Goal: Task Accomplishment & Management: Manage account settings

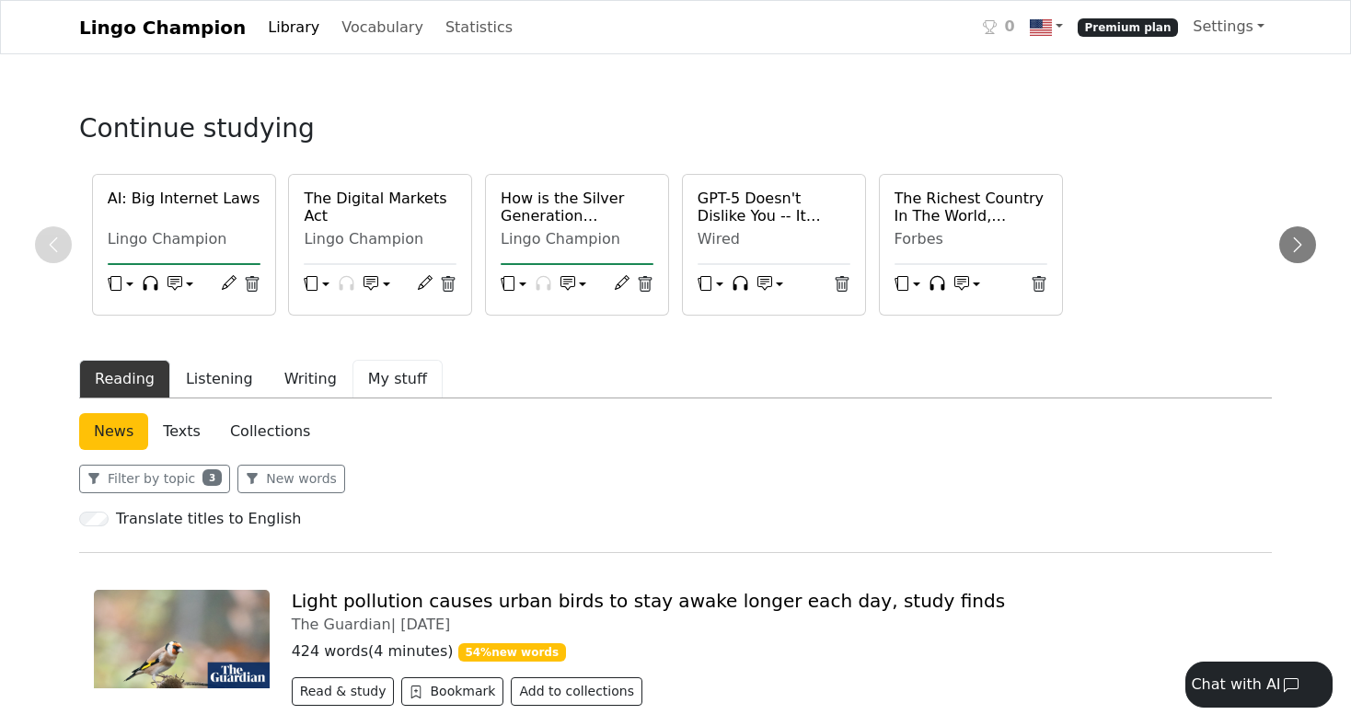
click at [368, 382] on button "My stuff" at bounding box center [398, 379] width 90 height 39
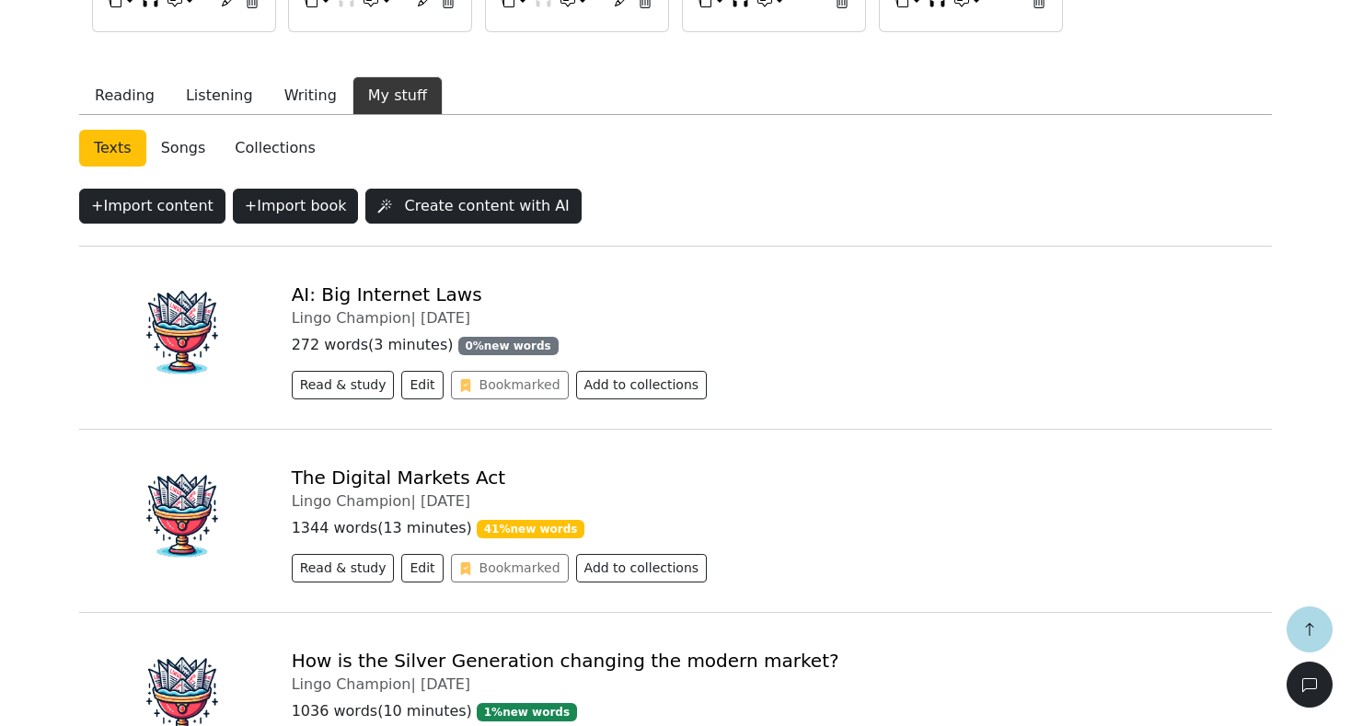
scroll to position [135, 0]
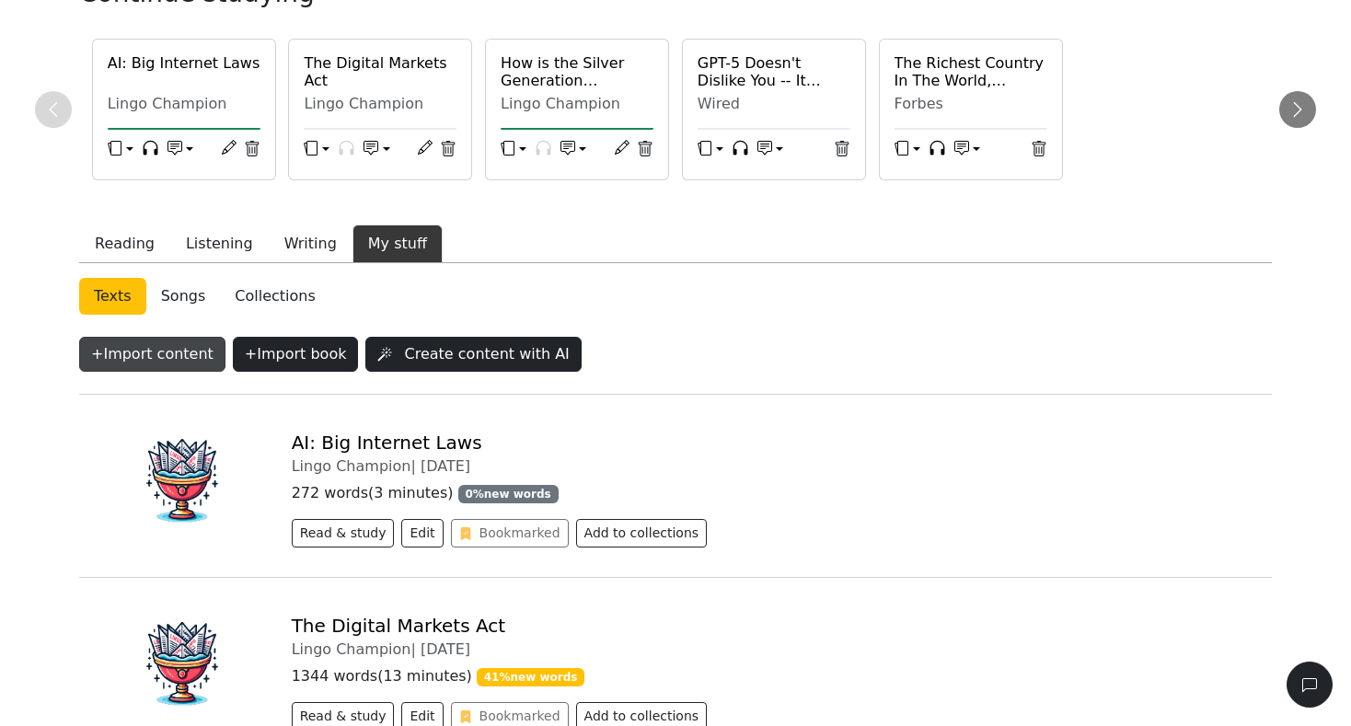
click at [150, 359] on button "+ Import content" at bounding box center [152, 354] width 146 height 35
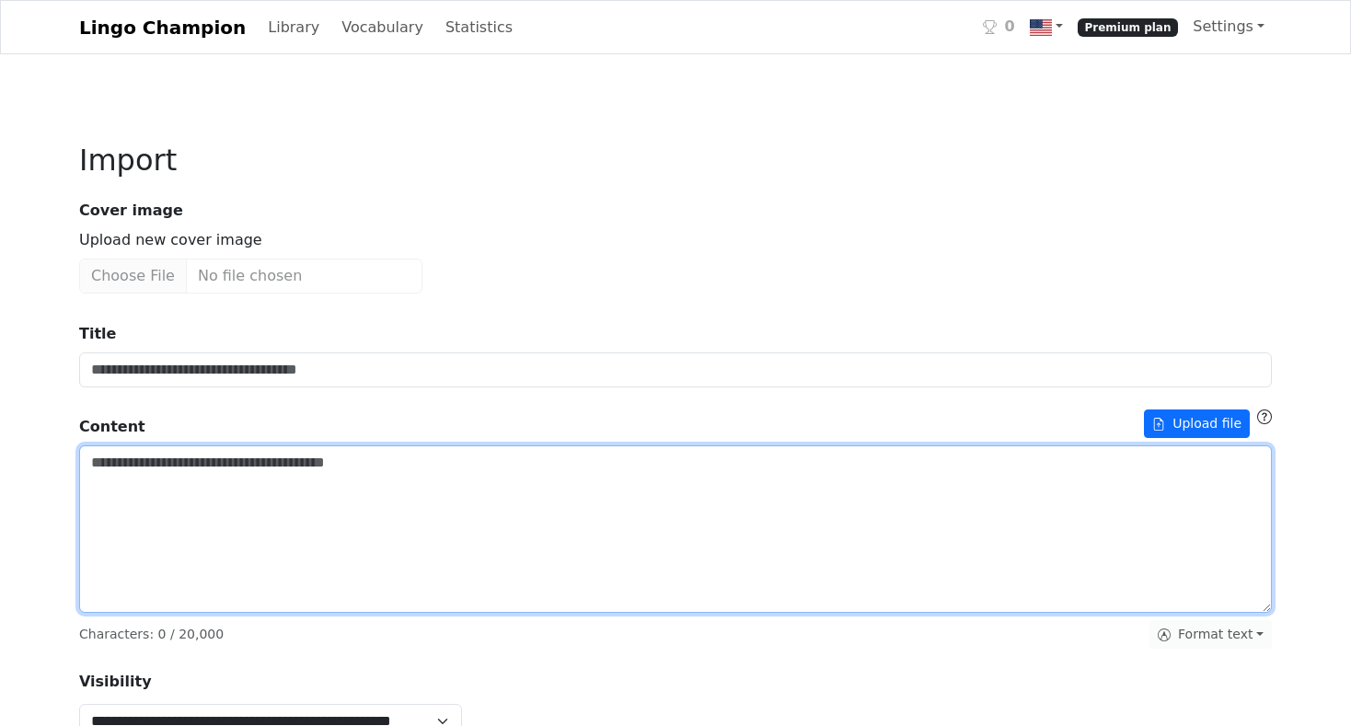
click at [144, 506] on textarea "Title" at bounding box center [675, 529] width 1193 height 168
paste textarea "**********"
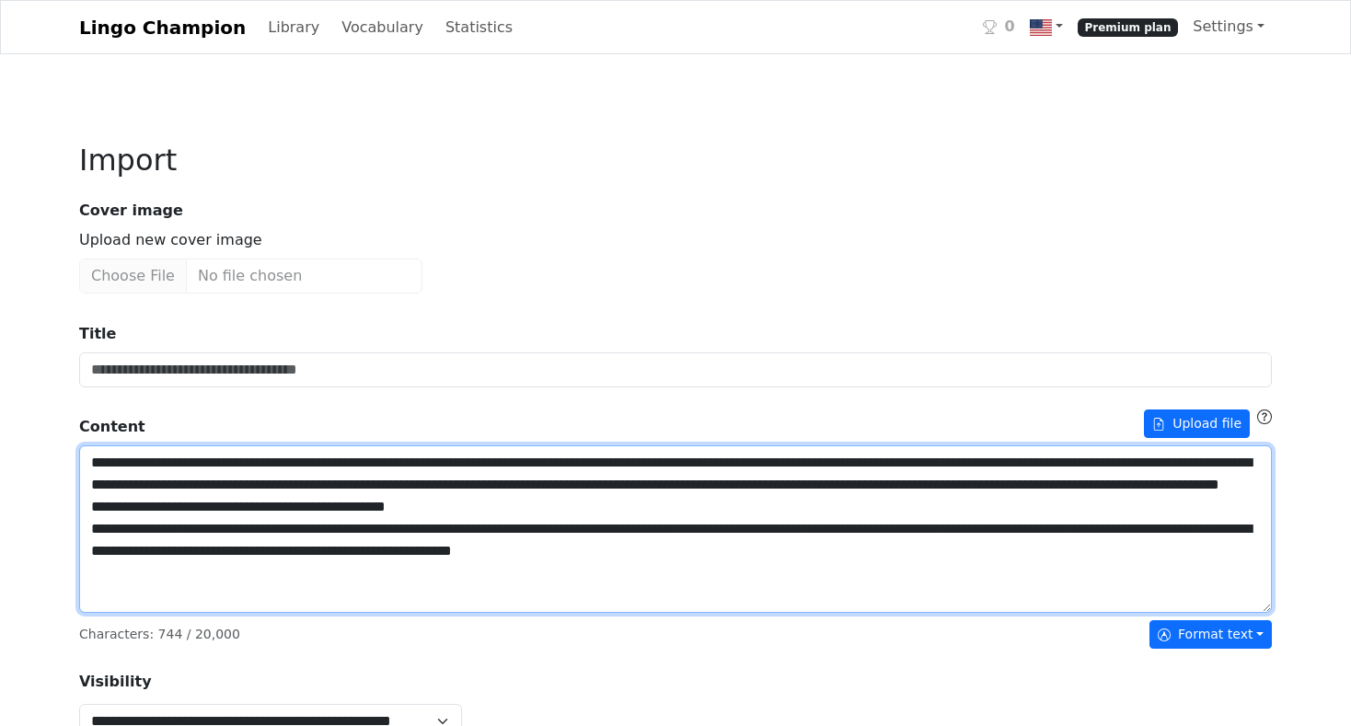
type textarea "**********"
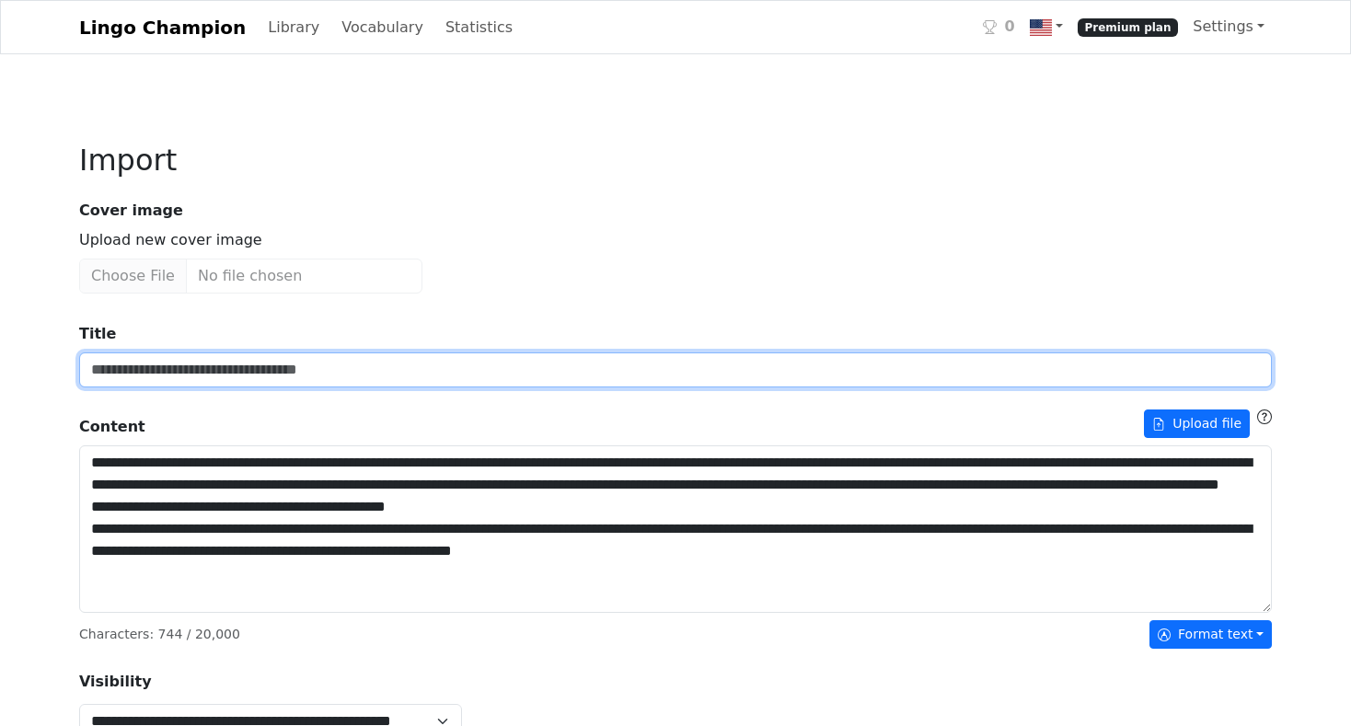
click at [146, 369] on input "Title" at bounding box center [675, 370] width 1193 height 35
drag, startPoint x: 229, startPoint y: 380, endPoint x: 279, endPoint y: 380, distance: 49.7
click at [279, 381] on input "**********" at bounding box center [675, 370] width 1193 height 35
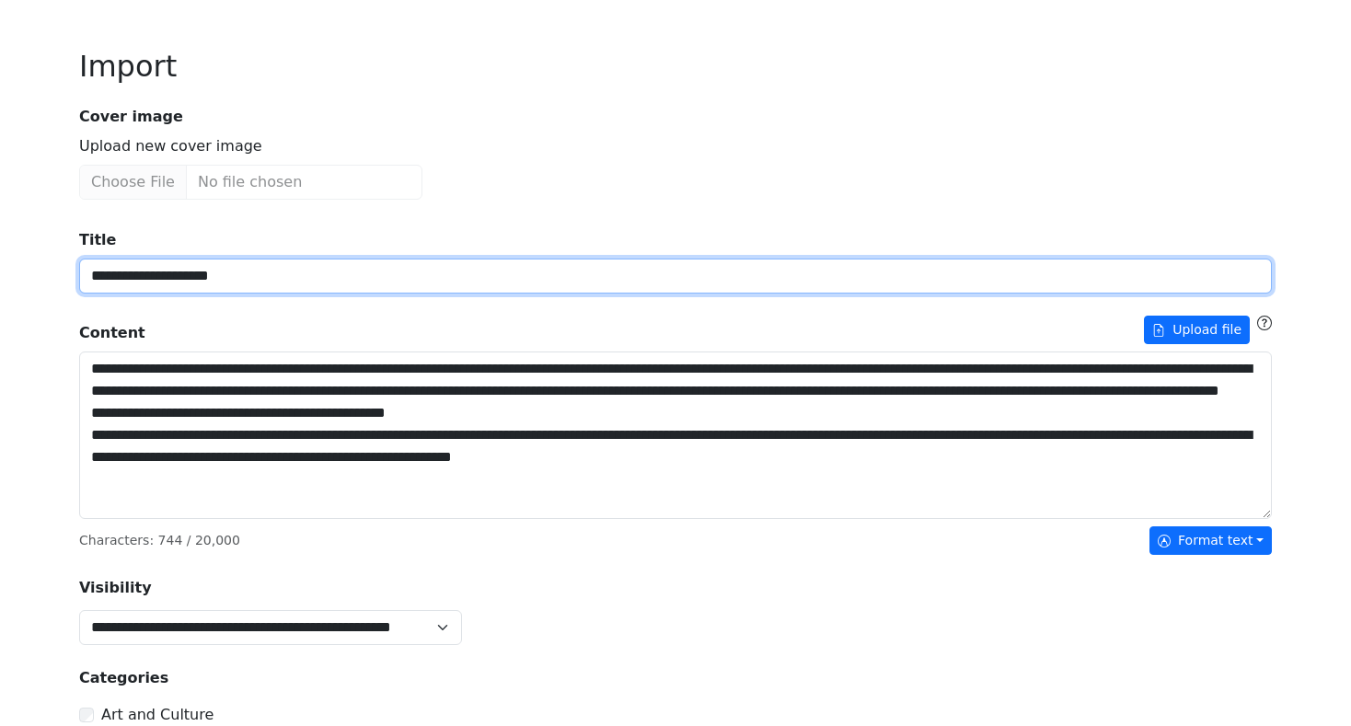
scroll to position [95, 0]
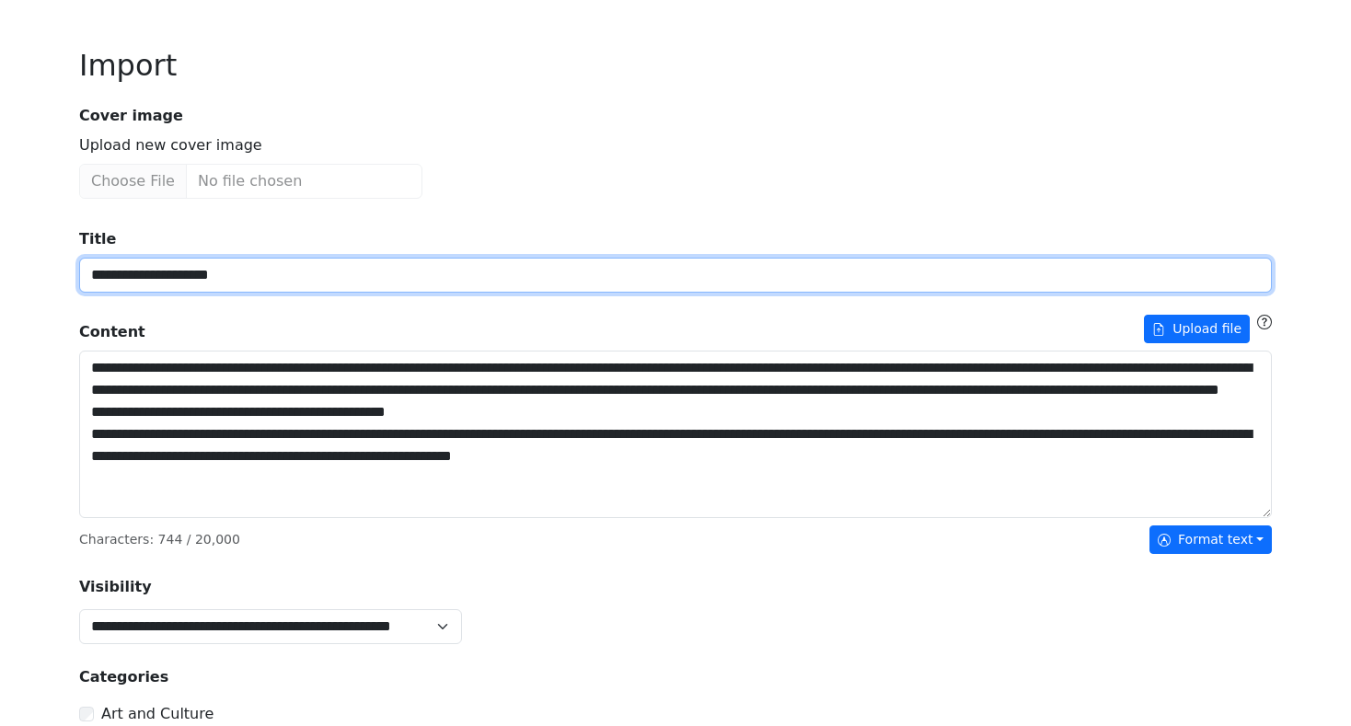
click at [104, 280] on input "**********" at bounding box center [675, 275] width 1193 height 35
click at [125, 275] on input "**********" at bounding box center [675, 275] width 1193 height 35
click at [253, 281] on input "**********" at bounding box center [675, 275] width 1193 height 35
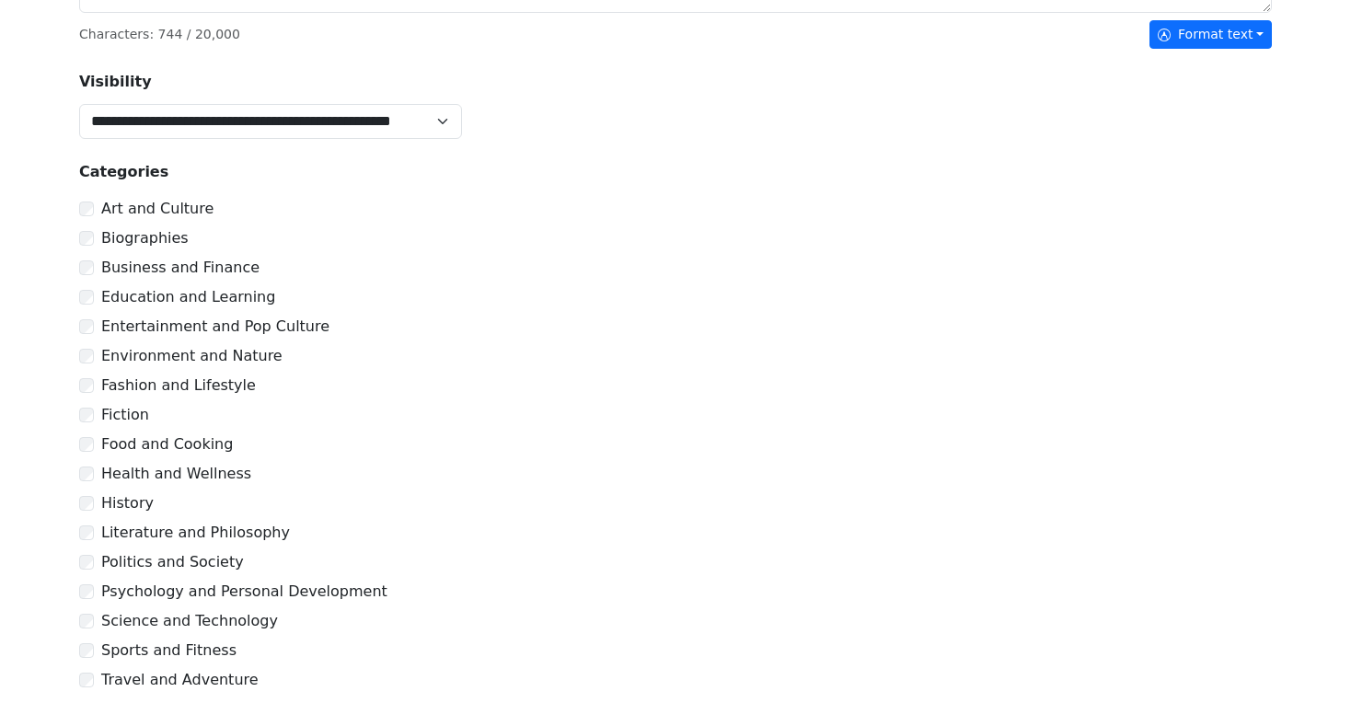
scroll to position [706, 0]
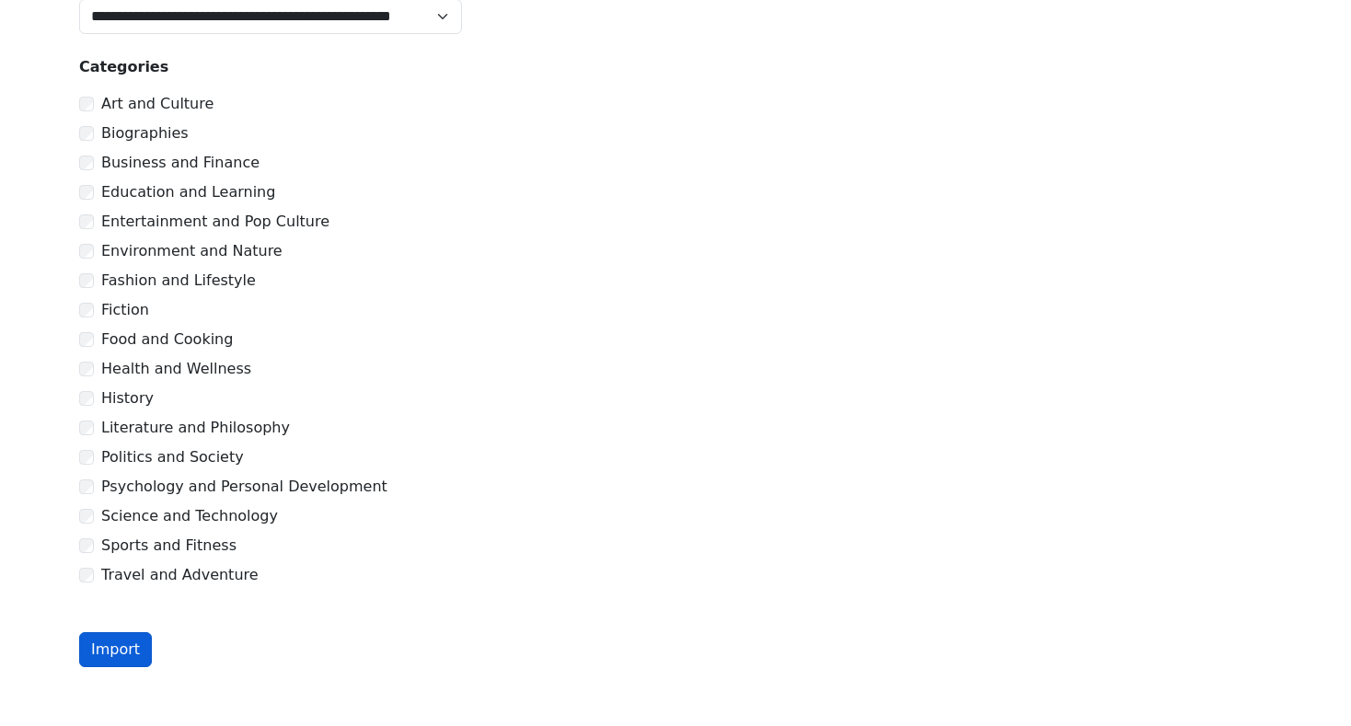
type input "**********"
click at [125, 649] on button "Import" at bounding box center [115, 649] width 73 height 35
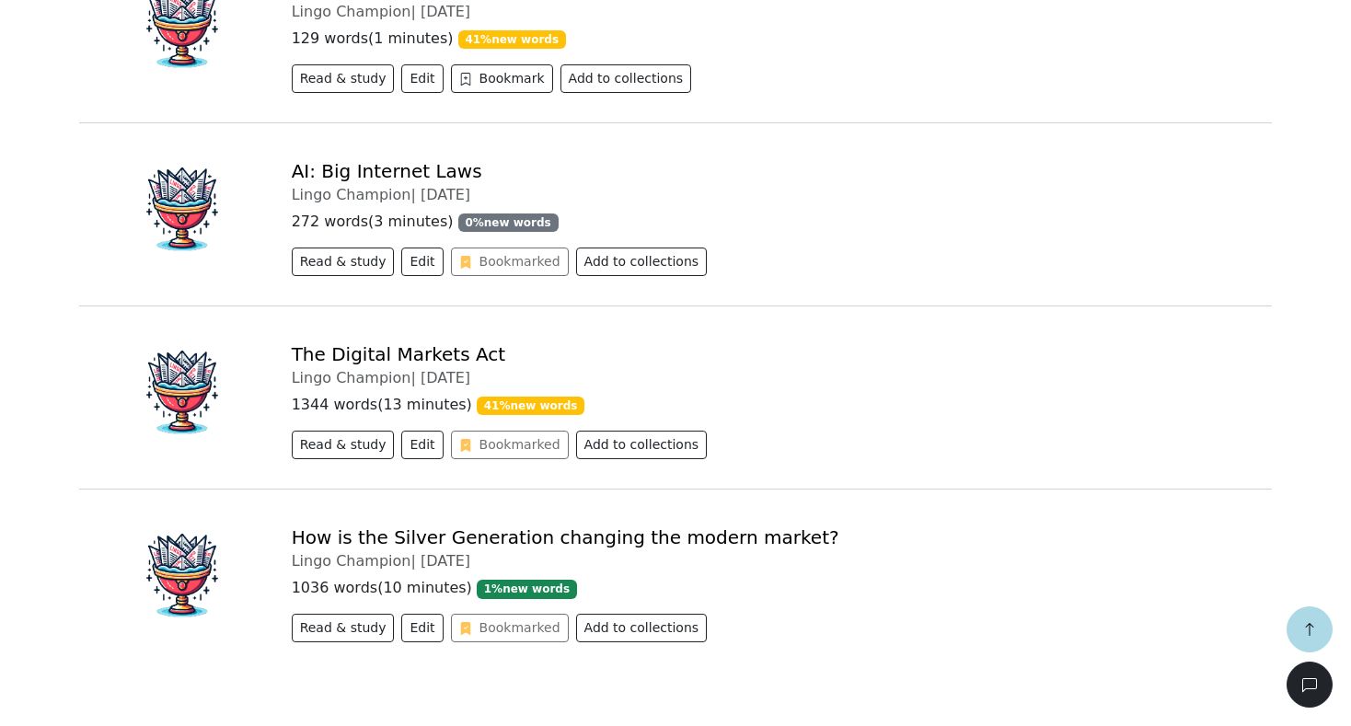
scroll to position [587, 0]
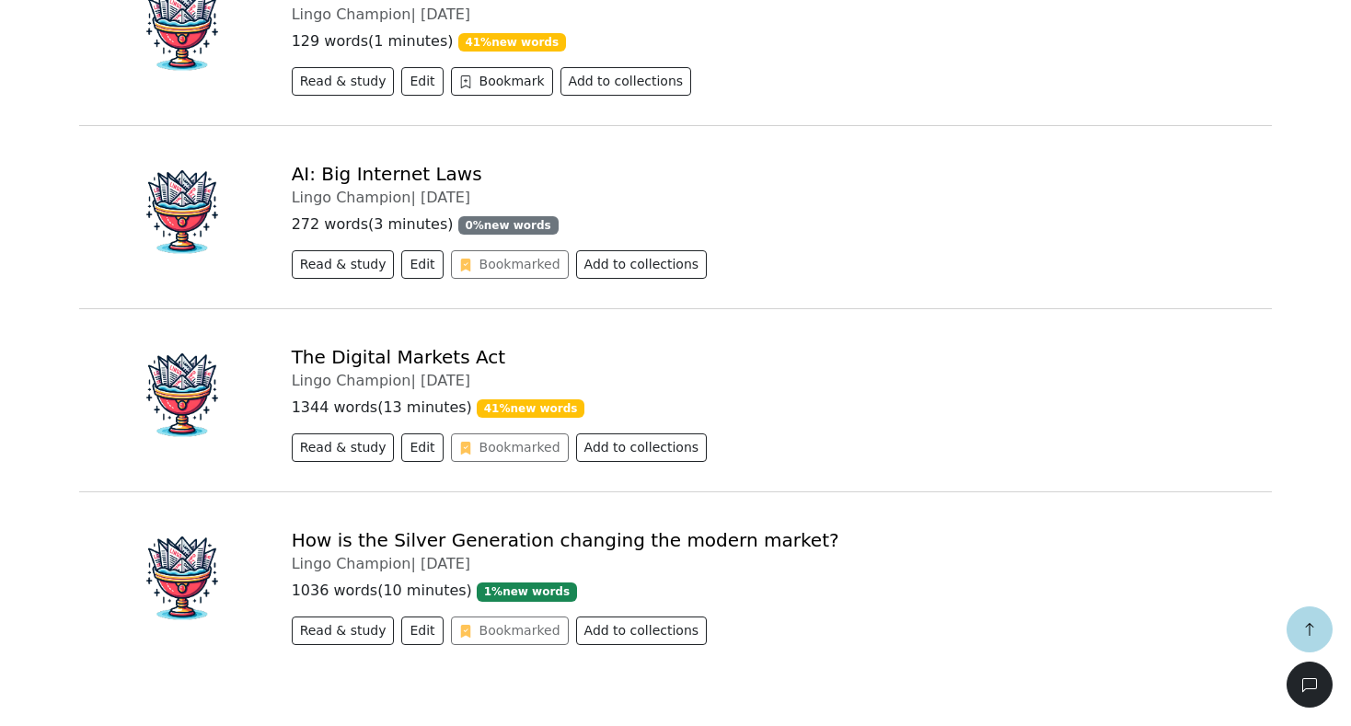
click at [387, 362] on link "The Digital Markets Act" at bounding box center [399, 357] width 214 height 22
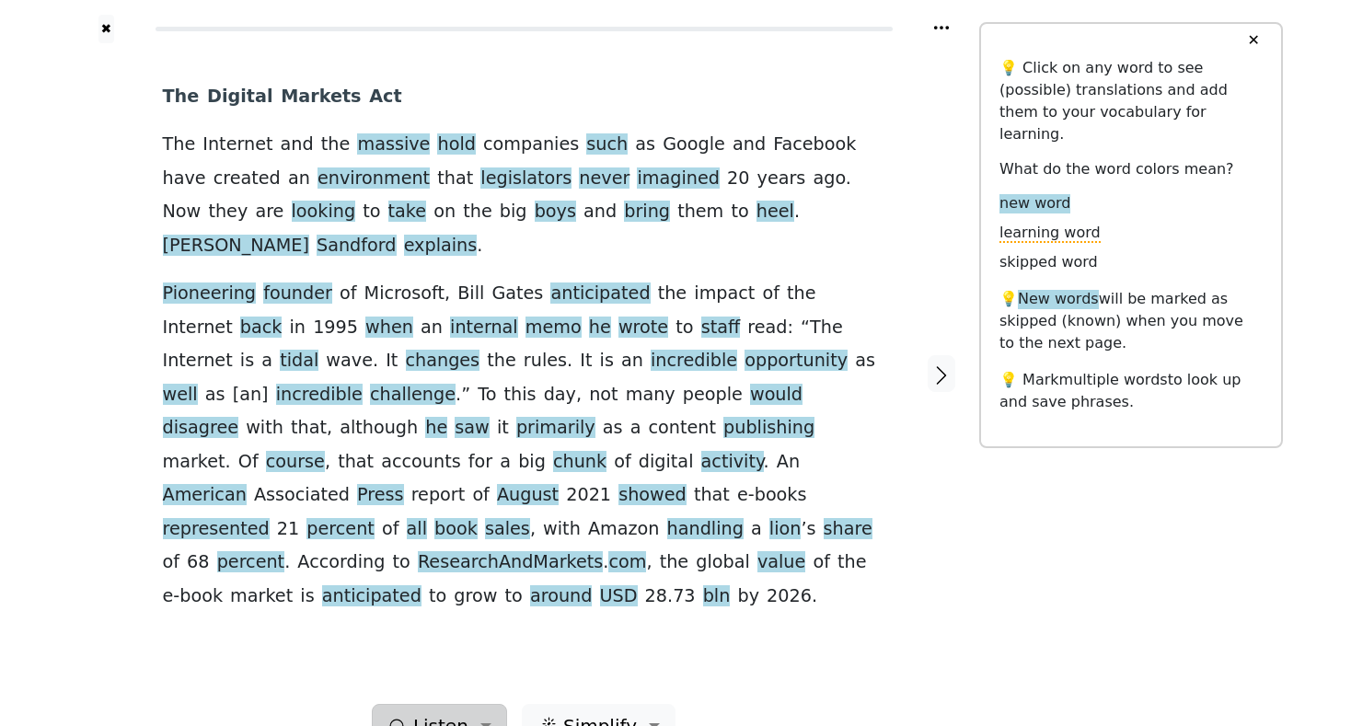
click at [476, 704] on button "Listen" at bounding box center [439, 726] width 135 height 44
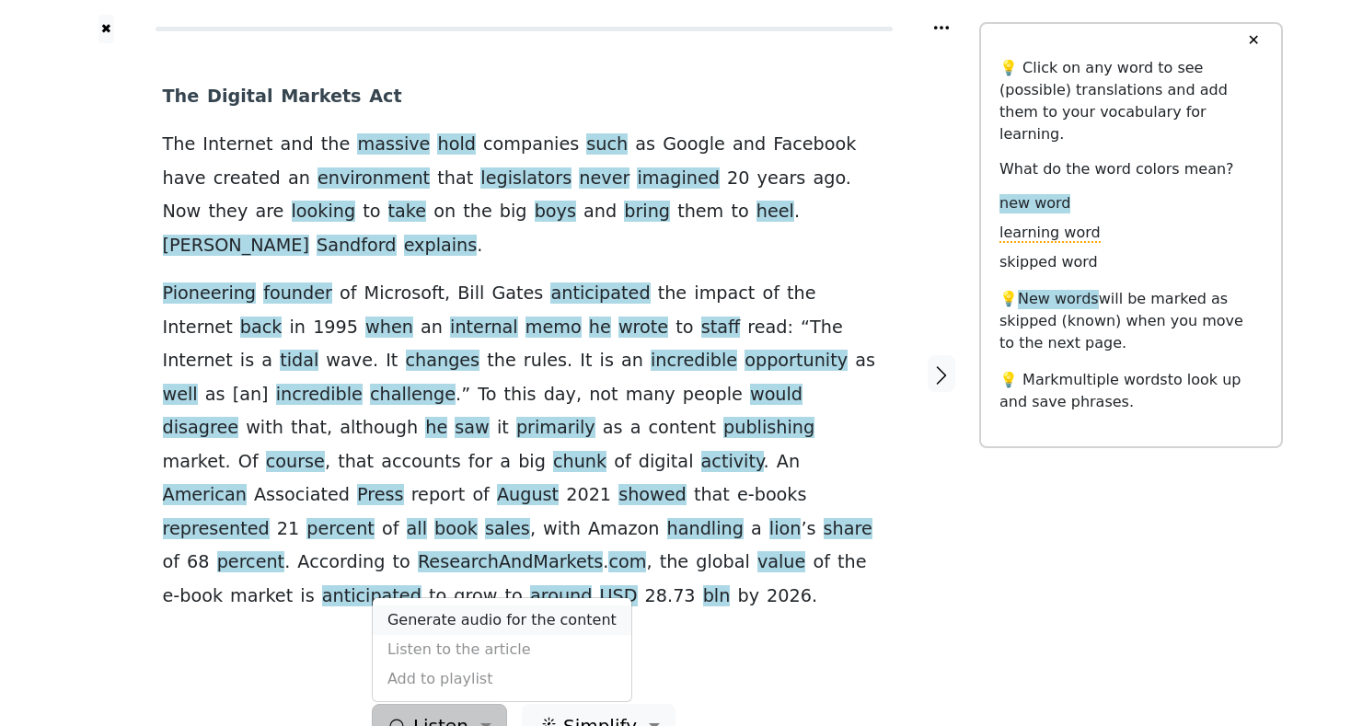
click at [472, 606] on link "Generate audio for the content" at bounding box center [502, 620] width 259 height 29
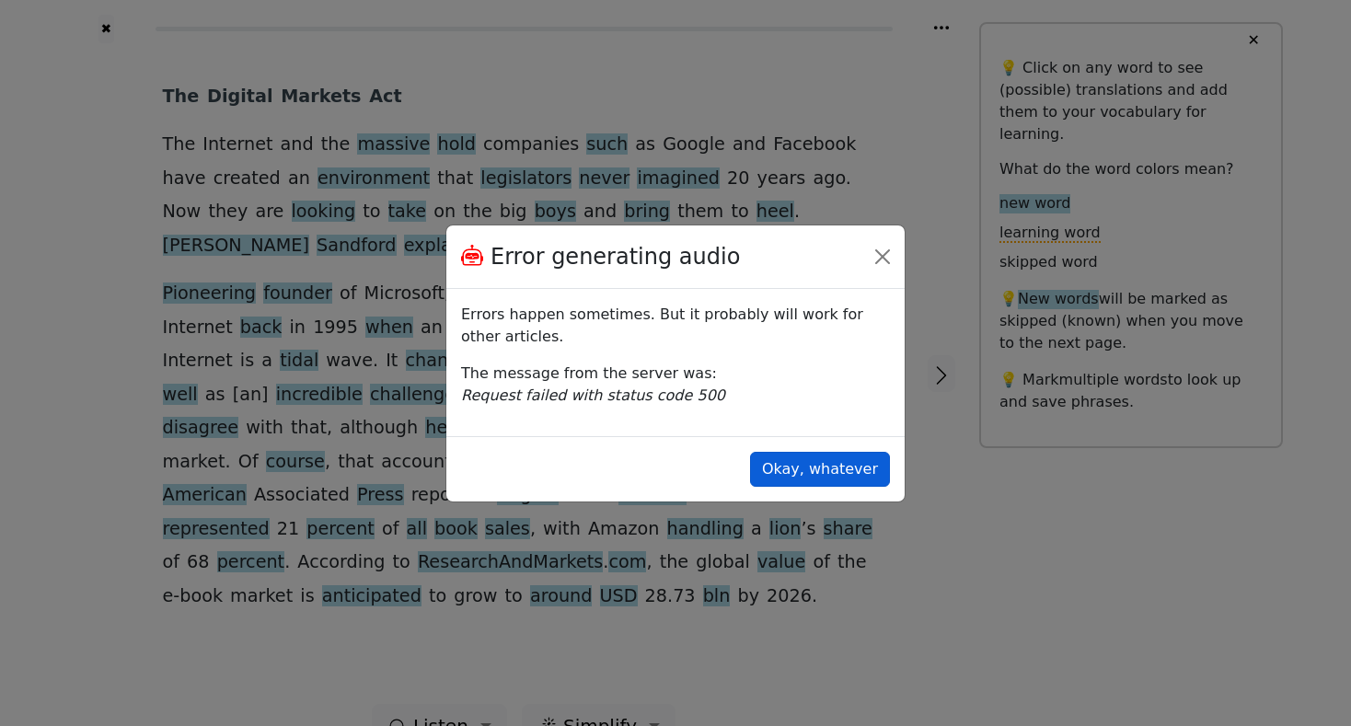
click at [833, 476] on button "Okay, whatever" at bounding box center [820, 469] width 140 height 35
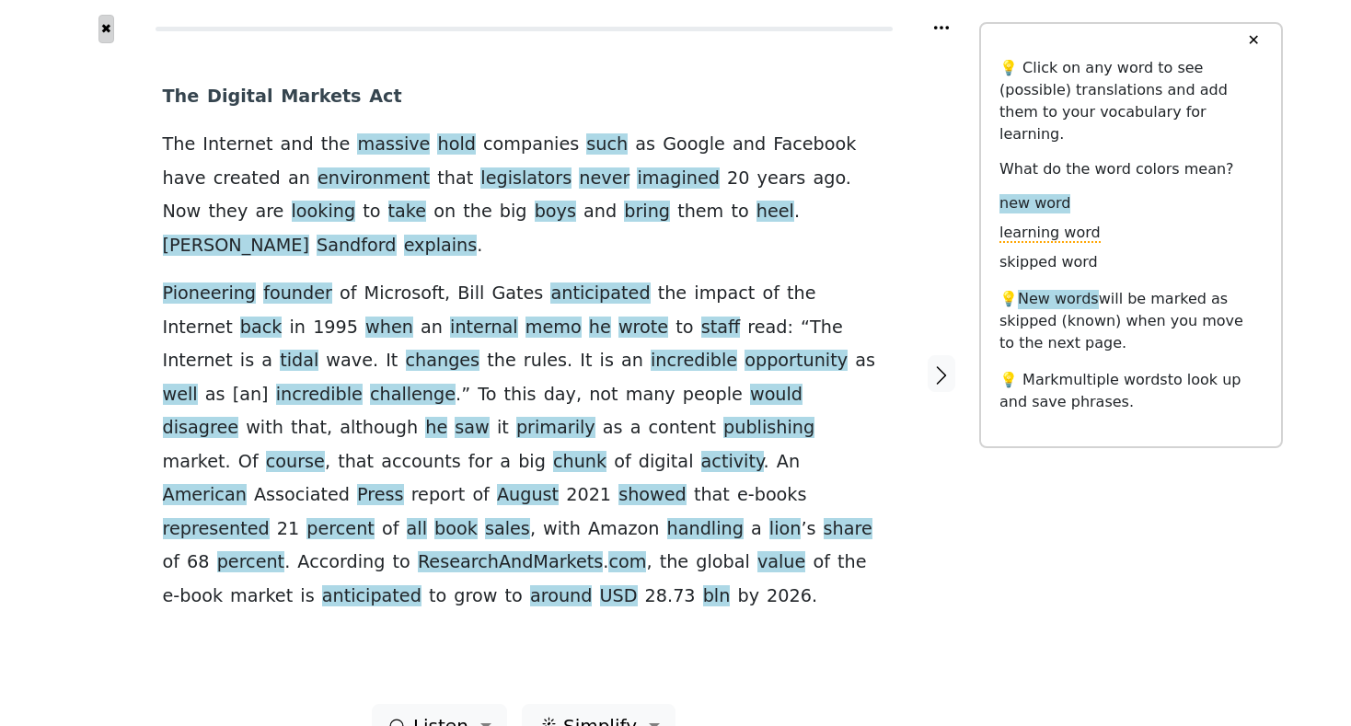
click at [105, 29] on button "✖" at bounding box center [106, 29] width 16 height 29
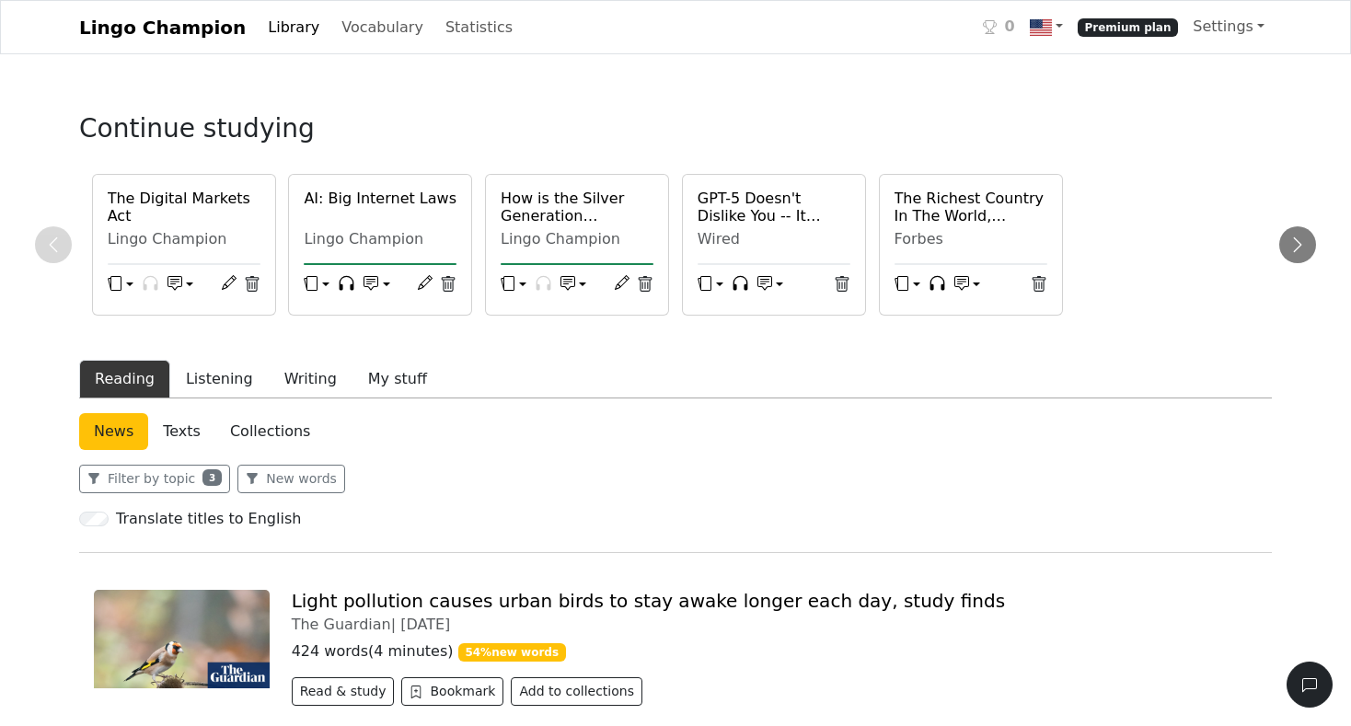
click at [103, 378] on button "Reading" at bounding box center [124, 379] width 91 height 39
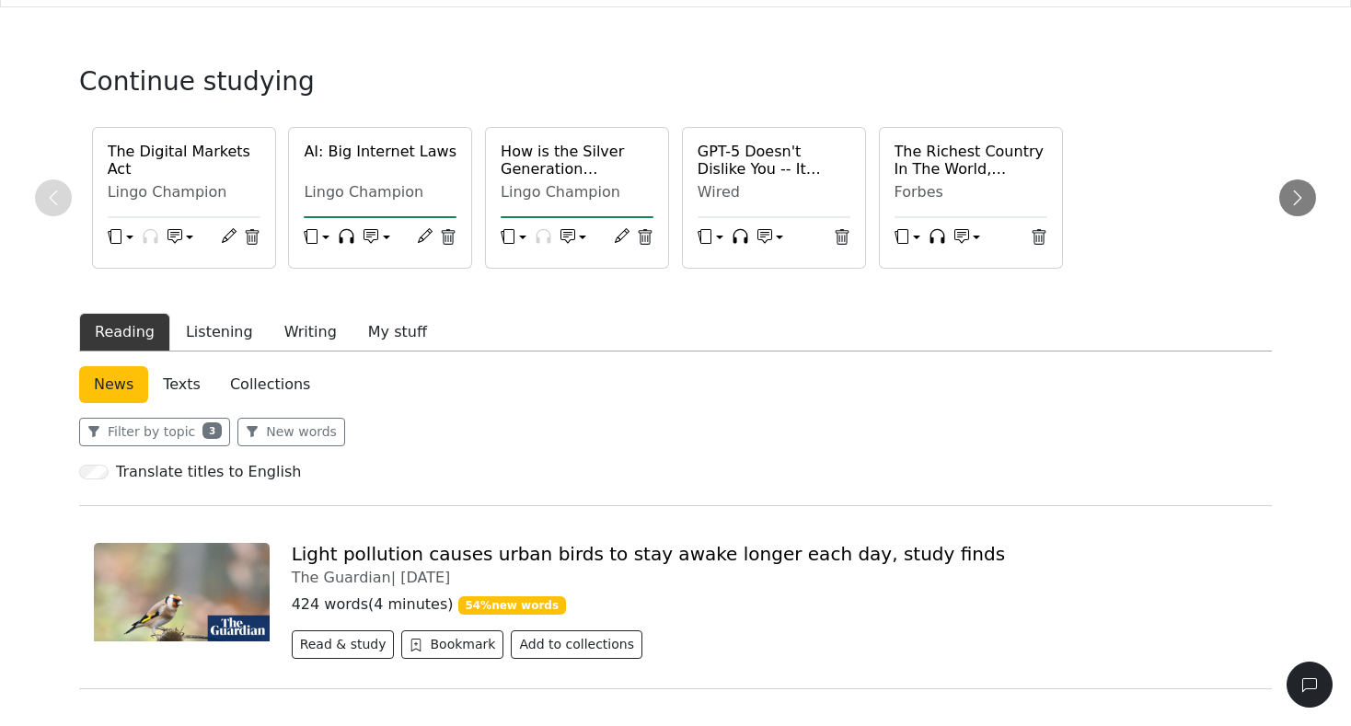
scroll to position [52, 0]
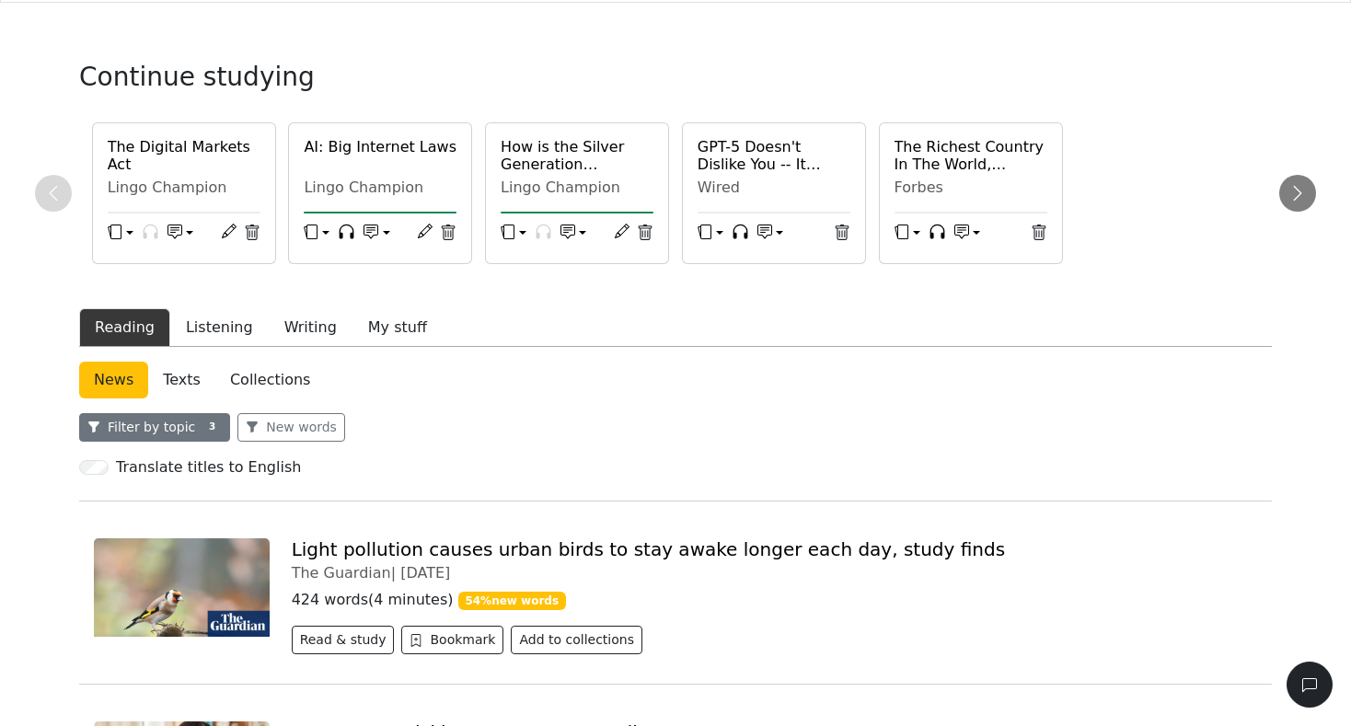
click at [149, 431] on button "Filter by topic 3" at bounding box center [154, 427] width 151 height 29
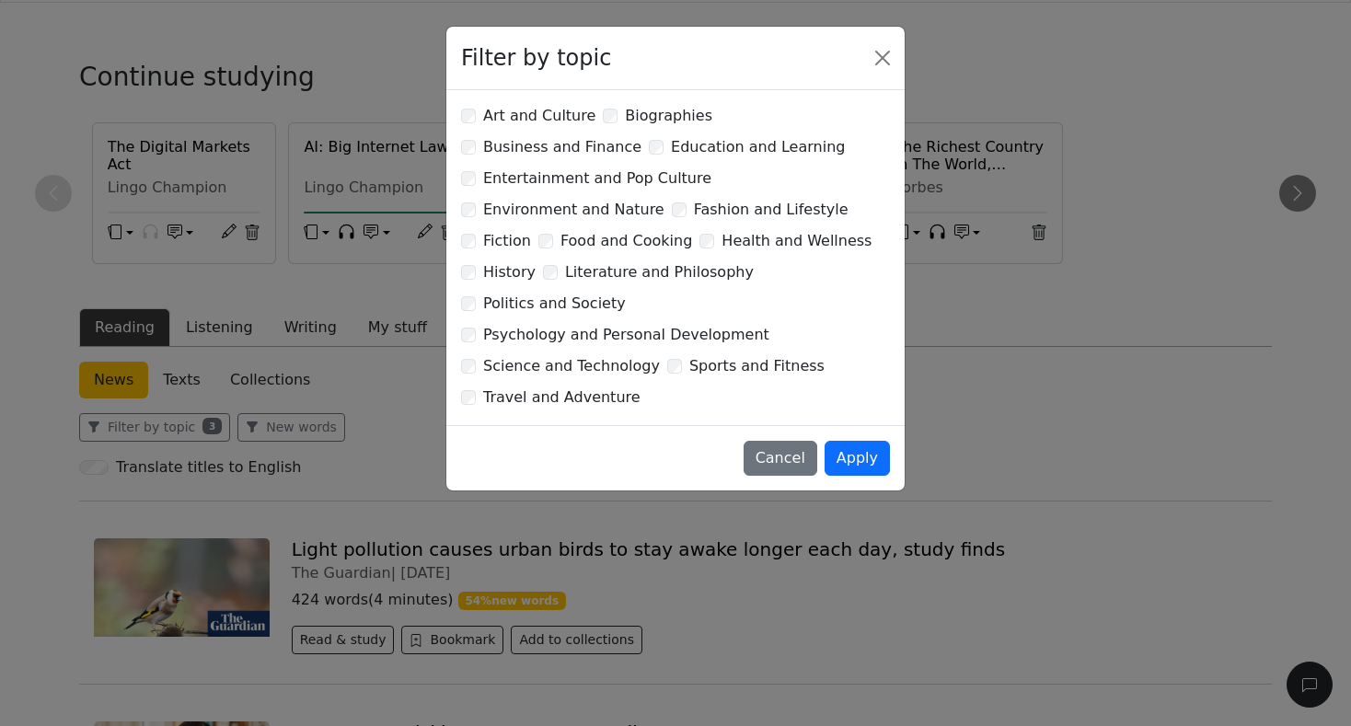
drag, startPoint x: 785, startPoint y: 392, endPoint x: 660, endPoint y: 379, distance: 125.8
click at [785, 441] on button "Cancel" at bounding box center [781, 458] width 74 height 35
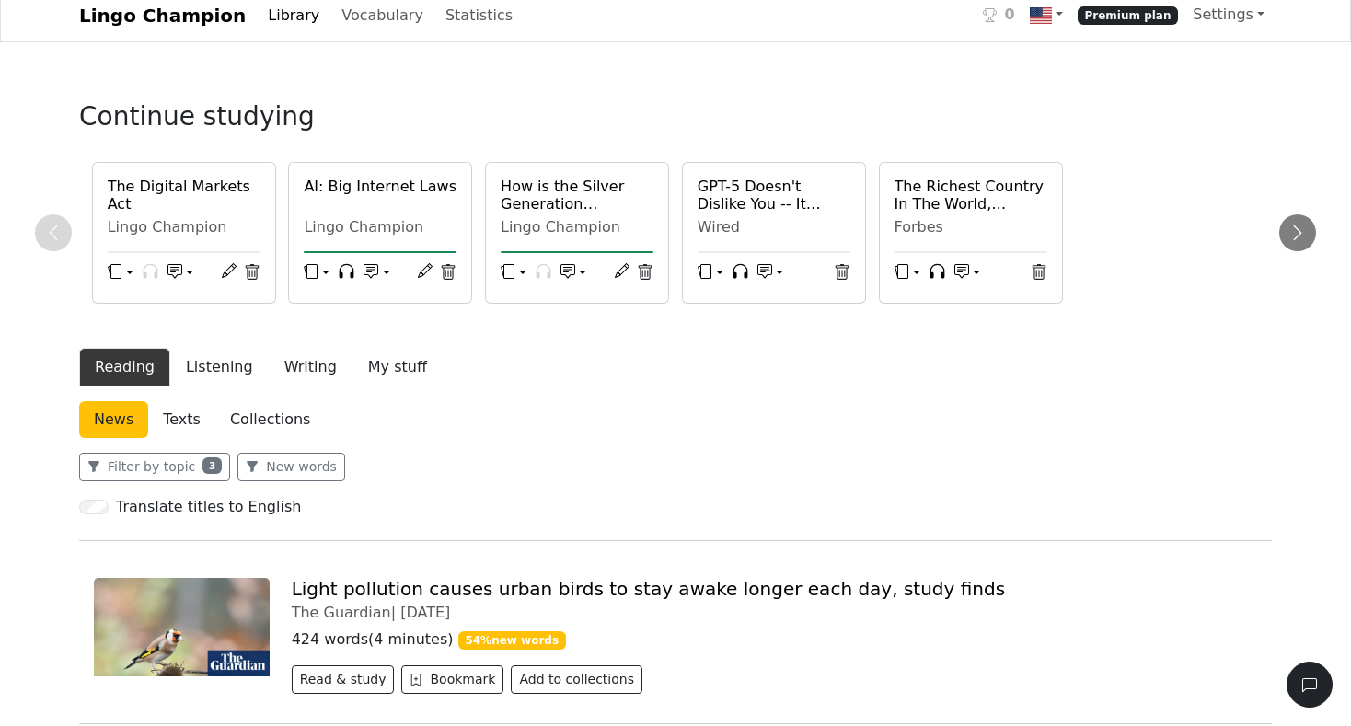
scroll to position [0, 0]
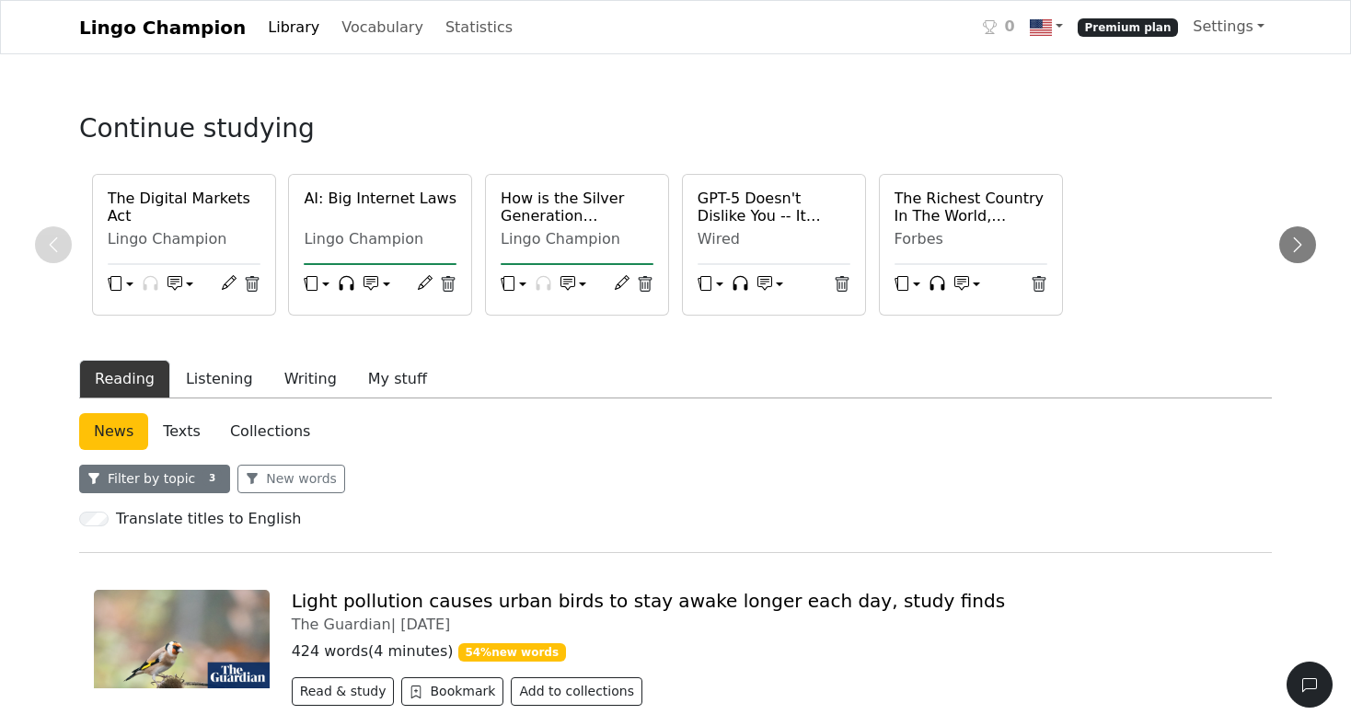
click at [158, 482] on button "Filter by topic 3" at bounding box center [154, 479] width 151 height 29
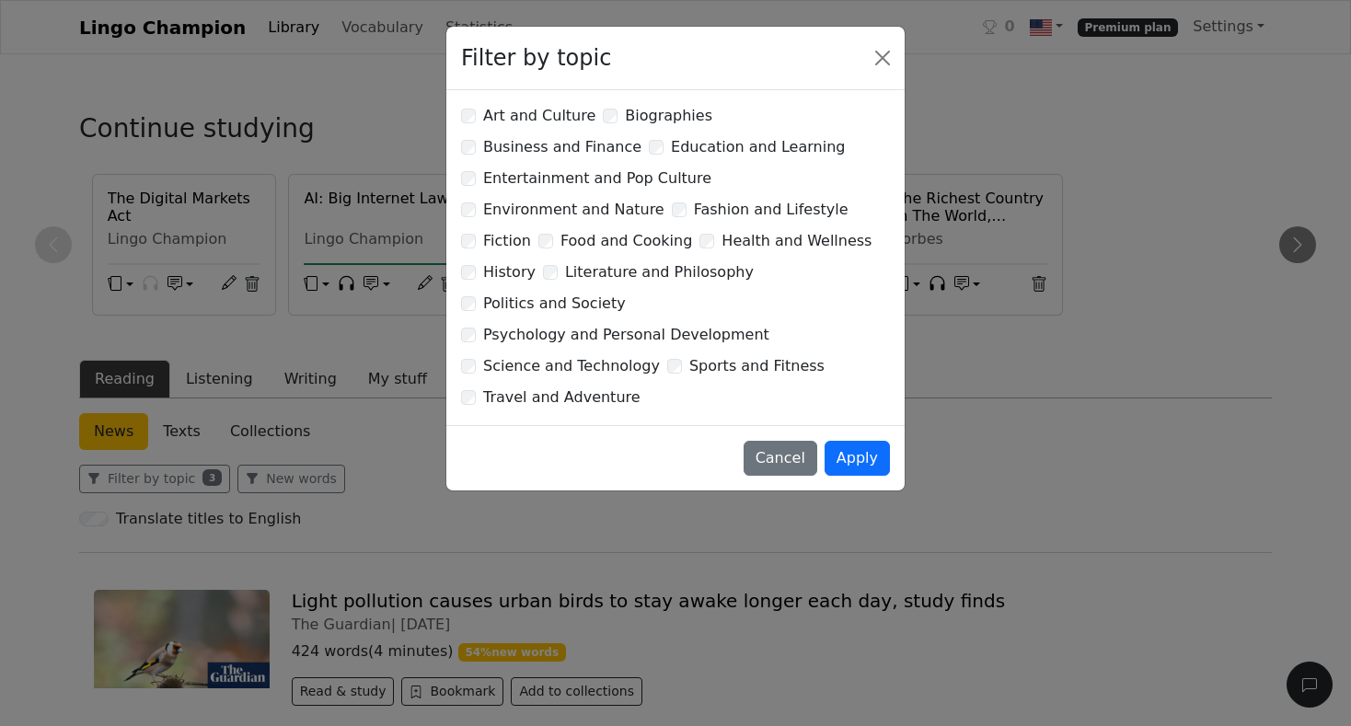
drag, startPoint x: 21, startPoint y: 457, endPoint x: 323, endPoint y: 701, distance: 388.7
click at [21, 457] on div "Filter by topic Art and Culture Biographies Business and Finance Education and …" at bounding box center [675, 363] width 1351 height 726
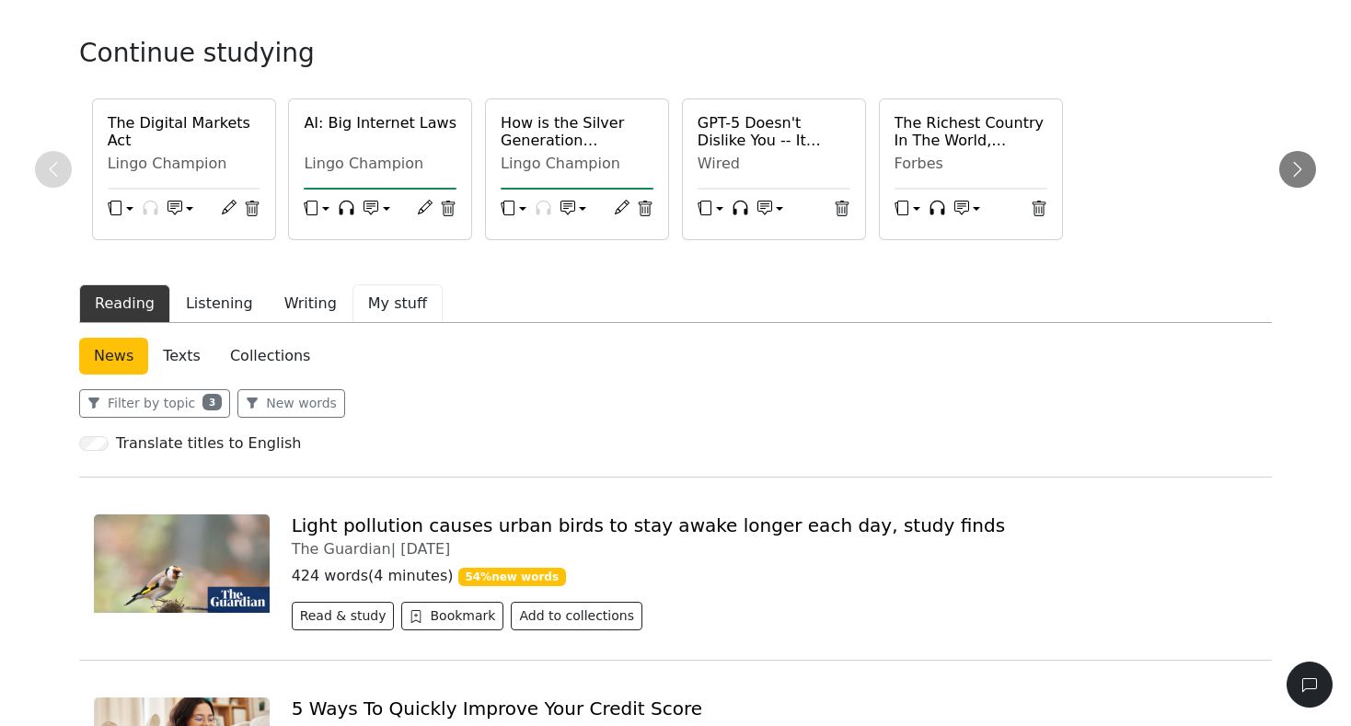
click at [383, 297] on button "My stuff" at bounding box center [398, 303] width 90 height 39
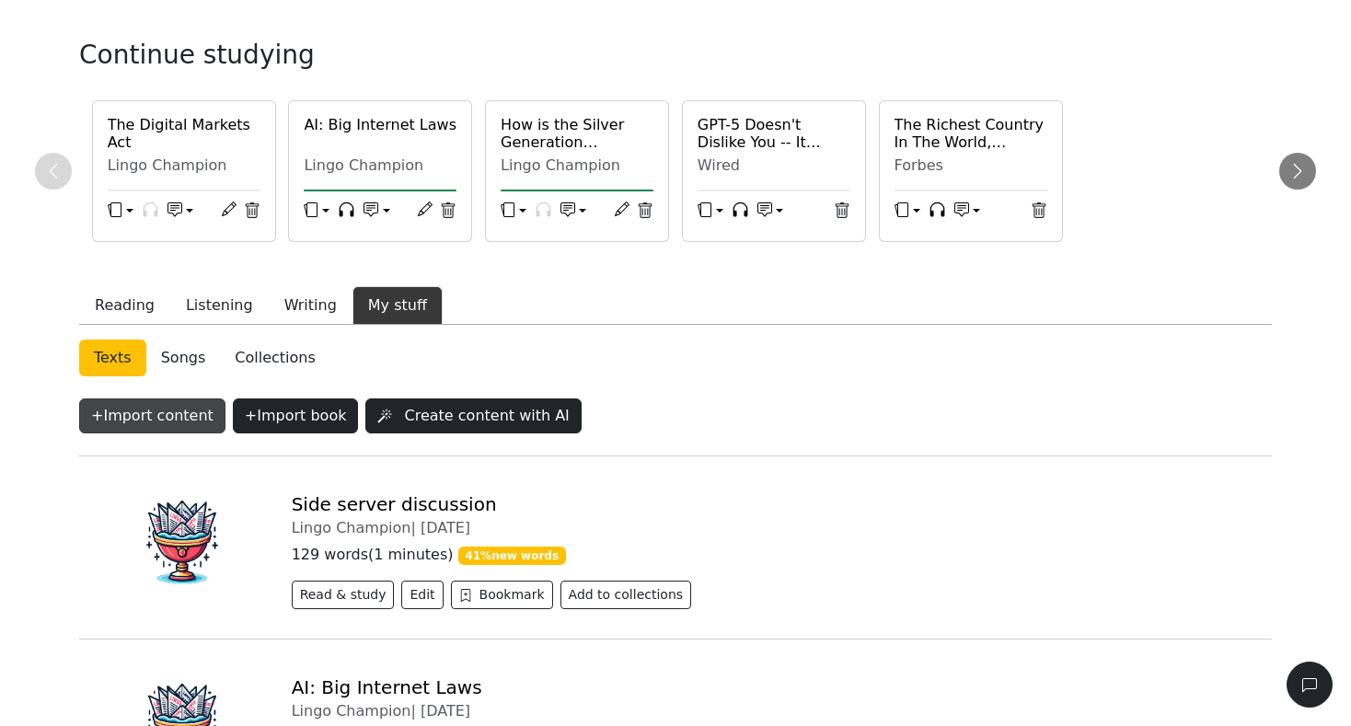
click at [157, 411] on button "+ Import content" at bounding box center [152, 416] width 146 height 35
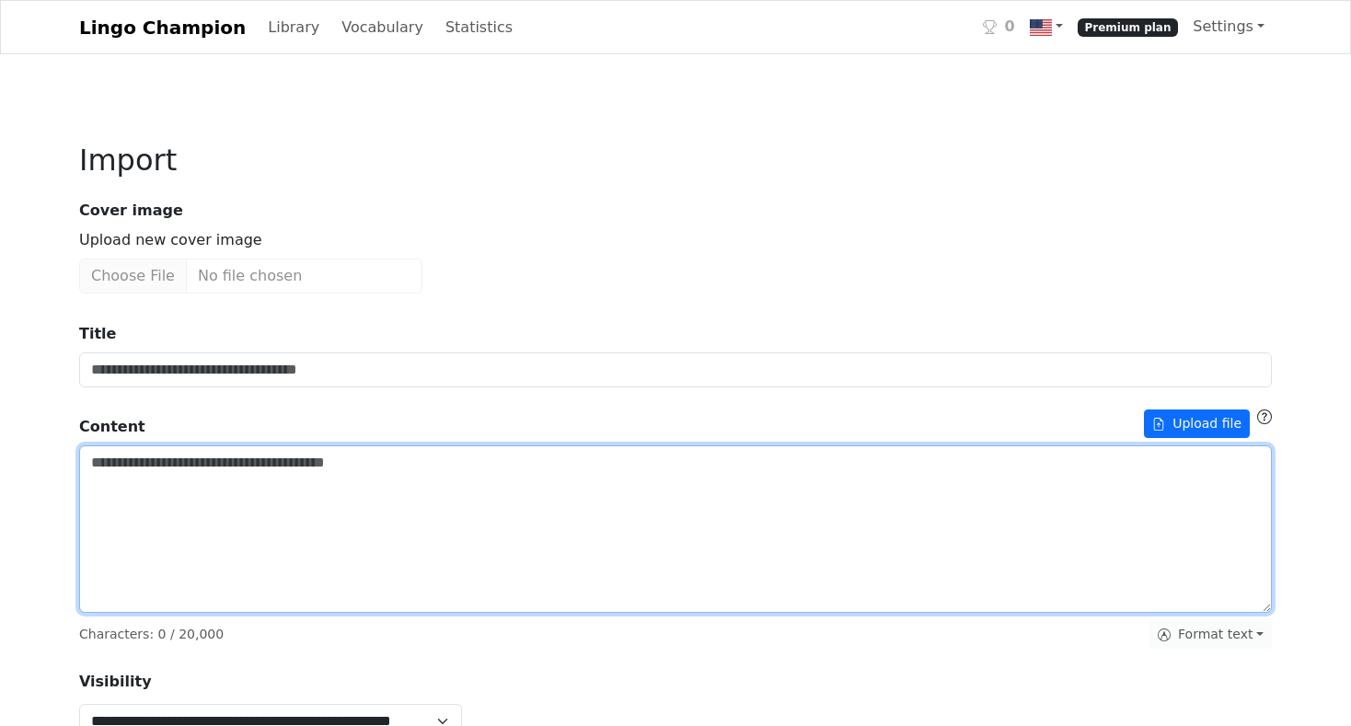
click at [133, 514] on textarea "Title" at bounding box center [675, 529] width 1193 height 168
paste textarea "**********"
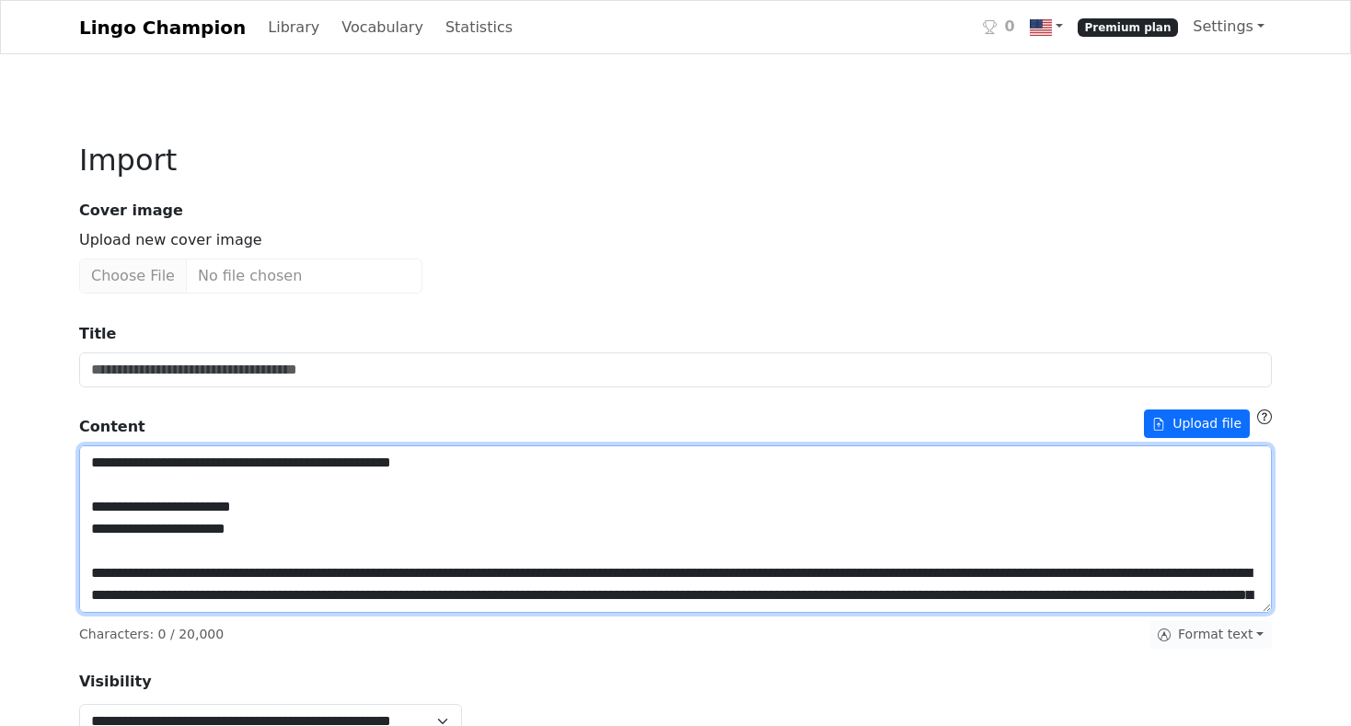
scroll to position [1701, 0]
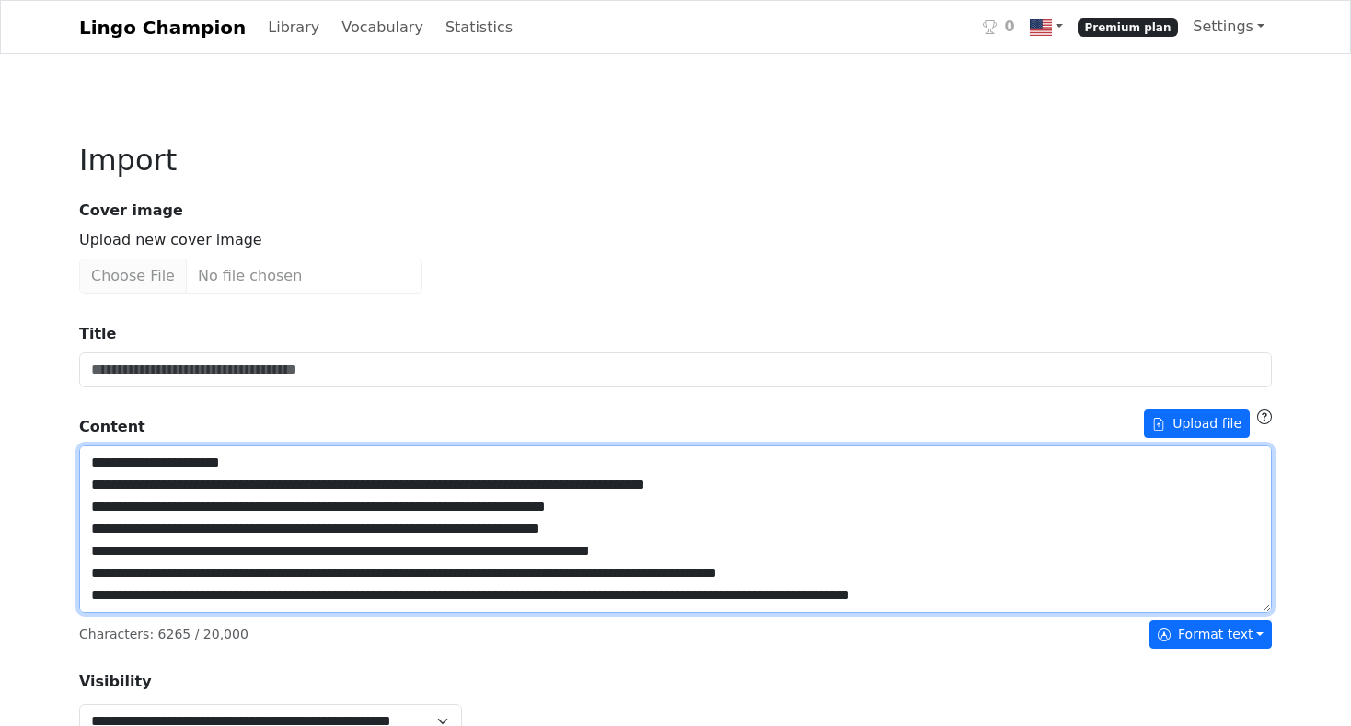
drag, startPoint x: 102, startPoint y: 464, endPoint x: 73, endPoint y: 464, distance: 29.5
click at [251, 467] on textarea "Title" at bounding box center [675, 529] width 1193 height 168
click at [837, 477] on textarea "Title" at bounding box center [675, 529] width 1193 height 168
click at [692, 515] on textarea "Title" at bounding box center [675, 529] width 1193 height 168
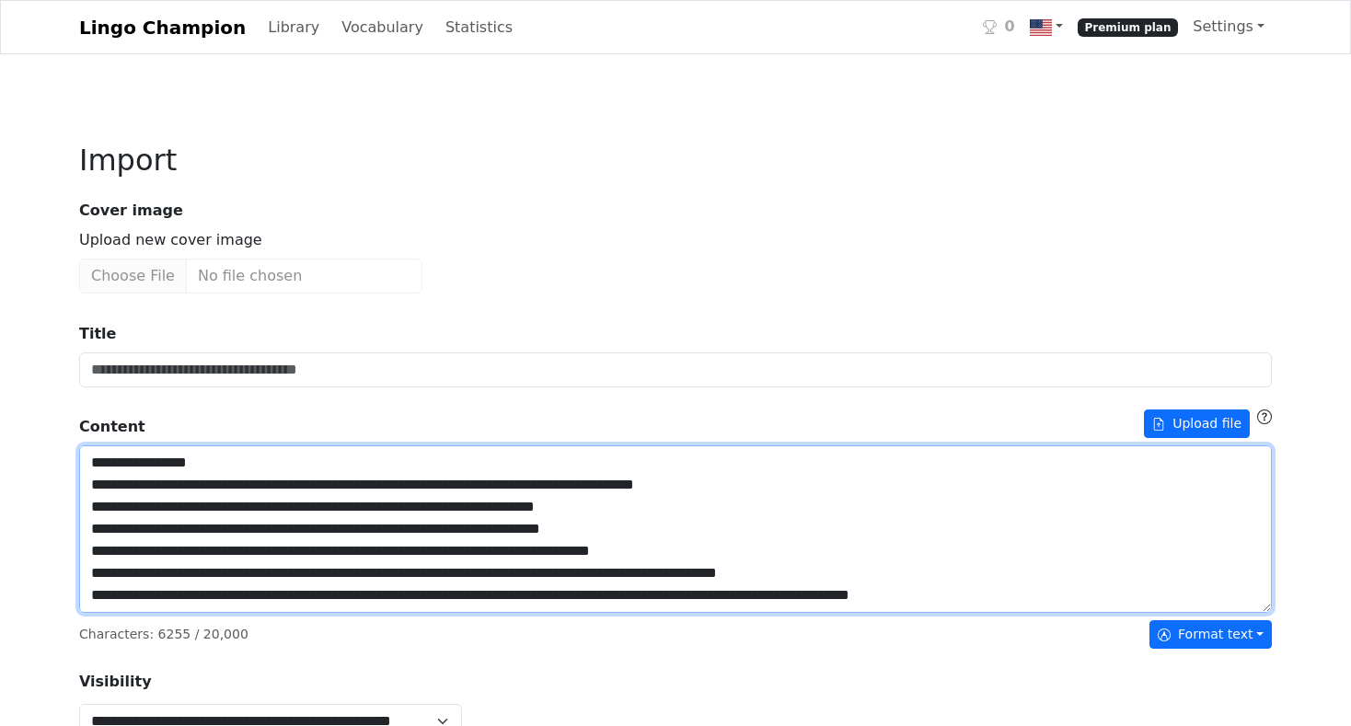
click at [656, 529] on textarea "Title" at bounding box center [675, 529] width 1193 height 168
drag, startPoint x: 804, startPoint y: 559, endPoint x: 794, endPoint y: 556, distance: 9.6
click at [804, 559] on textarea "Title" at bounding box center [675, 529] width 1193 height 168
drag, startPoint x: 807, startPoint y: 566, endPoint x: 820, endPoint y: 571, distance: 13.7
click at [808, 566] on textarea "Title" at bounding box center [675, 529] width 1193 height 168
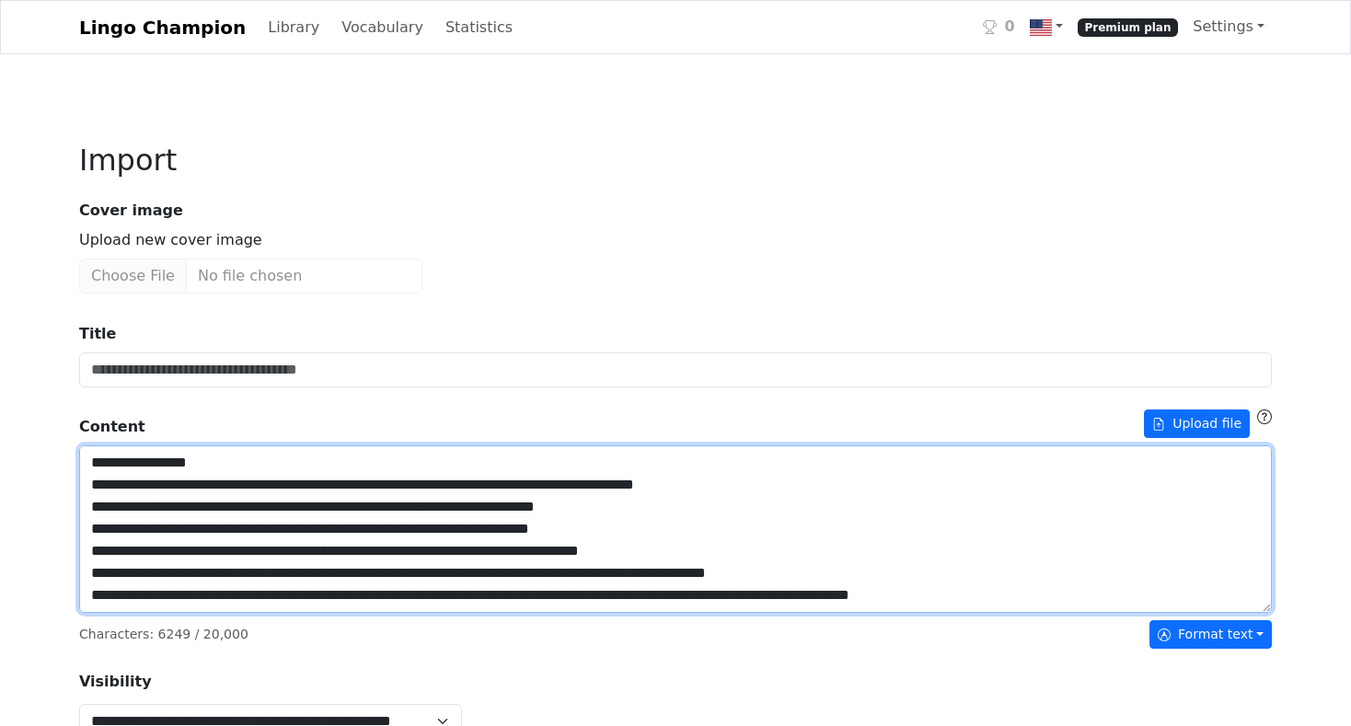
click at [1066, 596] on textarea "Title" at bounding box center [675, 529] width 1193 height 168
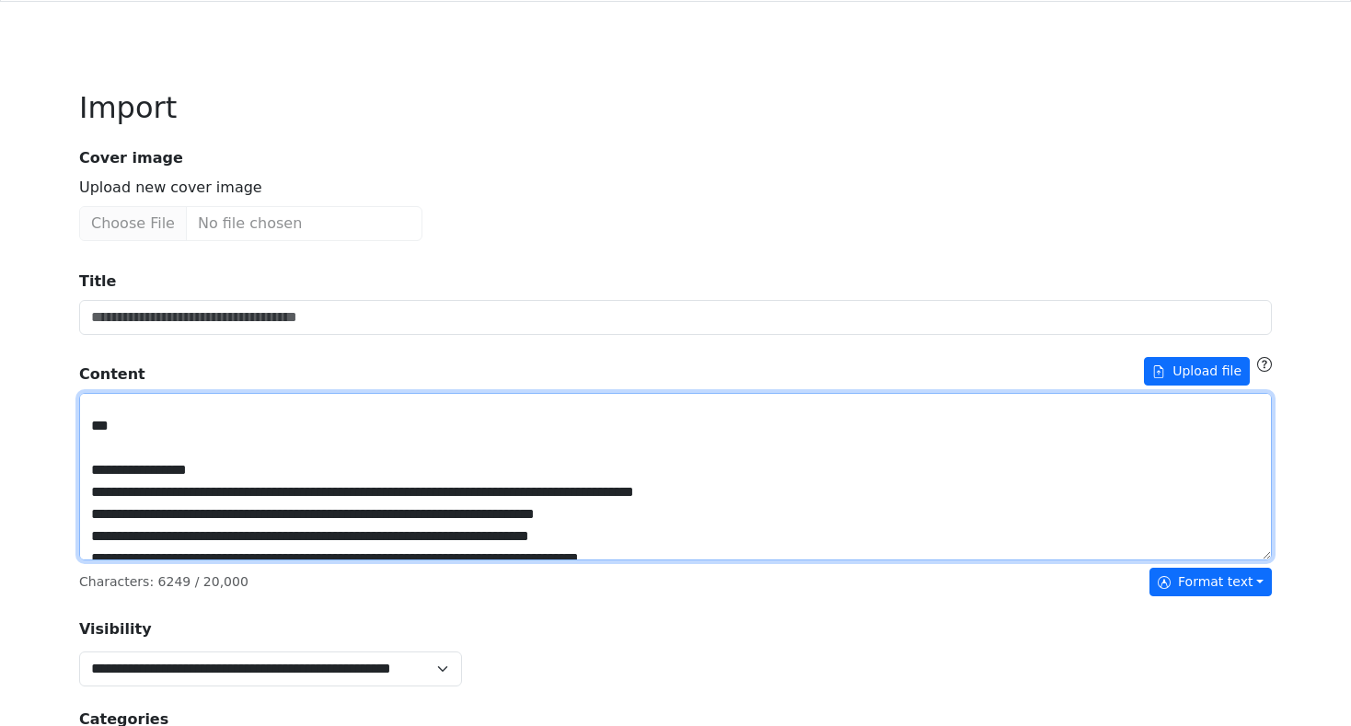
scroll to position [1573, 0]
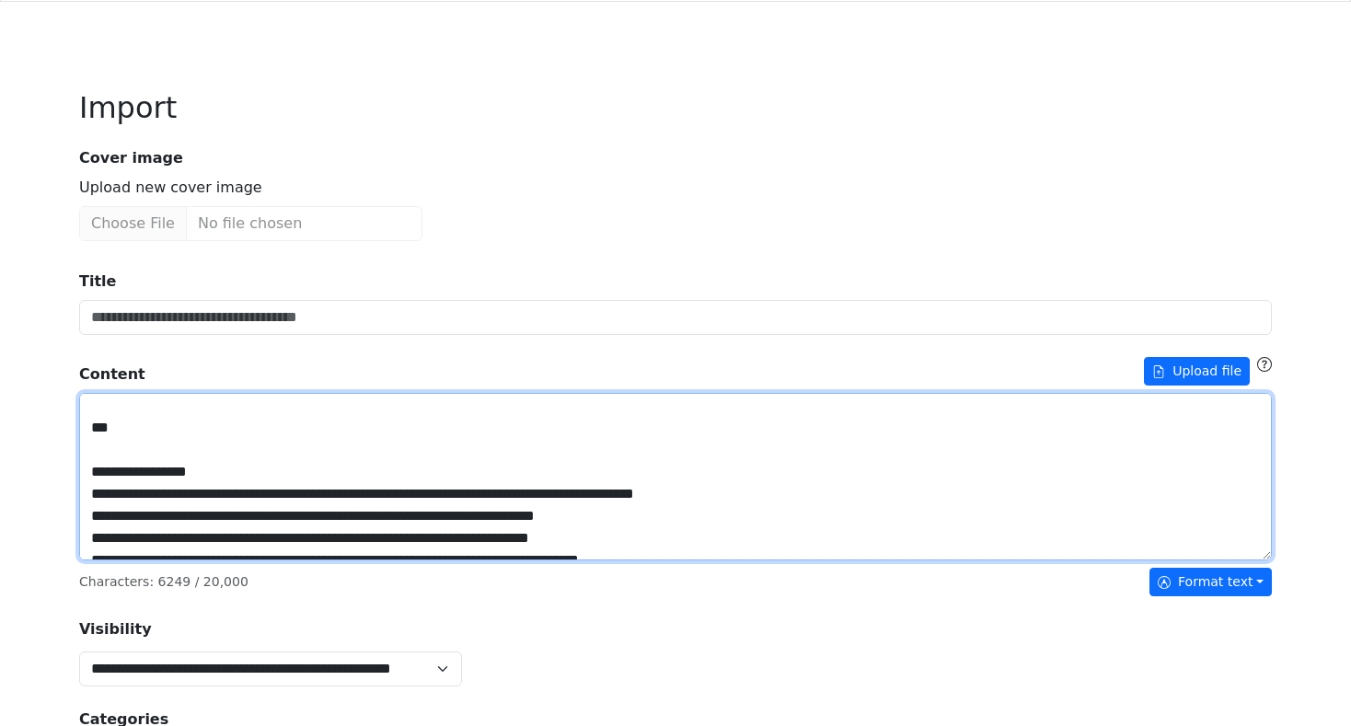
click at [160, 515] on textarea "Title" at bounding box center [675, 477] width 1193 height 168
click at [137, 483] on textarea "Title" at bounding box center [675, 477] width 1193 height 168
click at [653, 469] on textarea "Title" at bounding box center [675, 477] width 1193 height 168
click at [649, 457] on textarea "Title" at bounding box center [675, 477] width 1193 height 168
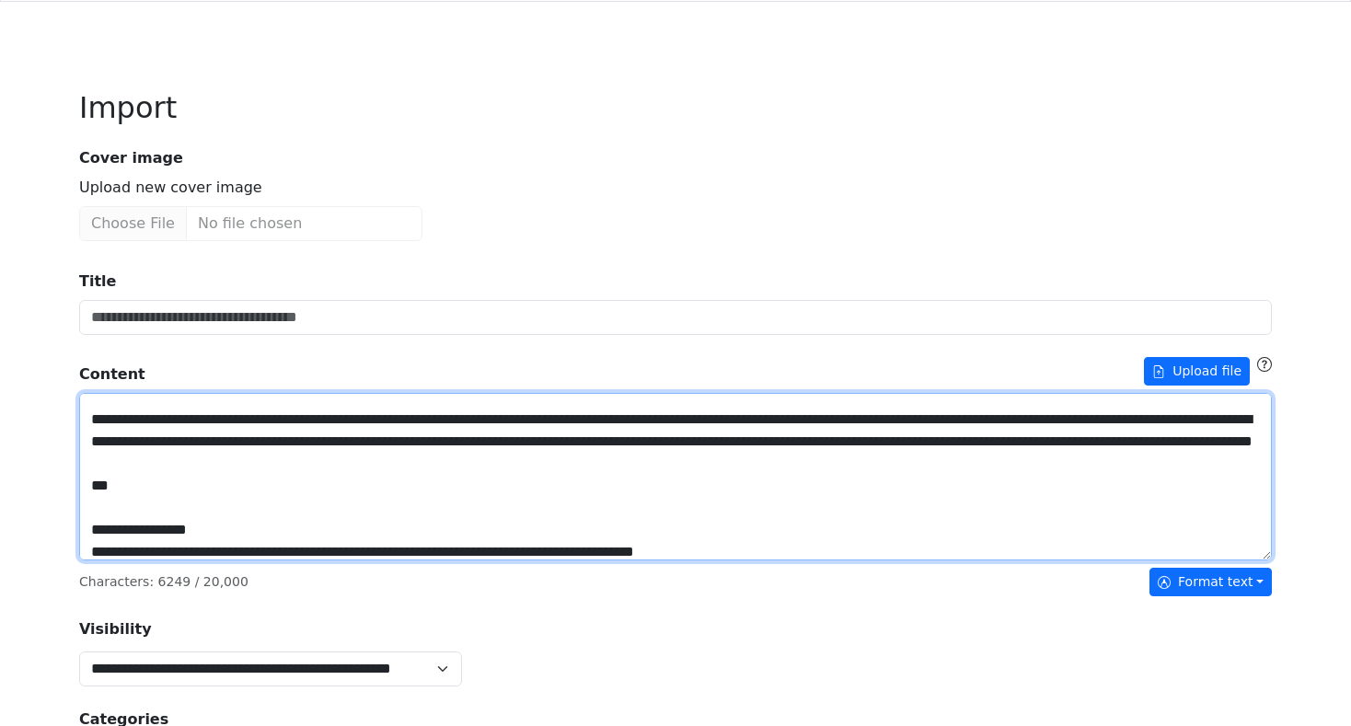
scroll to position [1473, 0]
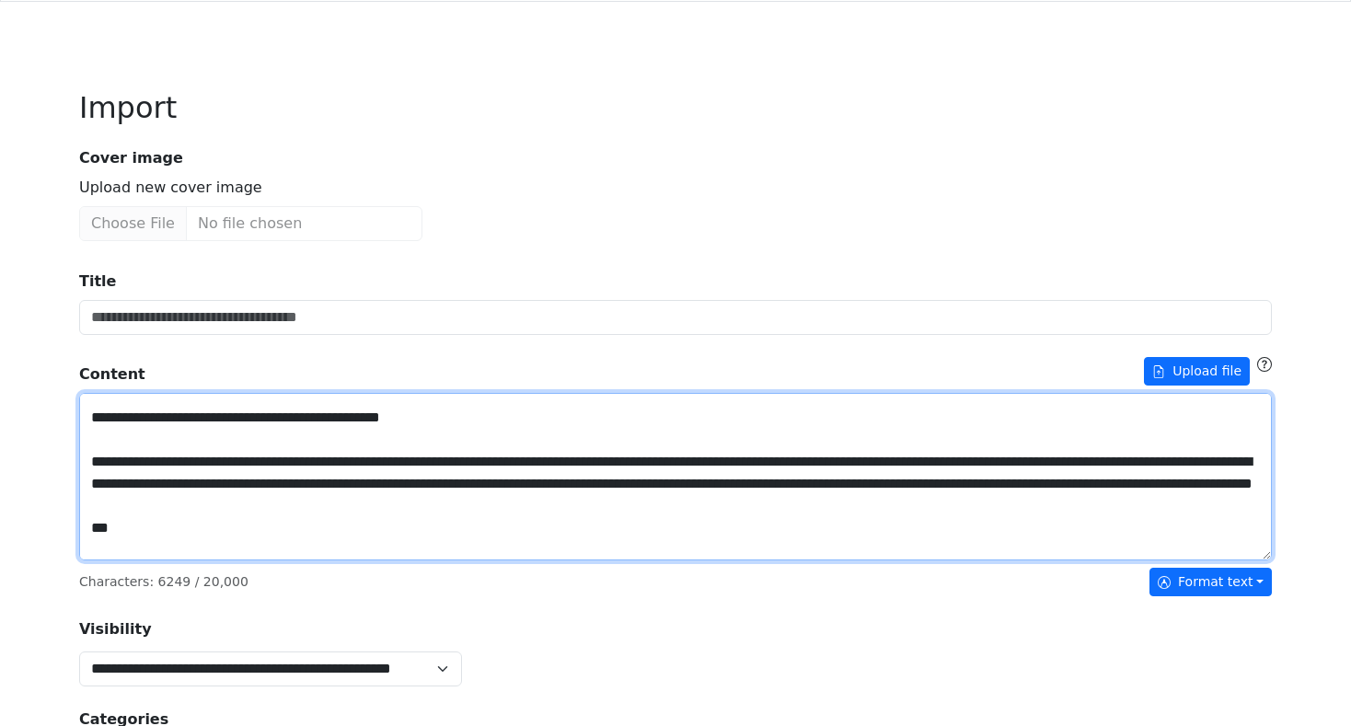
click at [168, 485] on textarea "Title" at bounding box center [675, 477] width 1193 height 168
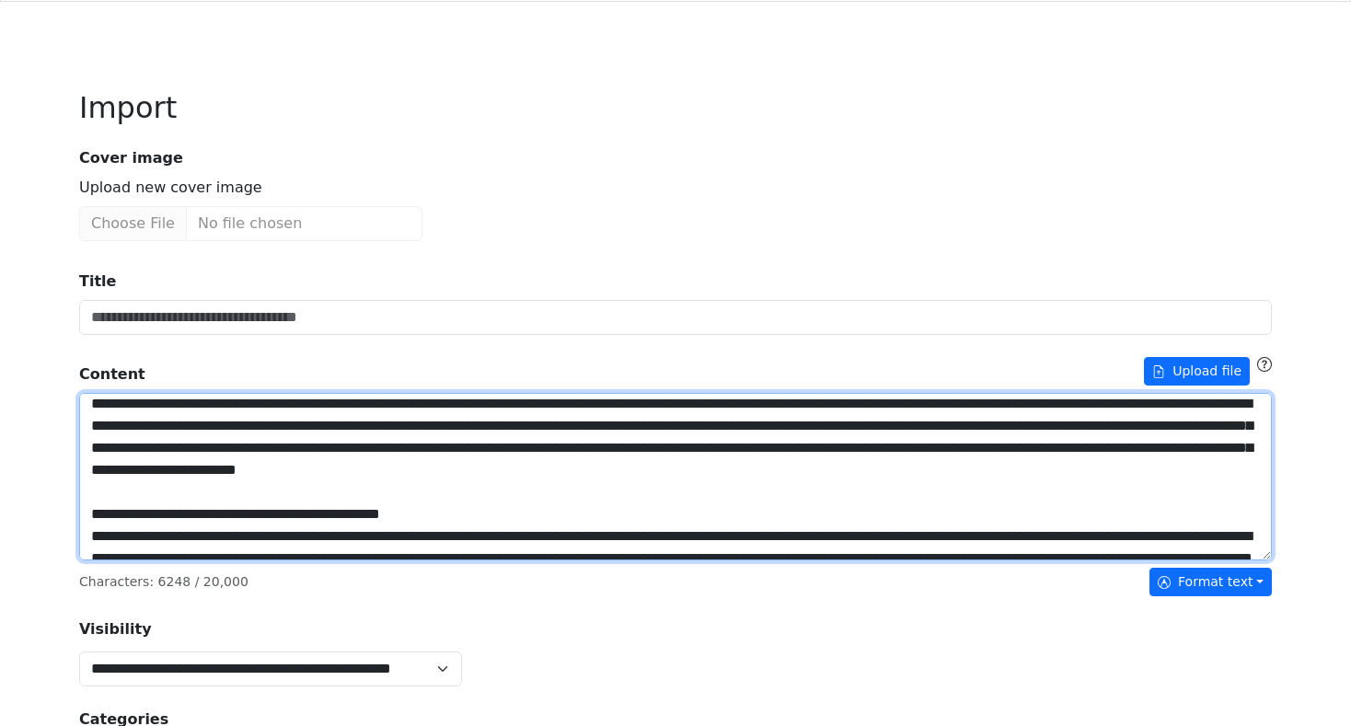
scroll to position [1375, 0]
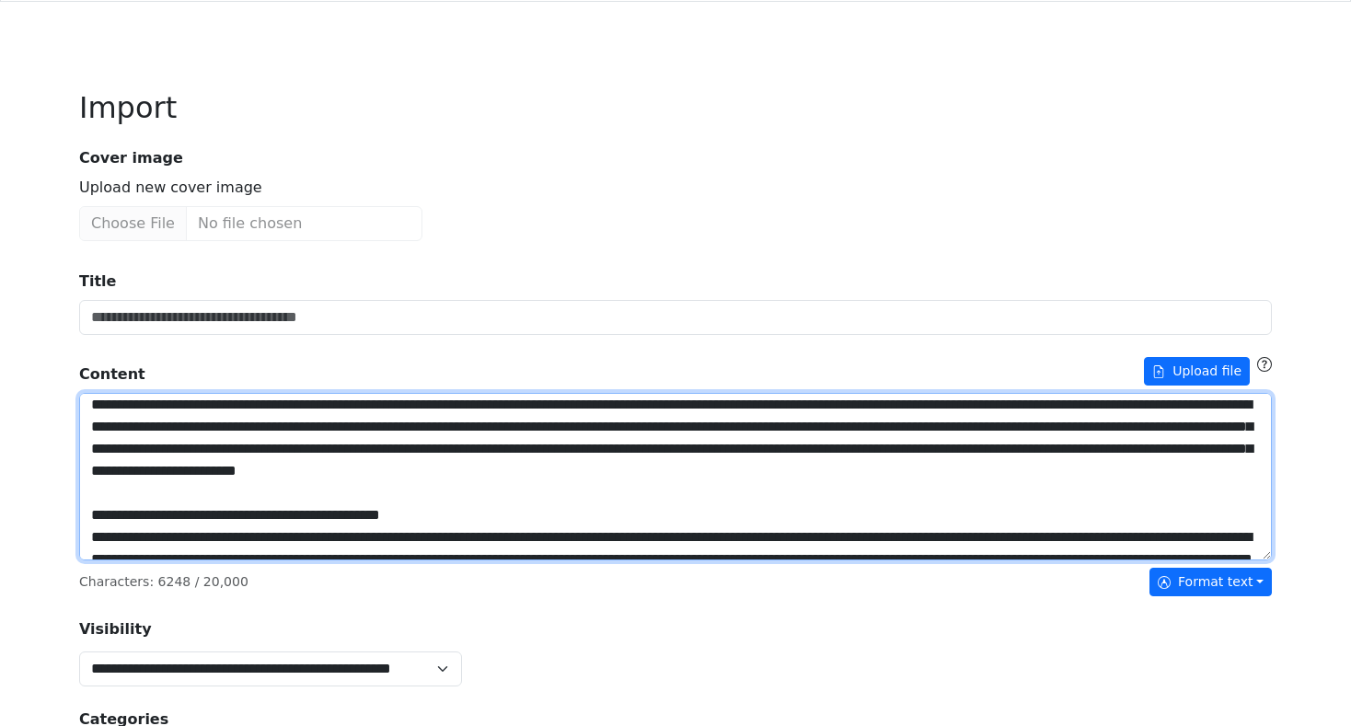
click at [131, 424] on textarea "Title" at bounding box center [675, 477] width 1193 height 168
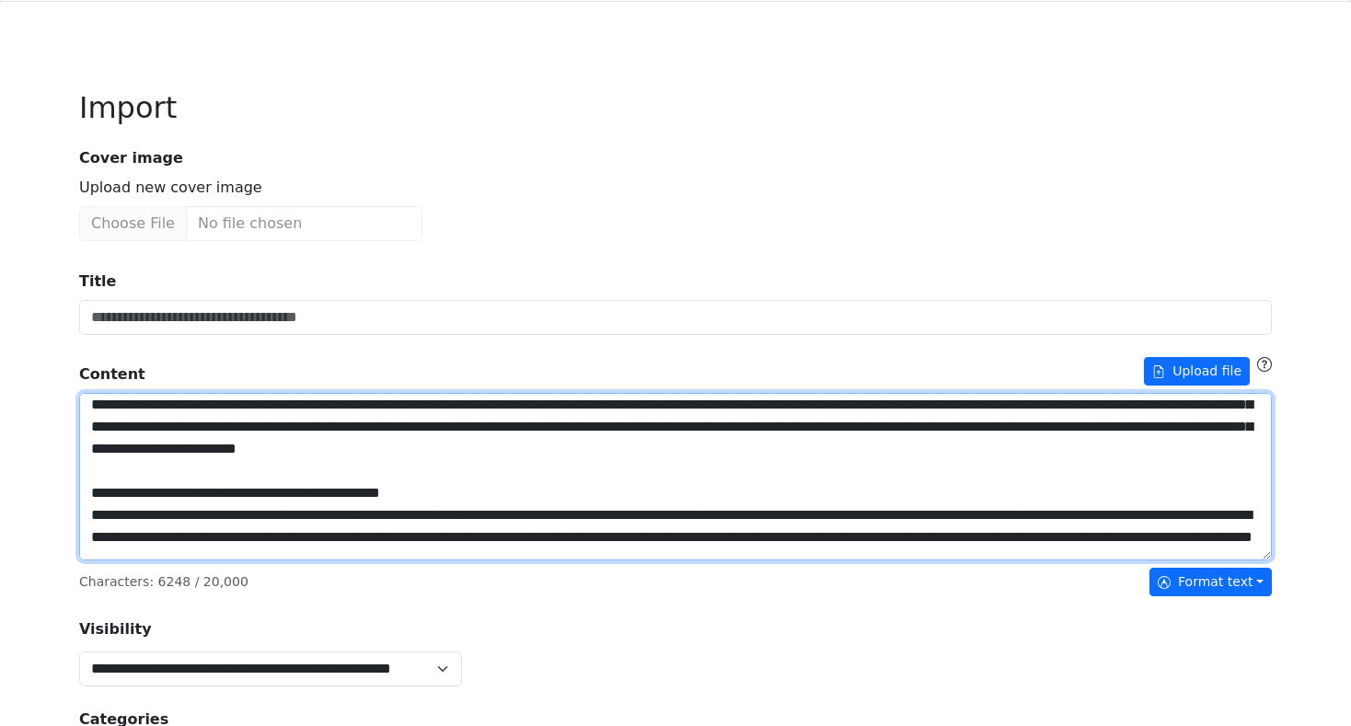
scroll to position [1371, 0]
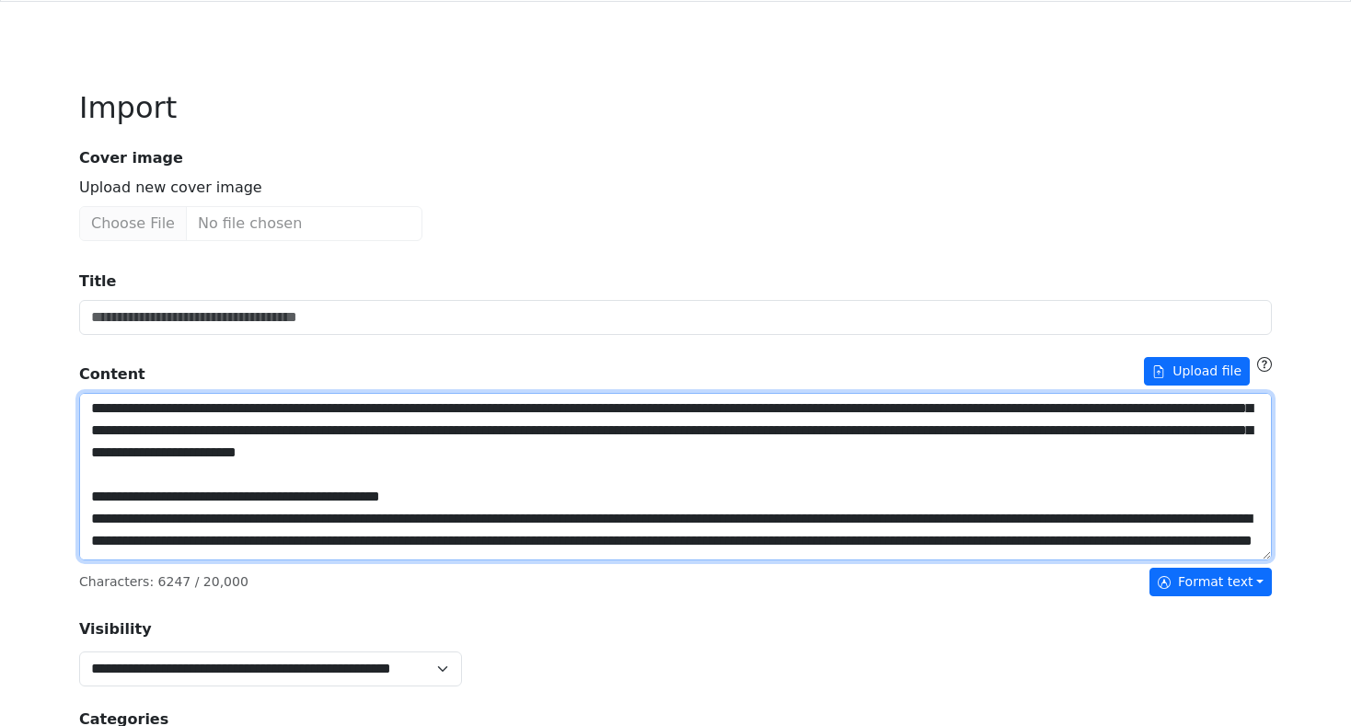
click at [1044, 504] on textarea "Title" at bounding box center [675, 477] width 1193 height 168
click at [295, 523] on textarea "Title" at bounding box center [675, 477] width 1193 height 168
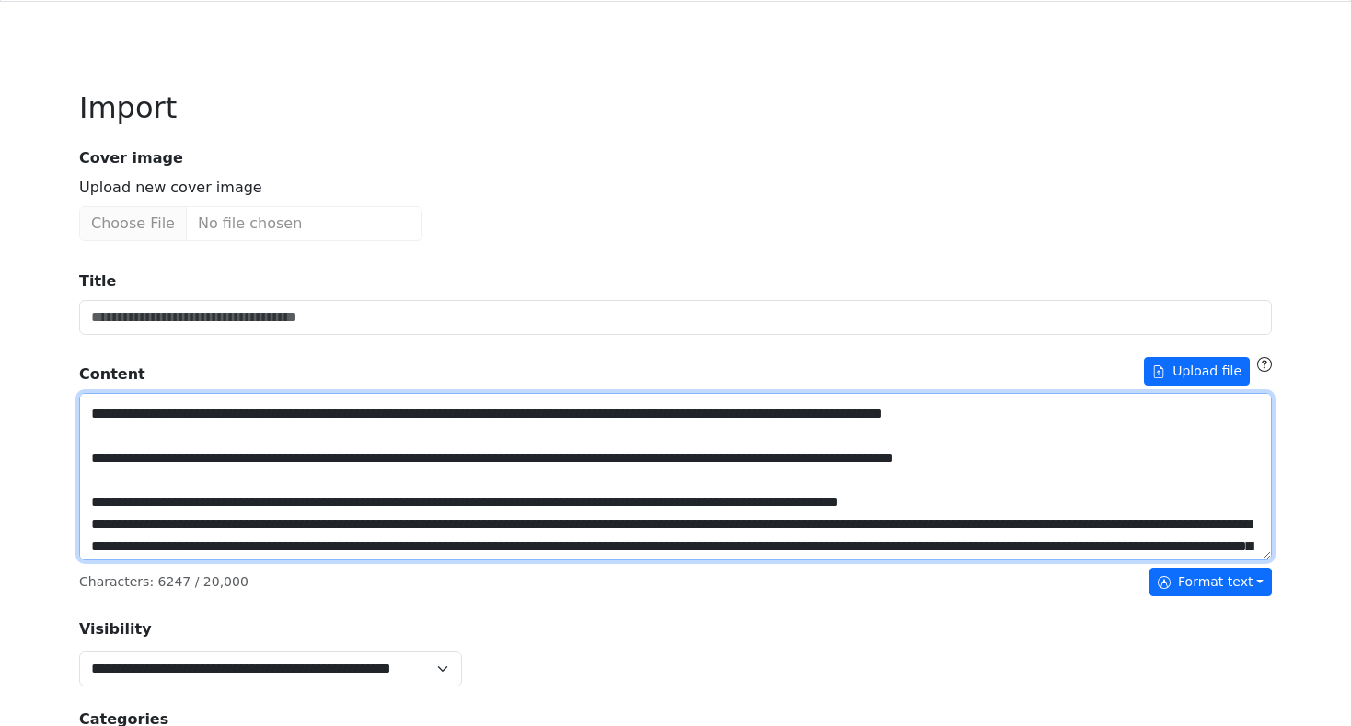
click at [176, 532] on textarea "Title" at bounding box center [675, 477] width 1193 height 168
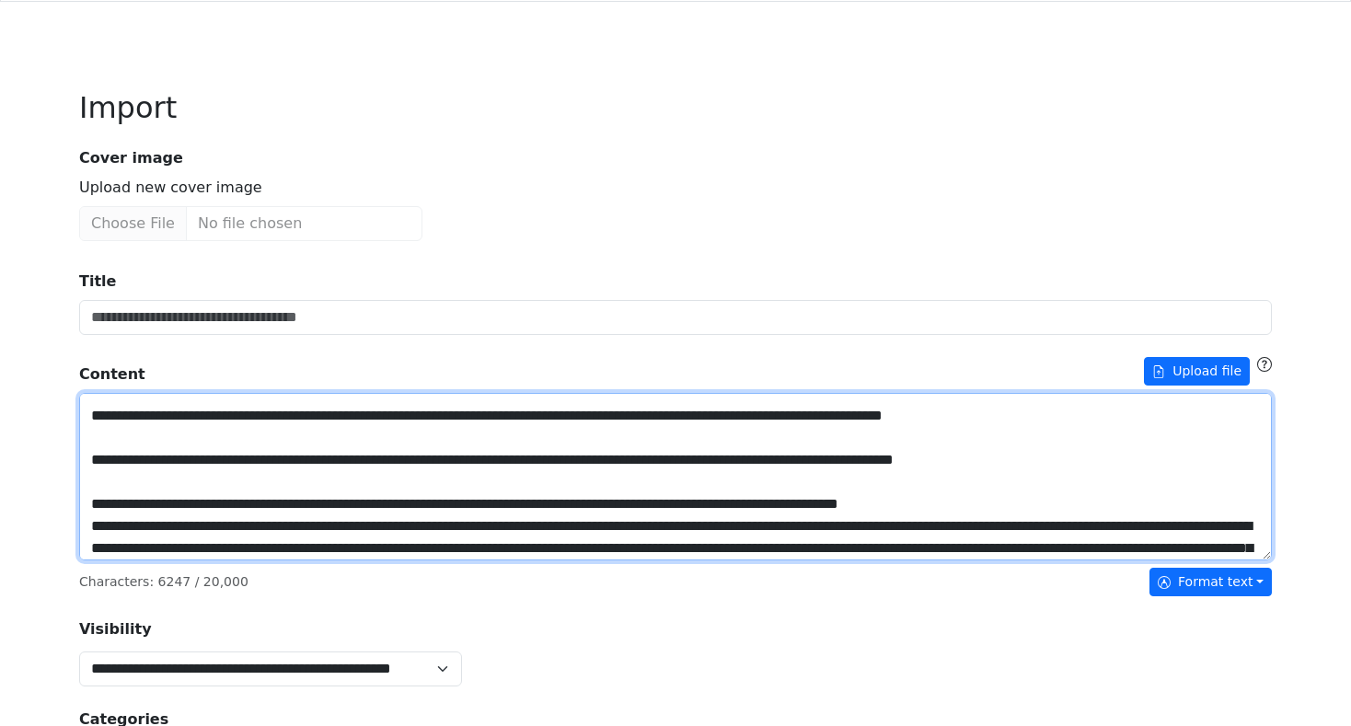
click at [1047, 487] on textarea "Title" at bounding box center [675, 477] width 1193 height 168
click at [209, 439] on textarea "Title" at bounding box center [675, 477] width 1193 height 168
click at [1059, 460] on textarea "Title" at bounding box center [675, 477] width 1193 height 168
click at [1088, 506] on textarea "Title" at bounding box center [675, 477] width 1193 height 168
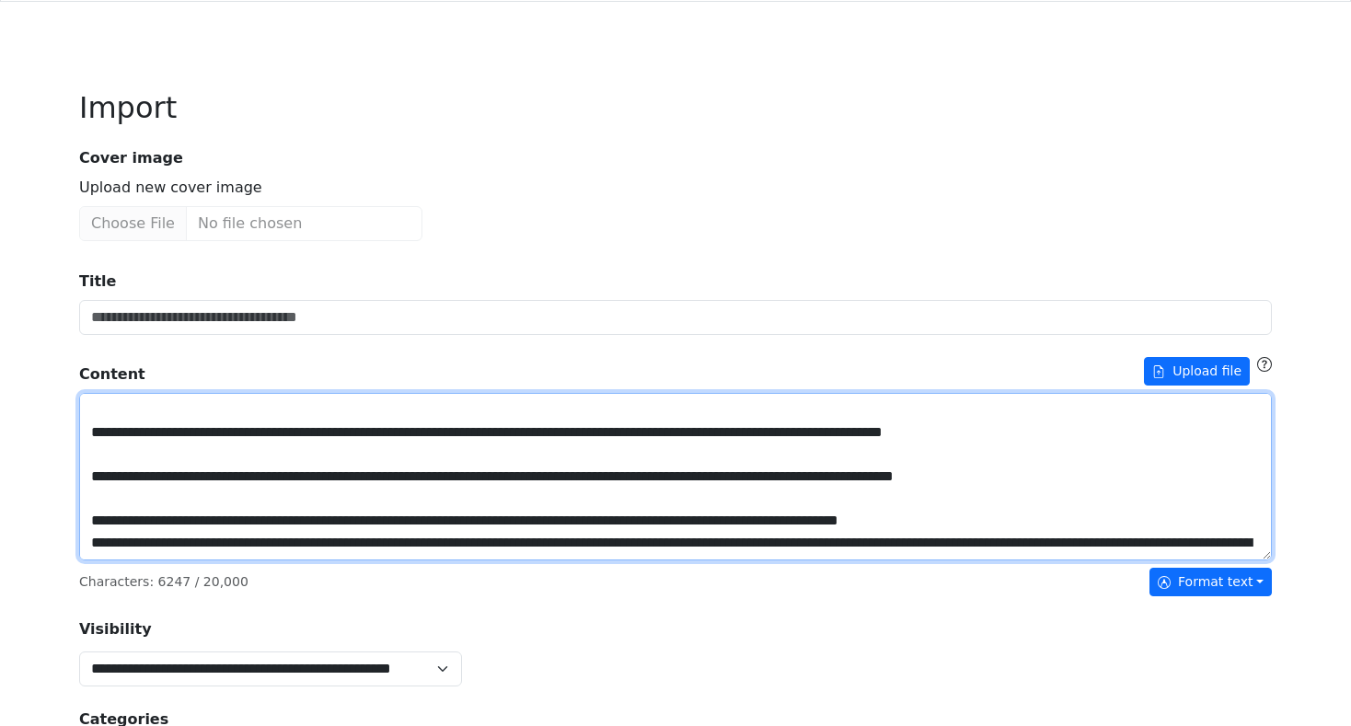
click at [247, 440] on textarea "Title" at bounding box center [675, 477] width 1193 height 168
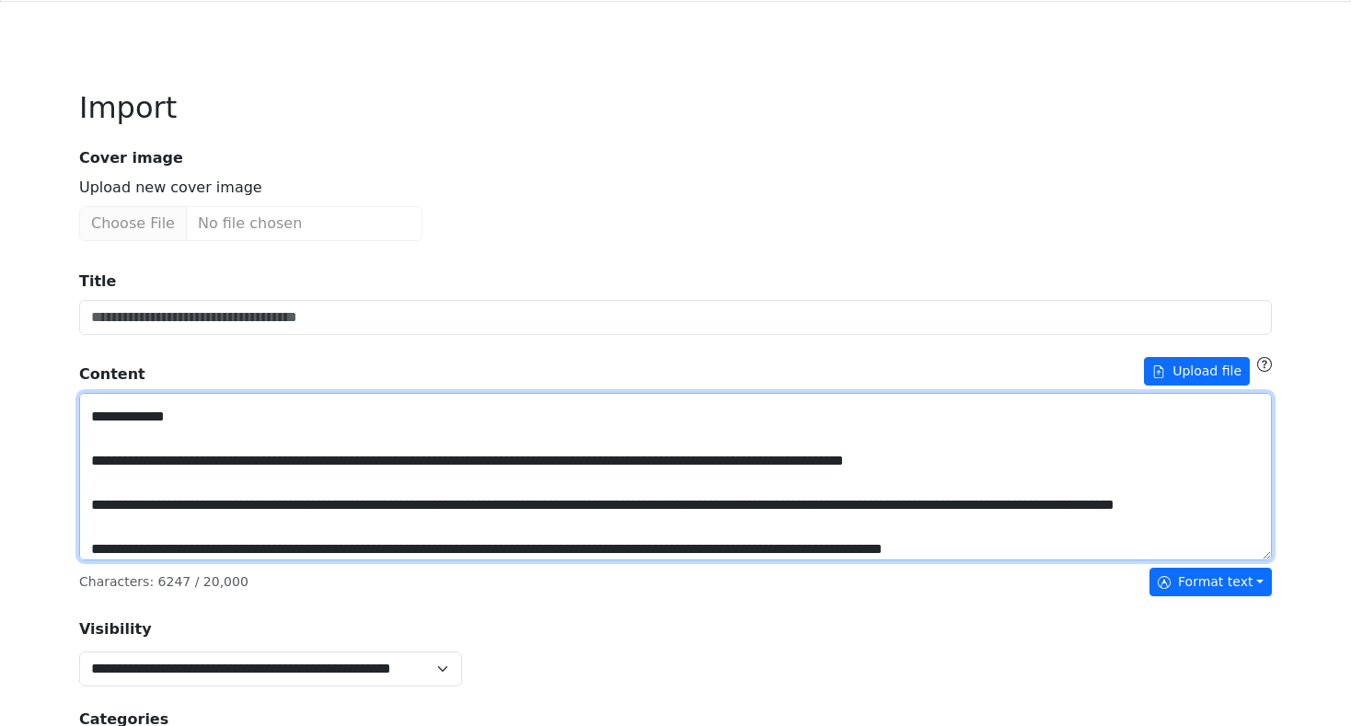
scroll to position [1085, 0]
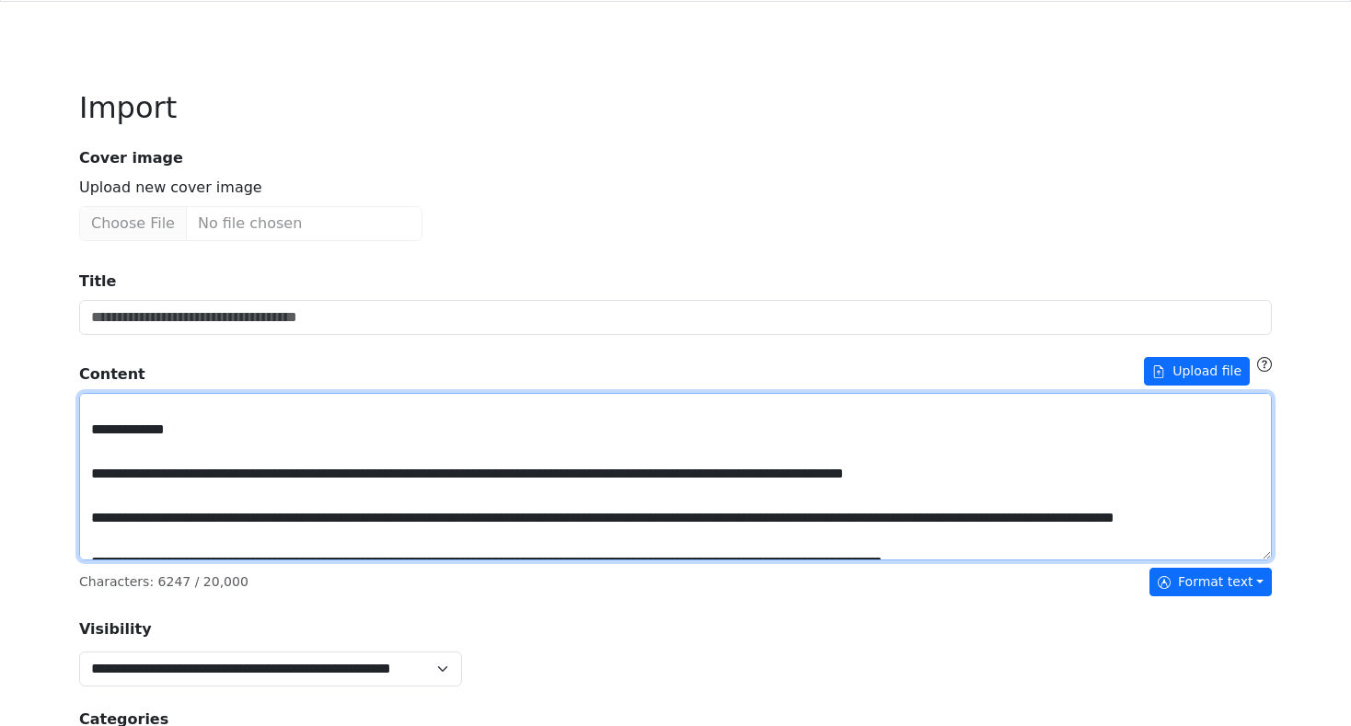
click at [1068, 501] on textarea "Title" at bounding box center [675, 477] width 1193 height 168
click at [338, 460] on textarea "Title" at bounding box center [675, 477] width 1193 height 168
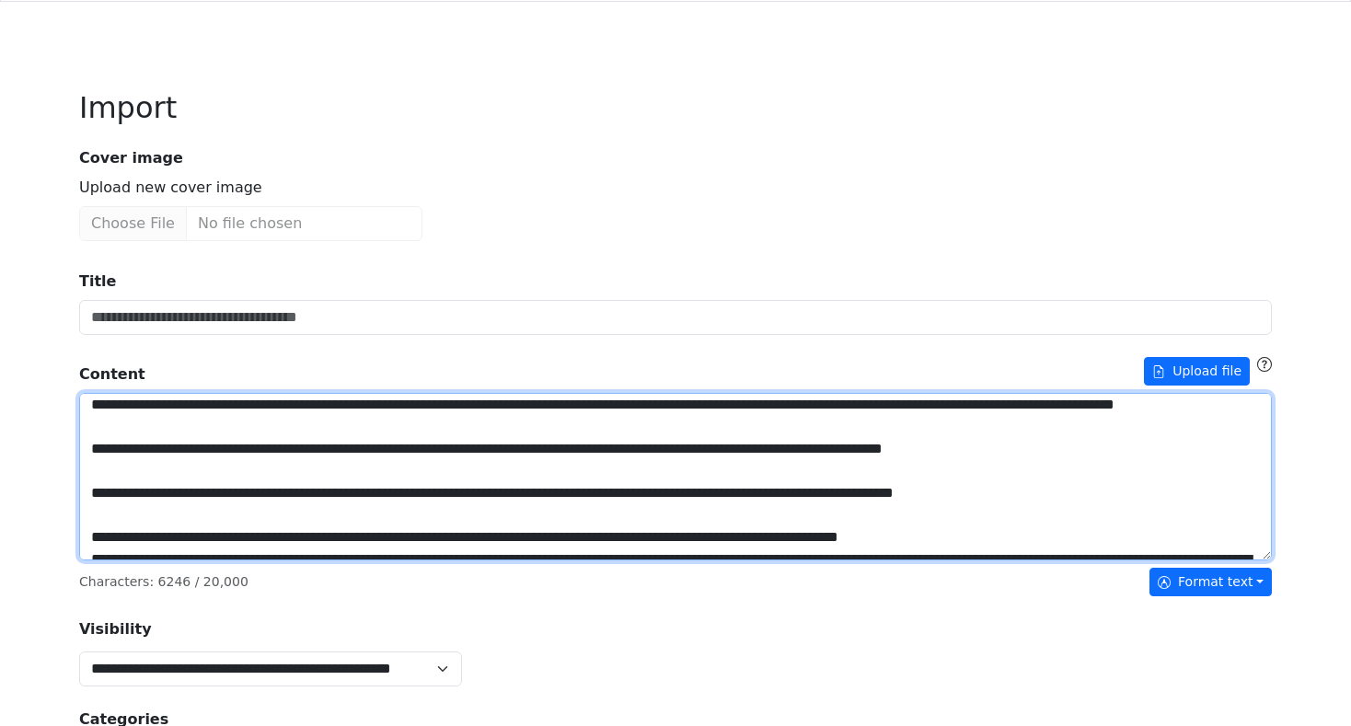
scroll to position [1183, 0]
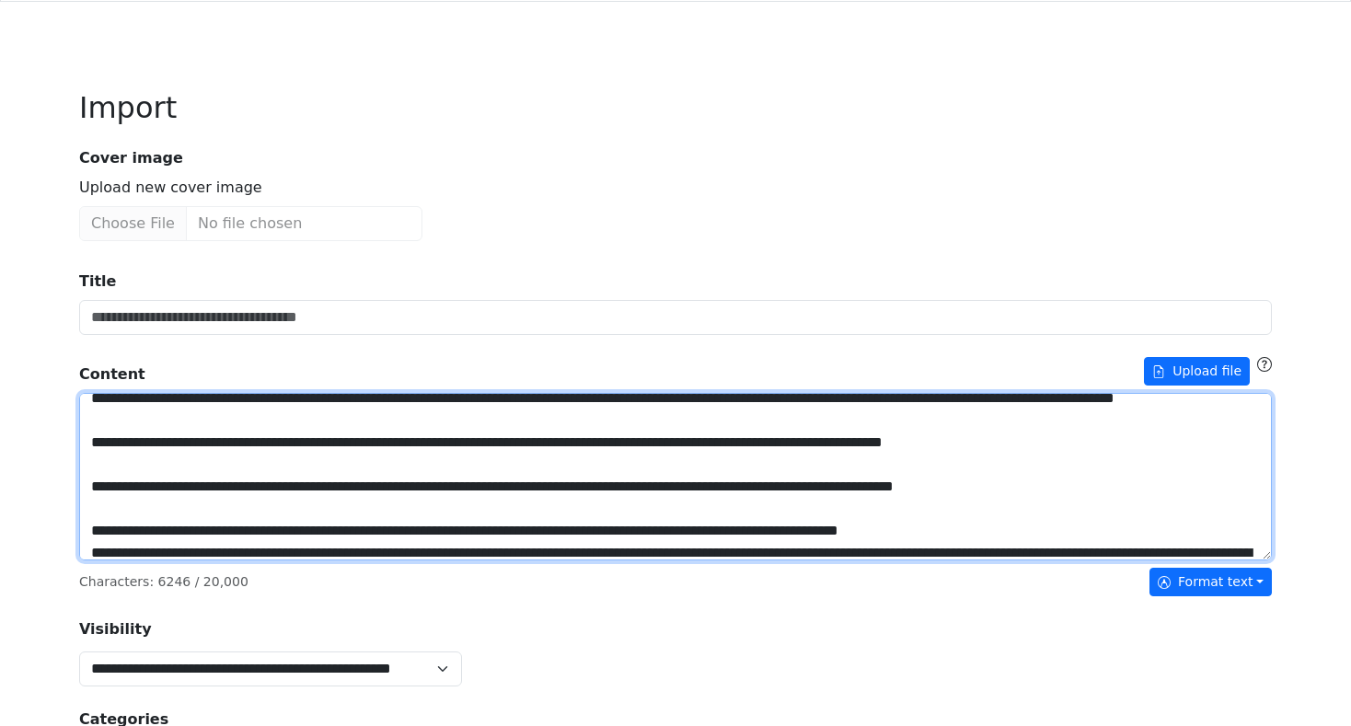
click at [1149, 497] on textarea "Title" at bounding box center [675, 477] width 1193 height 168
click at [1089, 487] on textarea "Title" at bounding box center [675, 477] width 1193 height 168
drag, startPoint x: 1111, startPoint y: 489, endPoint x: 1202, endPoint y: 487, distance: 91.1
click at [1213, 487] on textarea "Title" at bounding box center [675, 477] width 1193 height 168
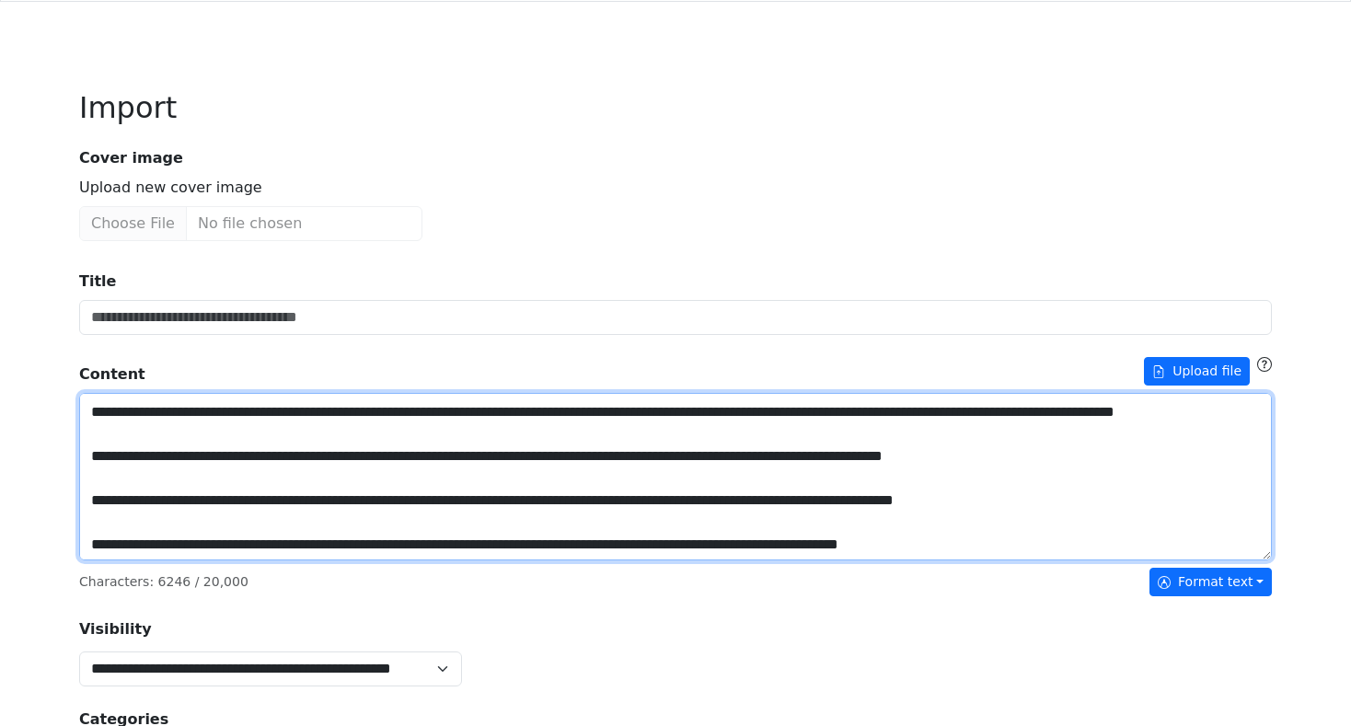
click at [1022, 489] on textarea "Title" at bounding box center [675, 477] width 1193 height 168
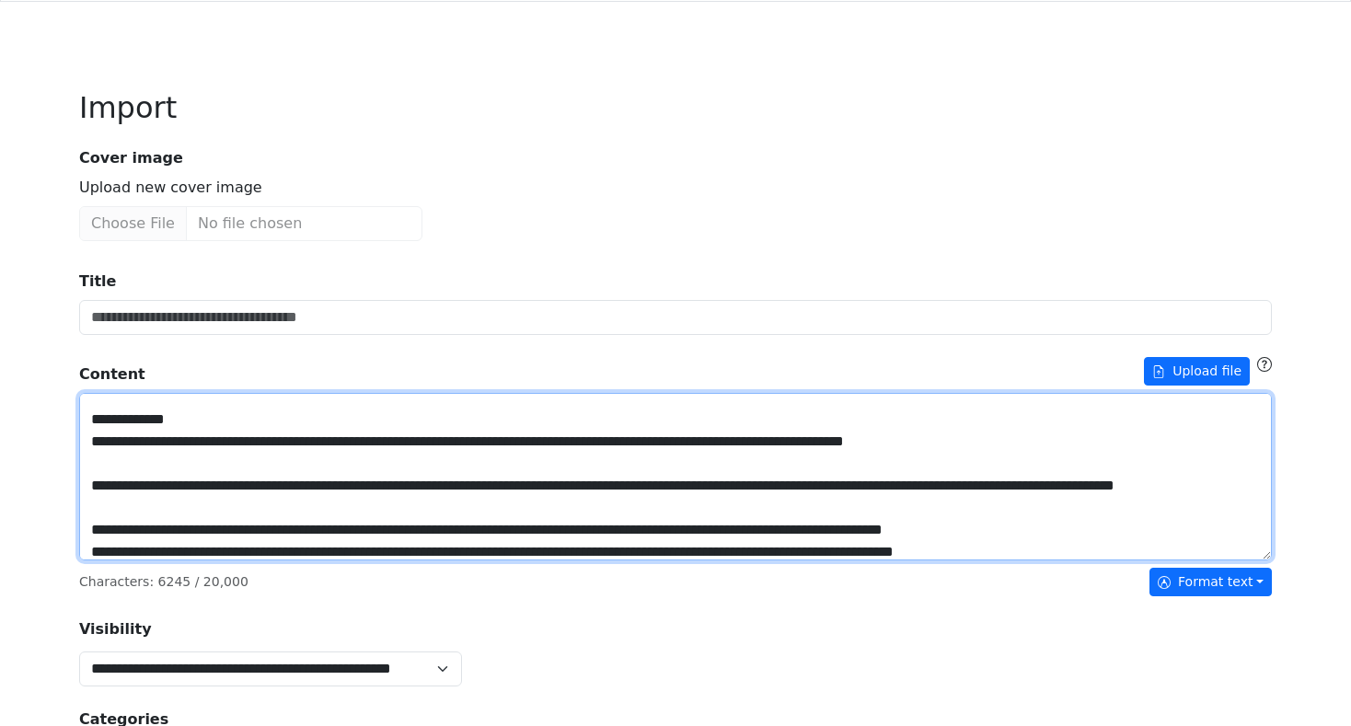
scroll to position [1084, 0]
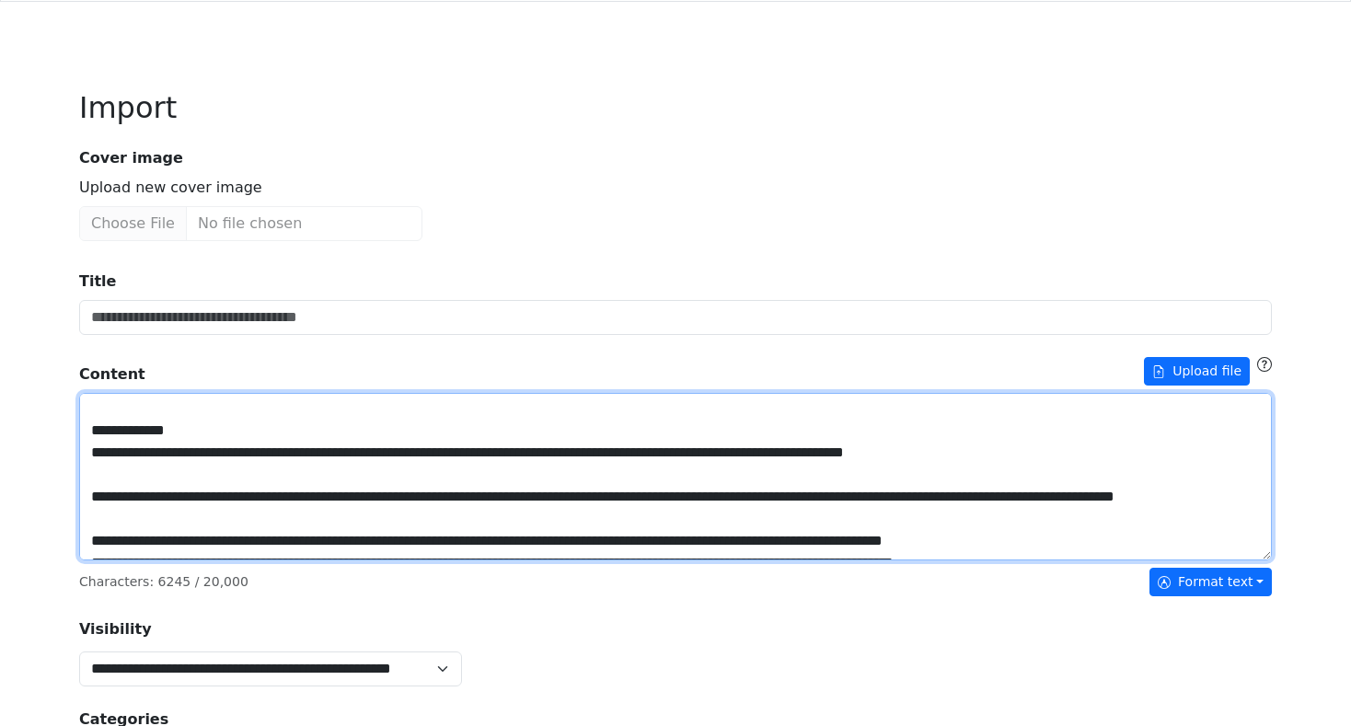
click at [246, 496] on textarea "Title" at bounding box center [675, 477] width 1193 height 168
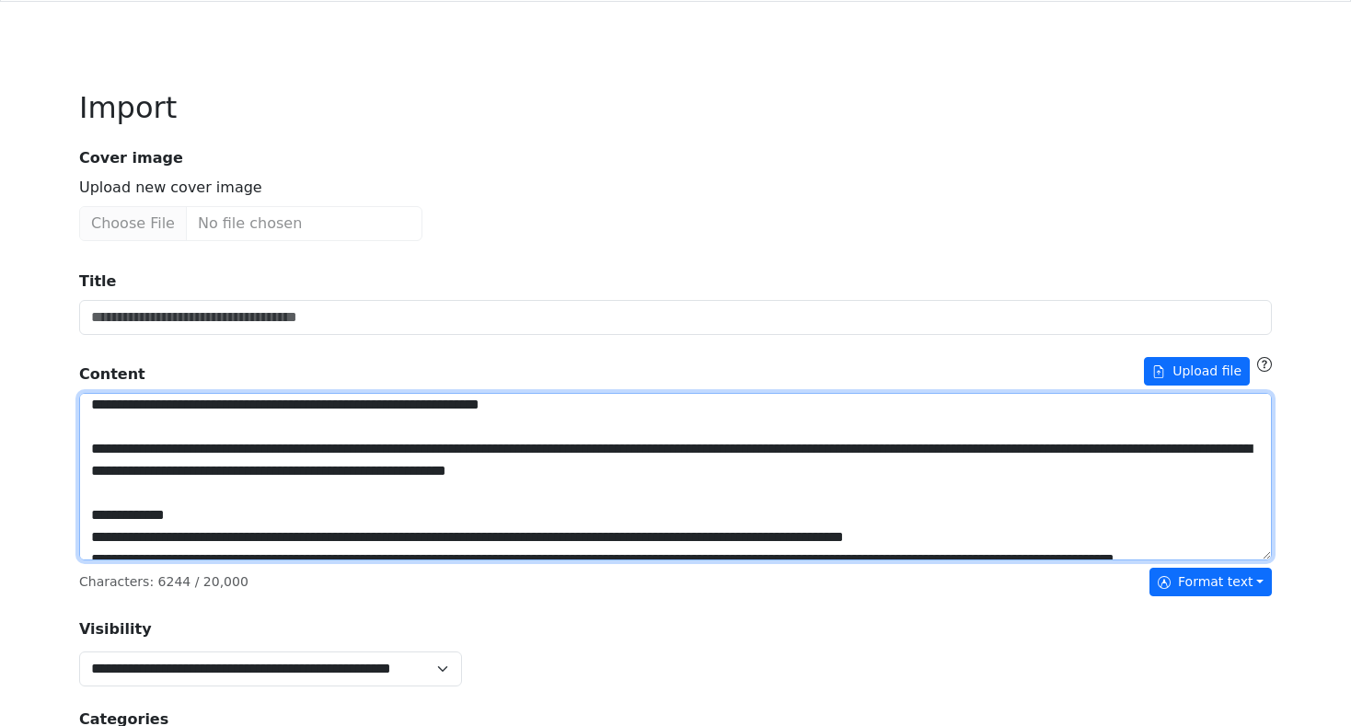
scroll to position [996, 0]
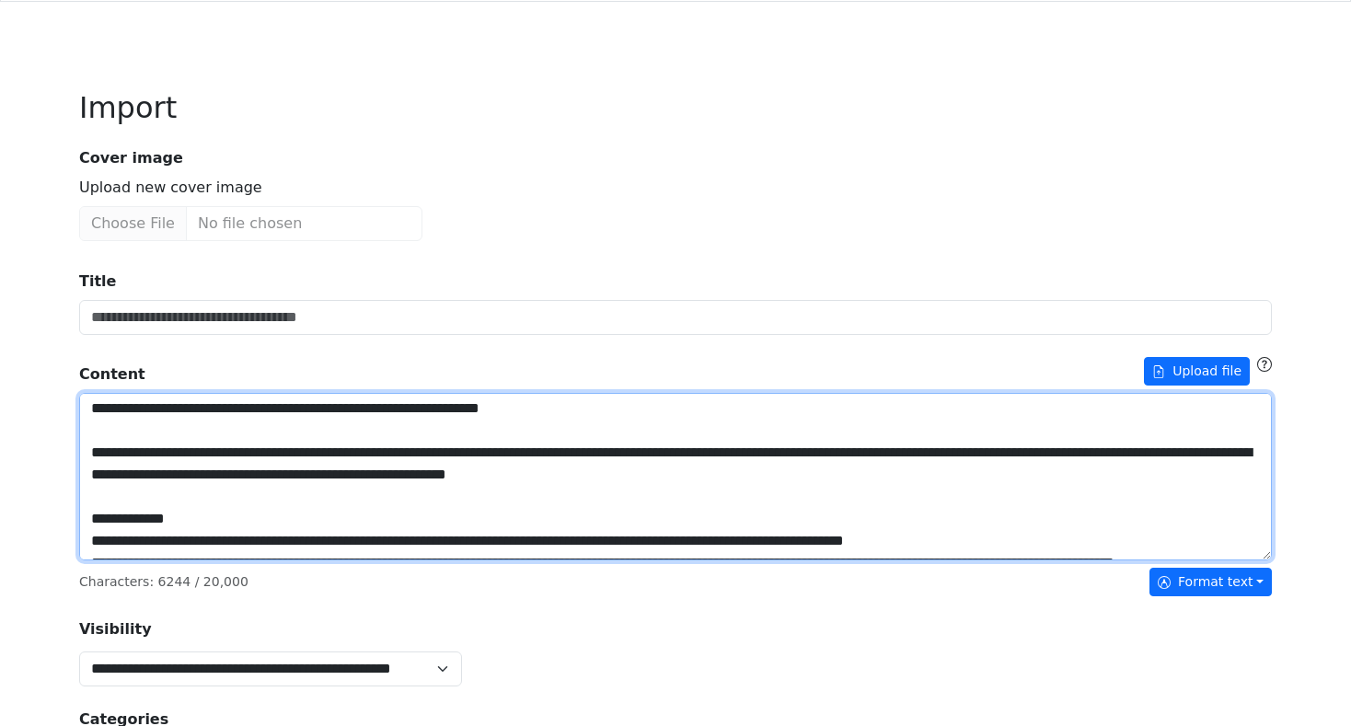
click at [804, 502] on textarea "Title" at bounding box center [675, 477] width 1193 height 168
click at [266, 461] on textarea "Title" at bounding box center [675, 477] width 1193 height 168
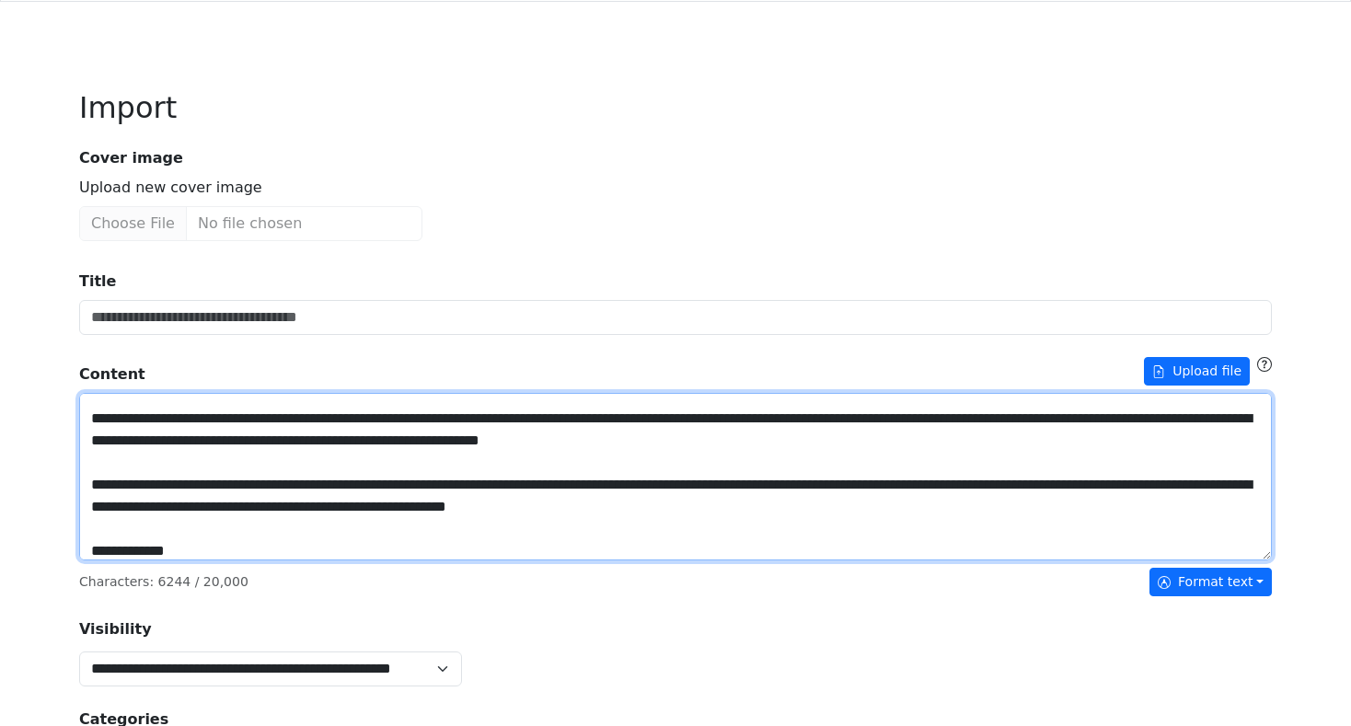
scroll to position [962, 0]
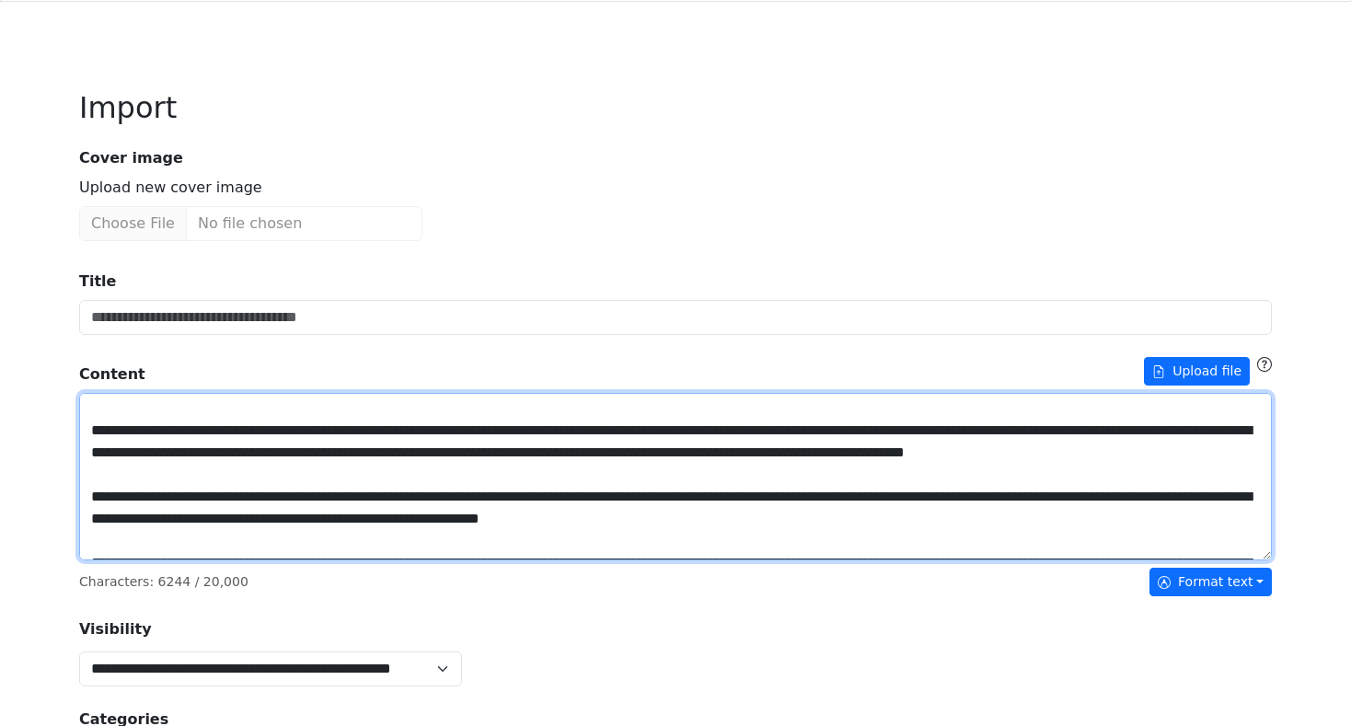
click at [214, 496] on textarea "Title" at bounding box center [675, 477] width 1193 height 168
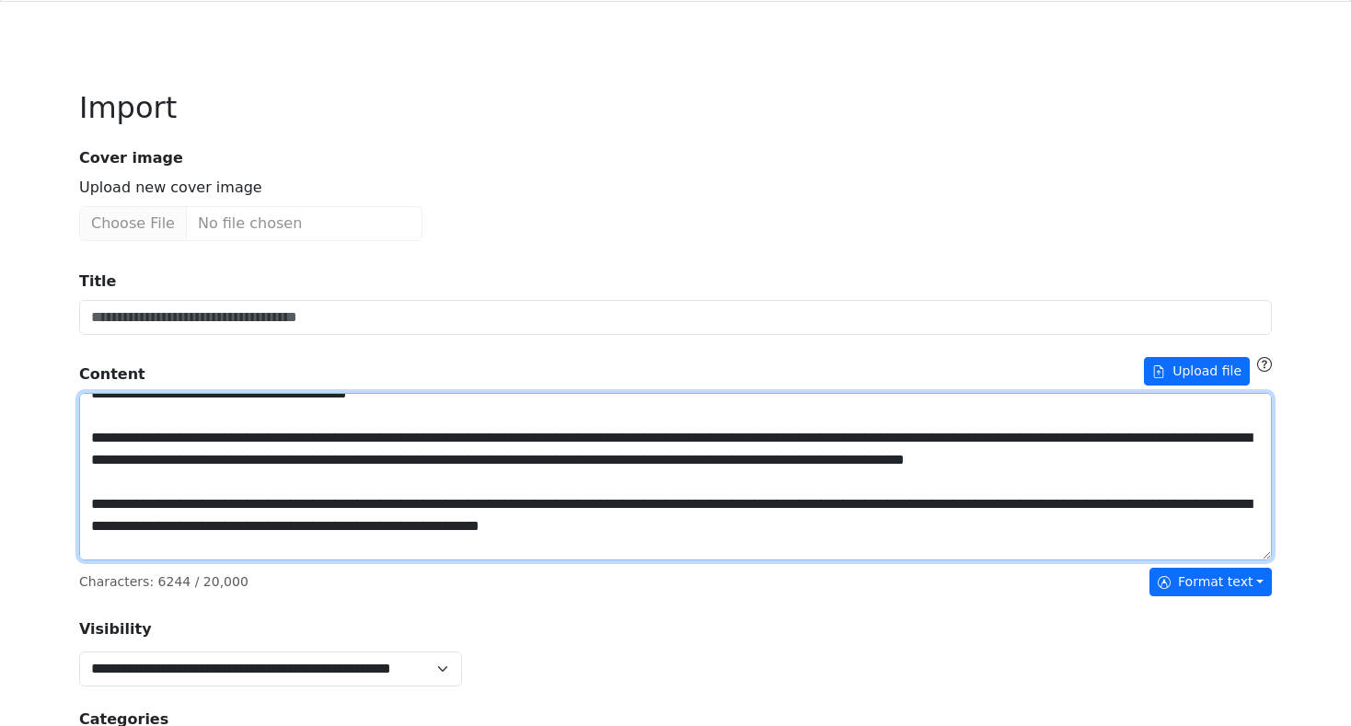
click at [237, 492] on textarea "Title" at bounding box center [675, 477] width 1193 height 168
click at [245, 481] on textarea "Title" at bounding box center [675, 477] width 1193 height 168
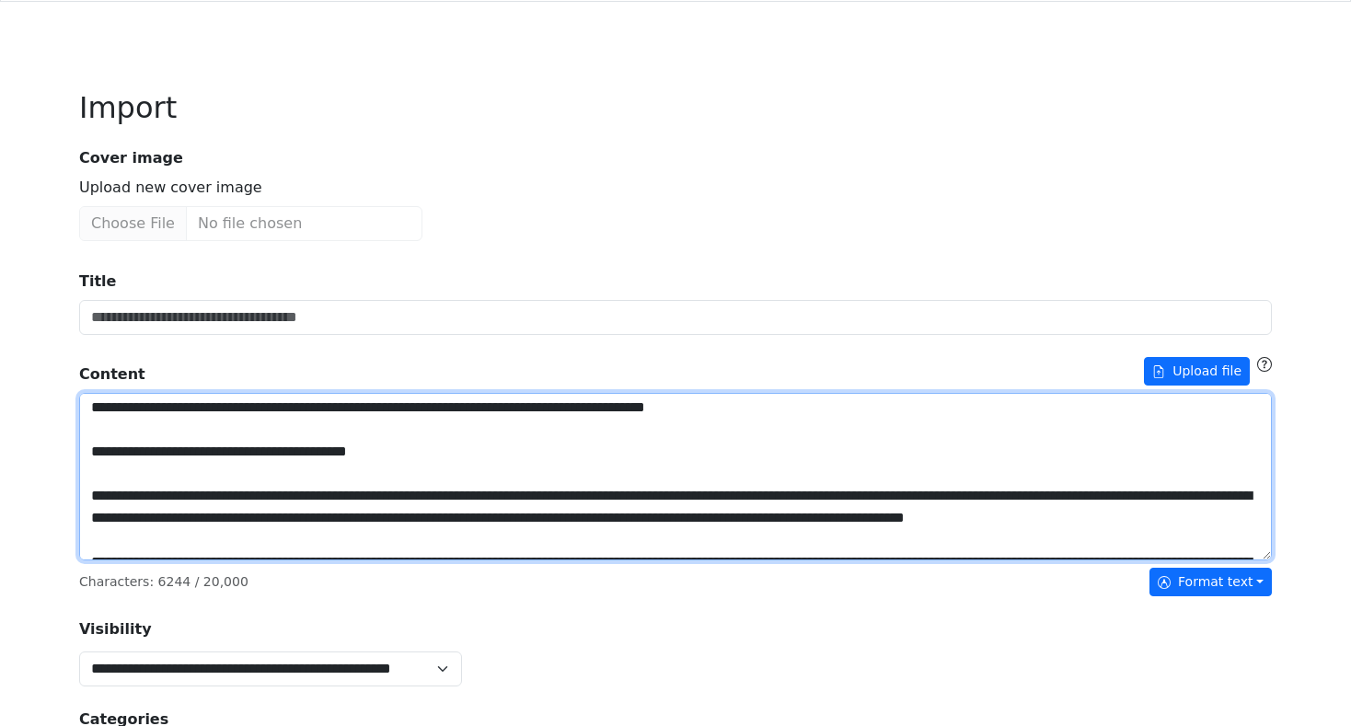
scroll to position [801, 0]
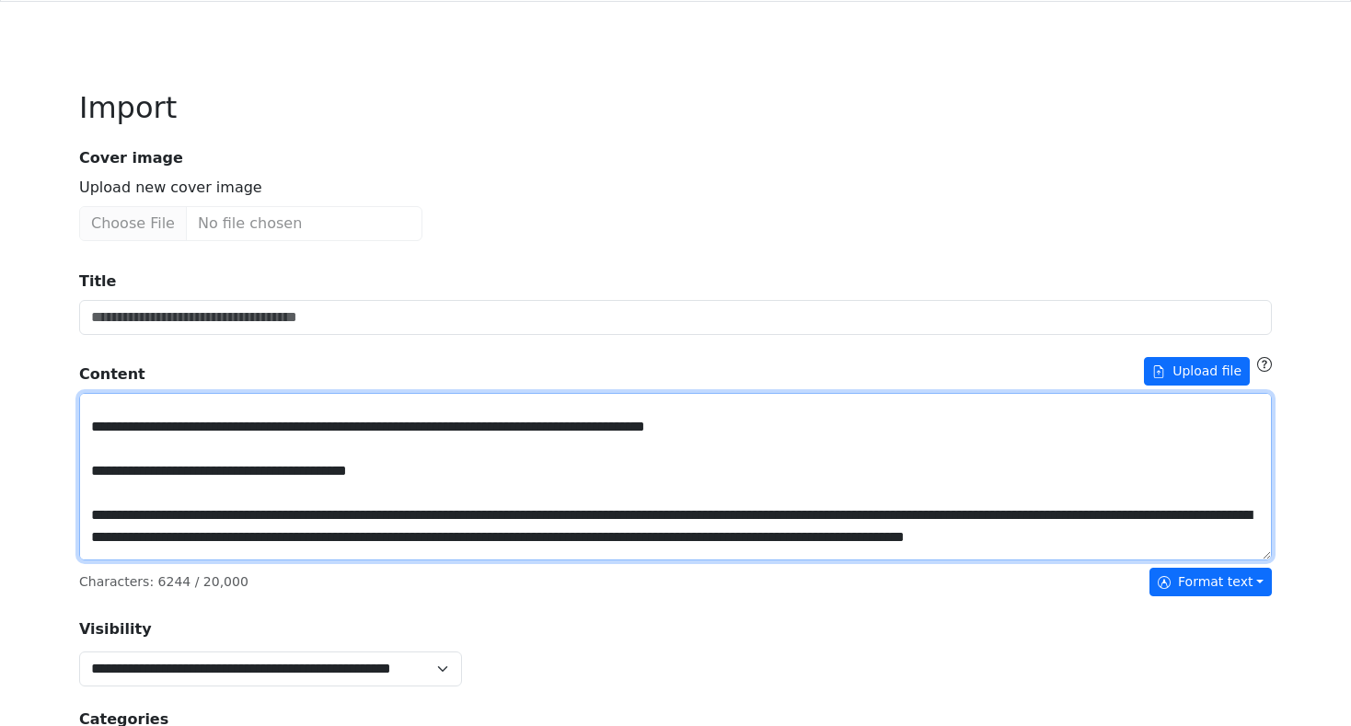
click at [515, 472] on textarea "Title" at bounding box center [675, 477] width 1193 height 168
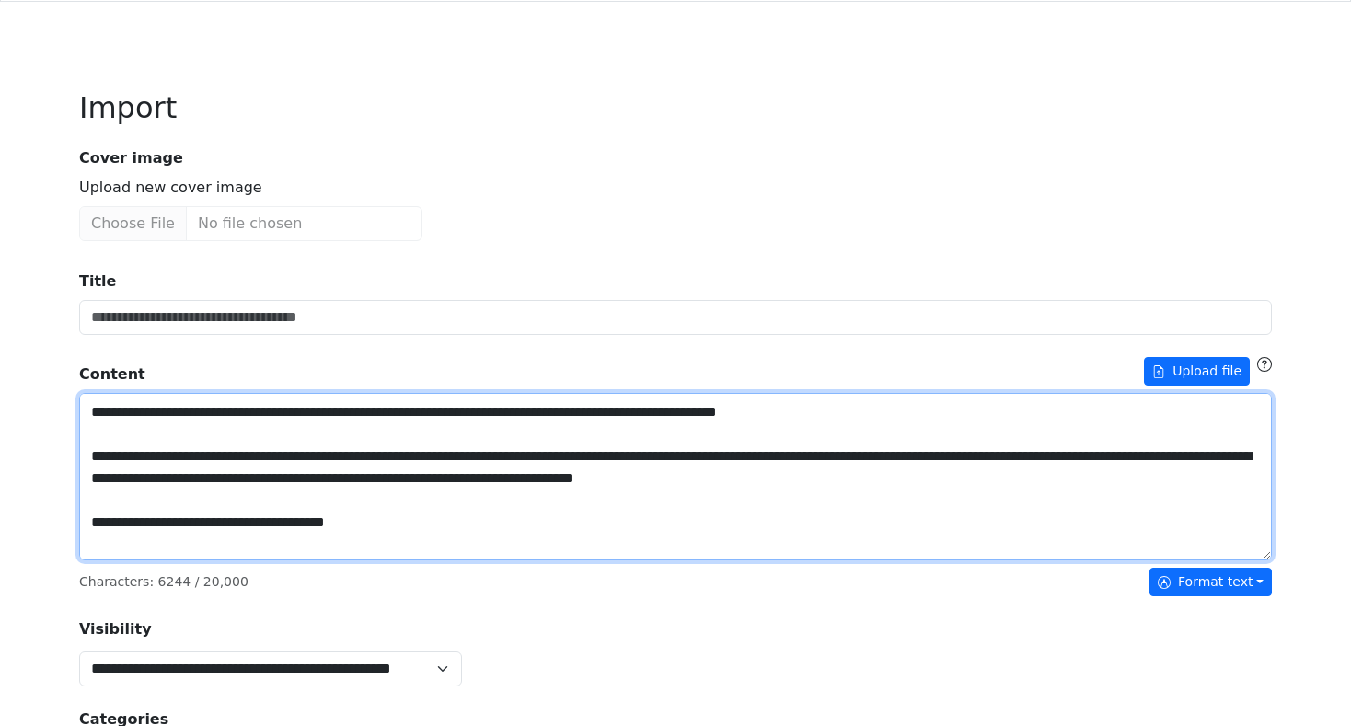
scroll to position [286, 0]
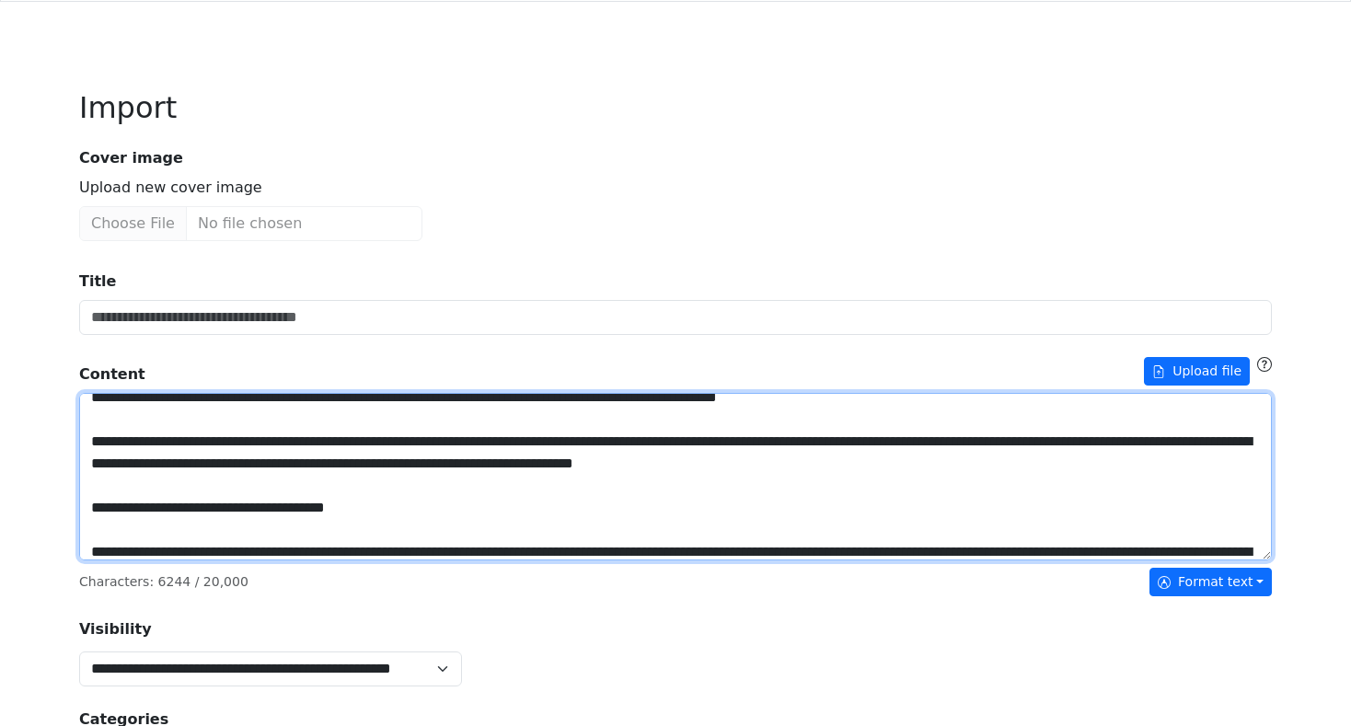
click at [252, 494] on textarea "Title" at bounding box center [675, 477] width 1193 height 168
drag, startPoint x: 531, startPoint y: 518, endPoint x: 544, endPoint y: 510, distance: 15.3
click at [531, 518] on textarea "Title" at bounding box center [675, 477] width 1193 height 168
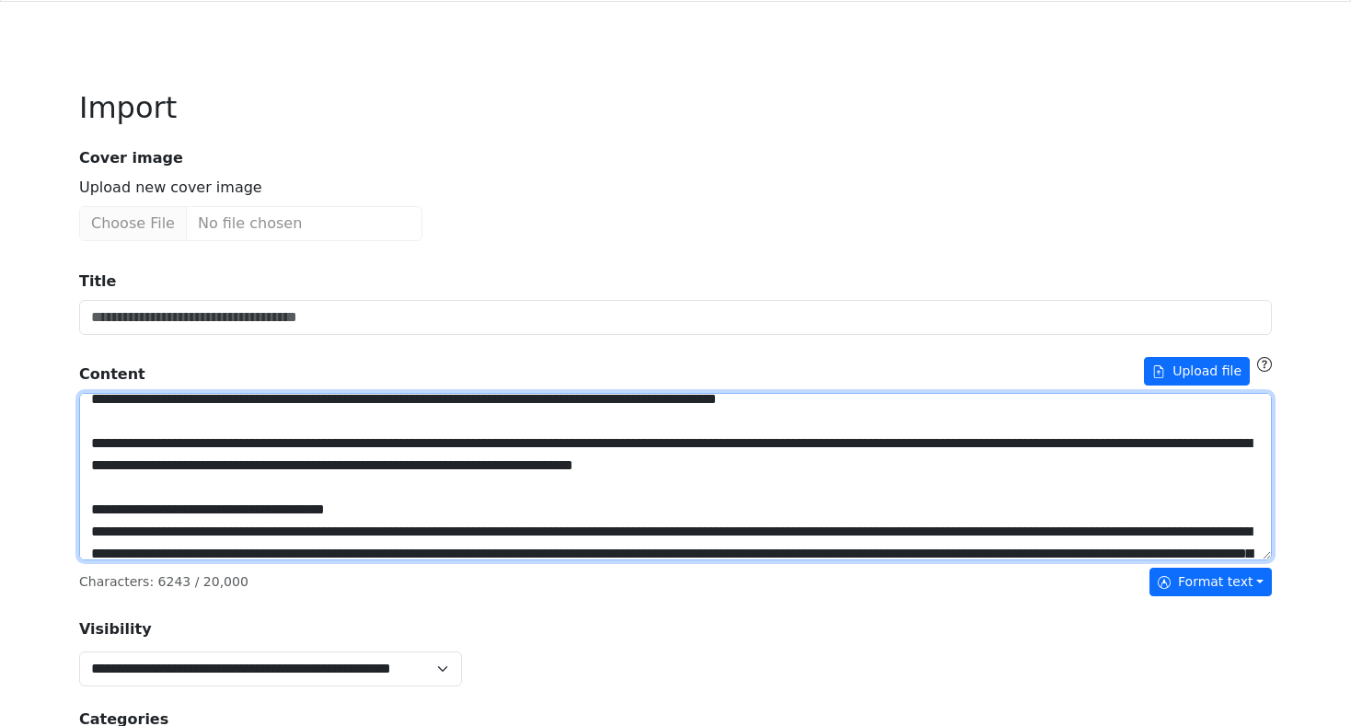
click at [981, 466] on textarea "Title" at bounding box center [675, 477] width 1193 height 168
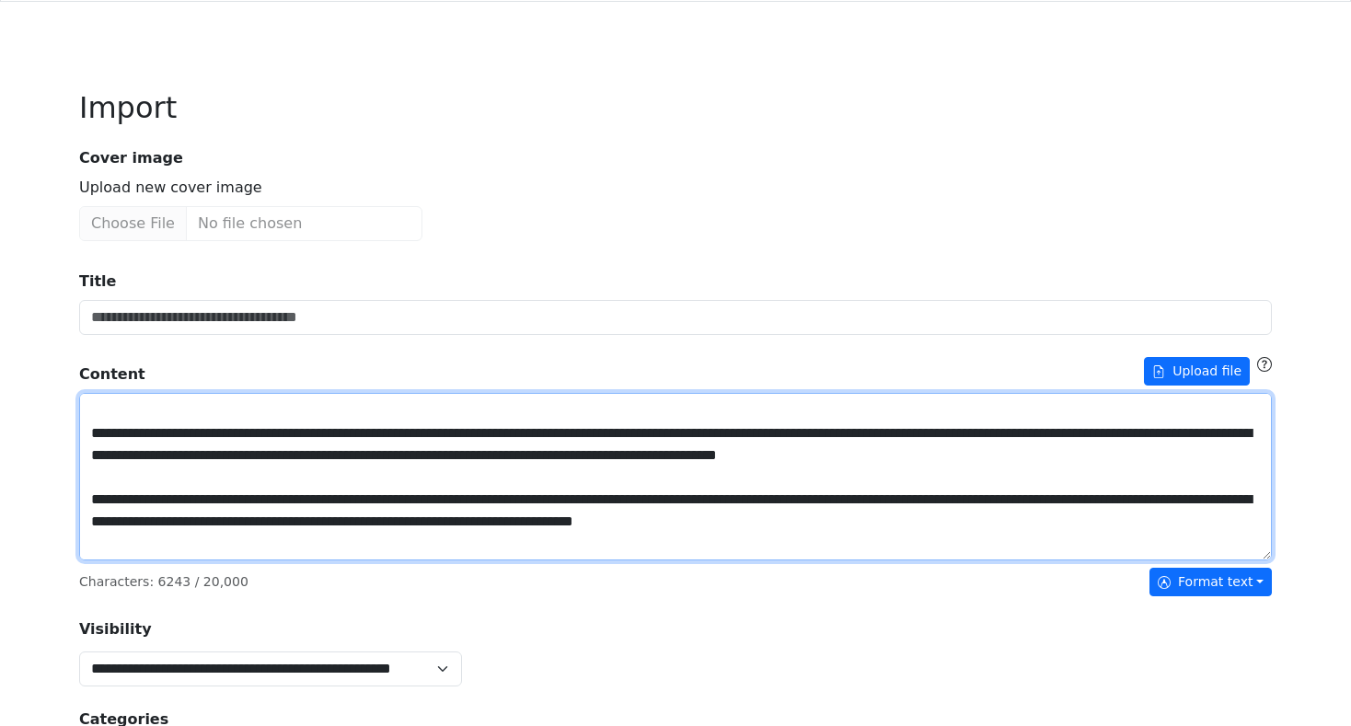
scroll to position [218, 0]
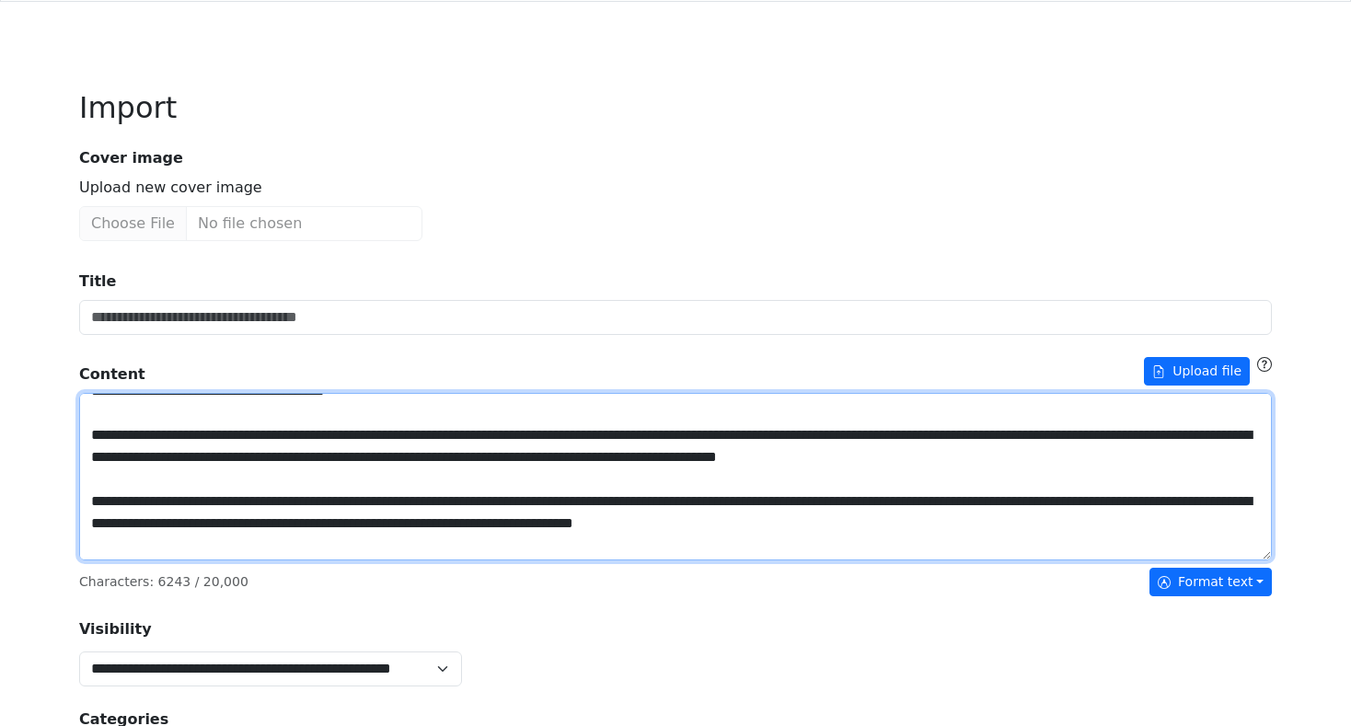
click at [1115, 467] on textarea "Title" at bounding box center [675, 477] width 1193 height 168
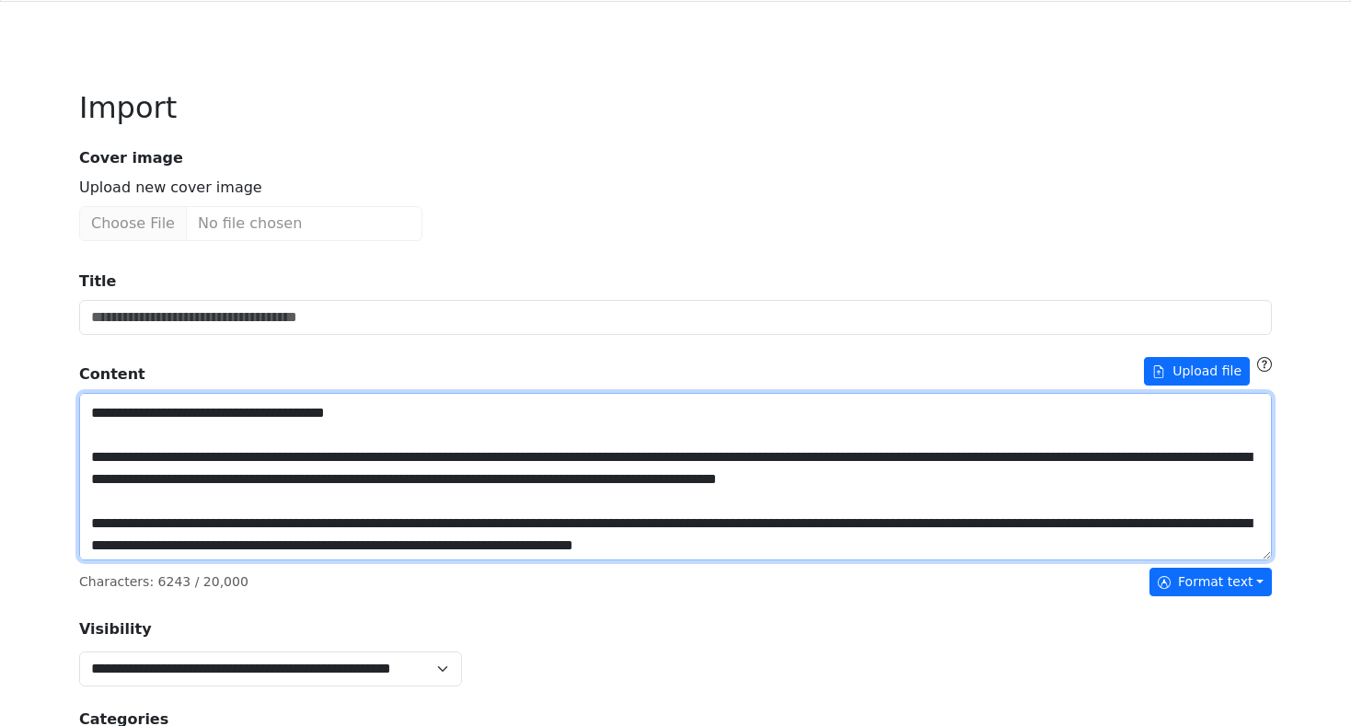
scroll to position [185, 0]
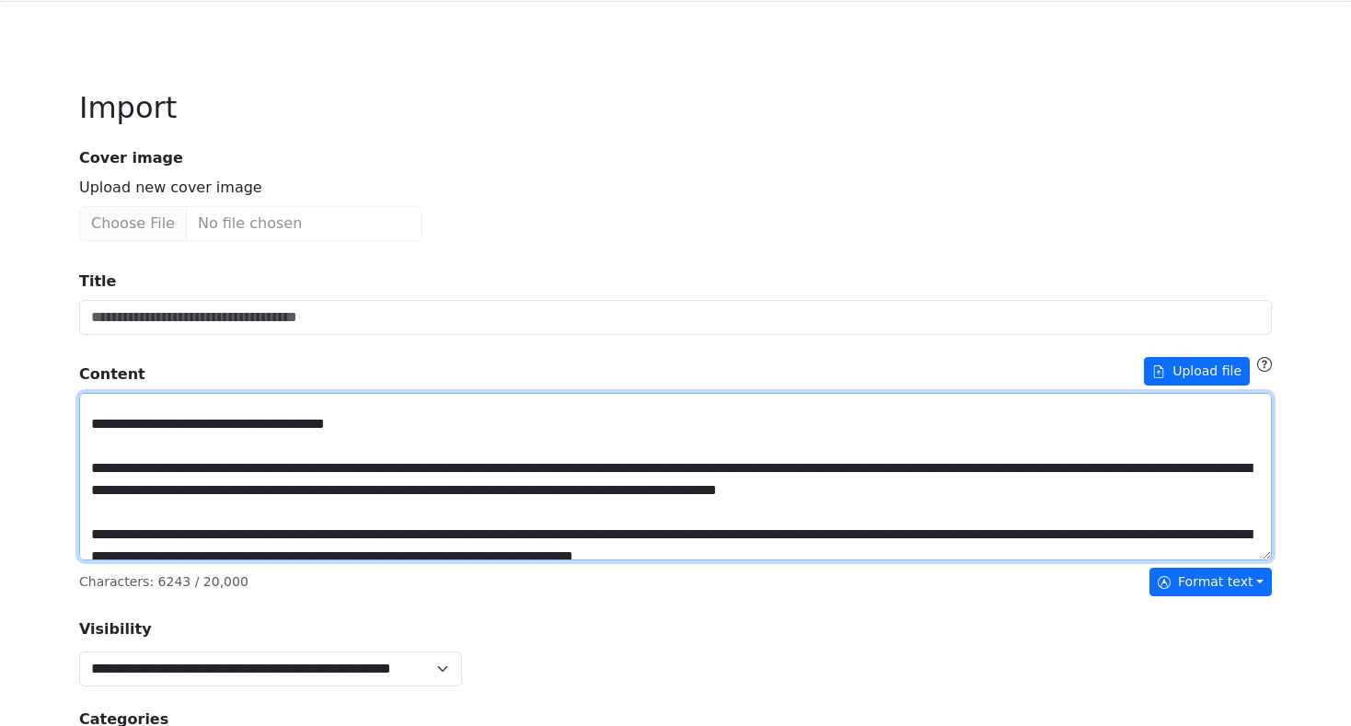
click at [615, 427] on textarea "Title" at bounding box center [675, 477] width 1193 height 168
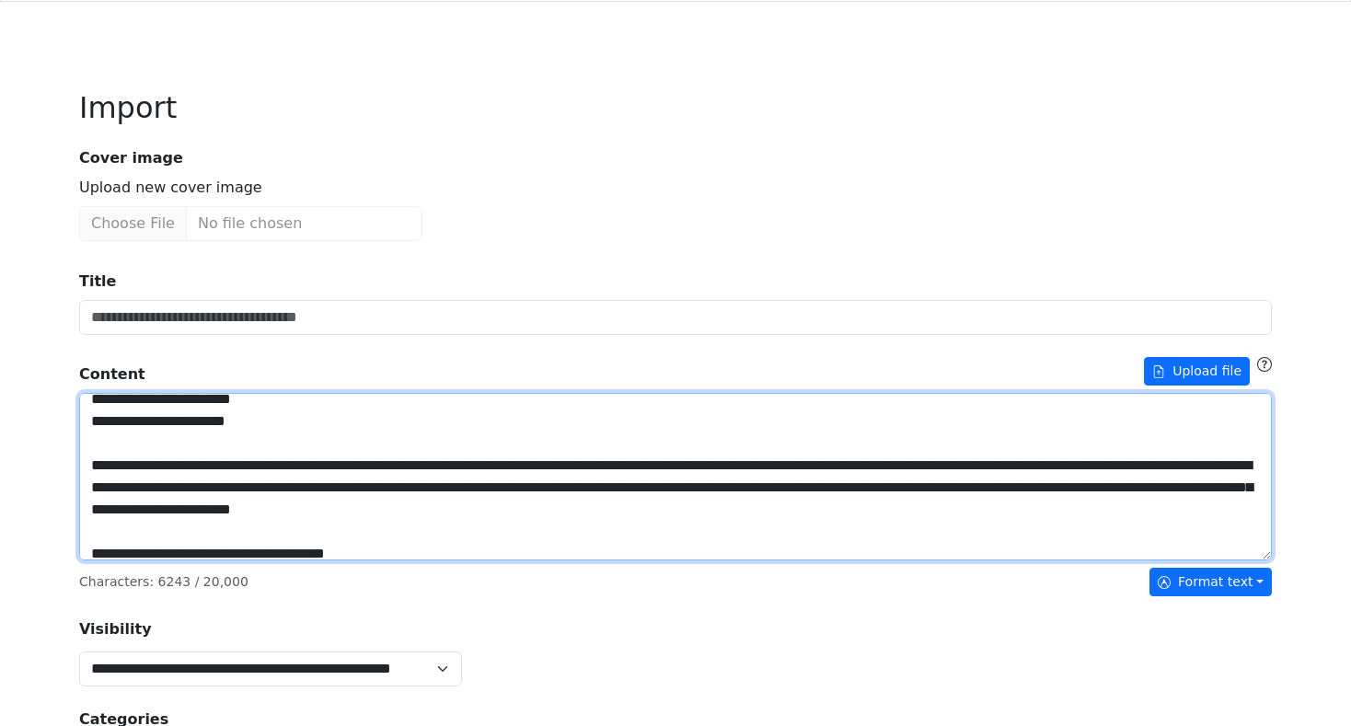
scroll to position [21, 0]
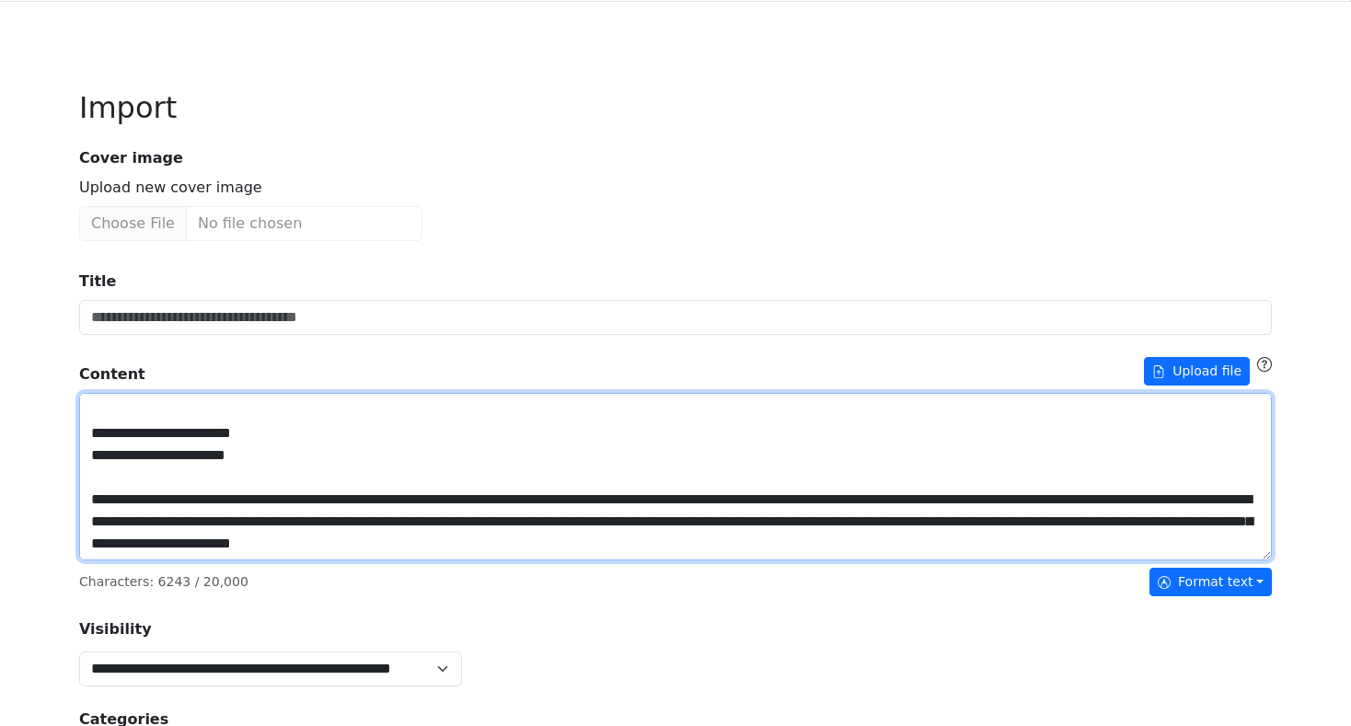
click at [331, 448] on textarea "Title" at bounding box center [675, 477] width 1193 height 168
drag, startPoint x: 260, startPoint y: 459, endPoint x: 0, endPoint y: 454, distance: 259.6
click at [0, 454] on div "**********" at bounding box center [675, 663] width 1351 height 1431
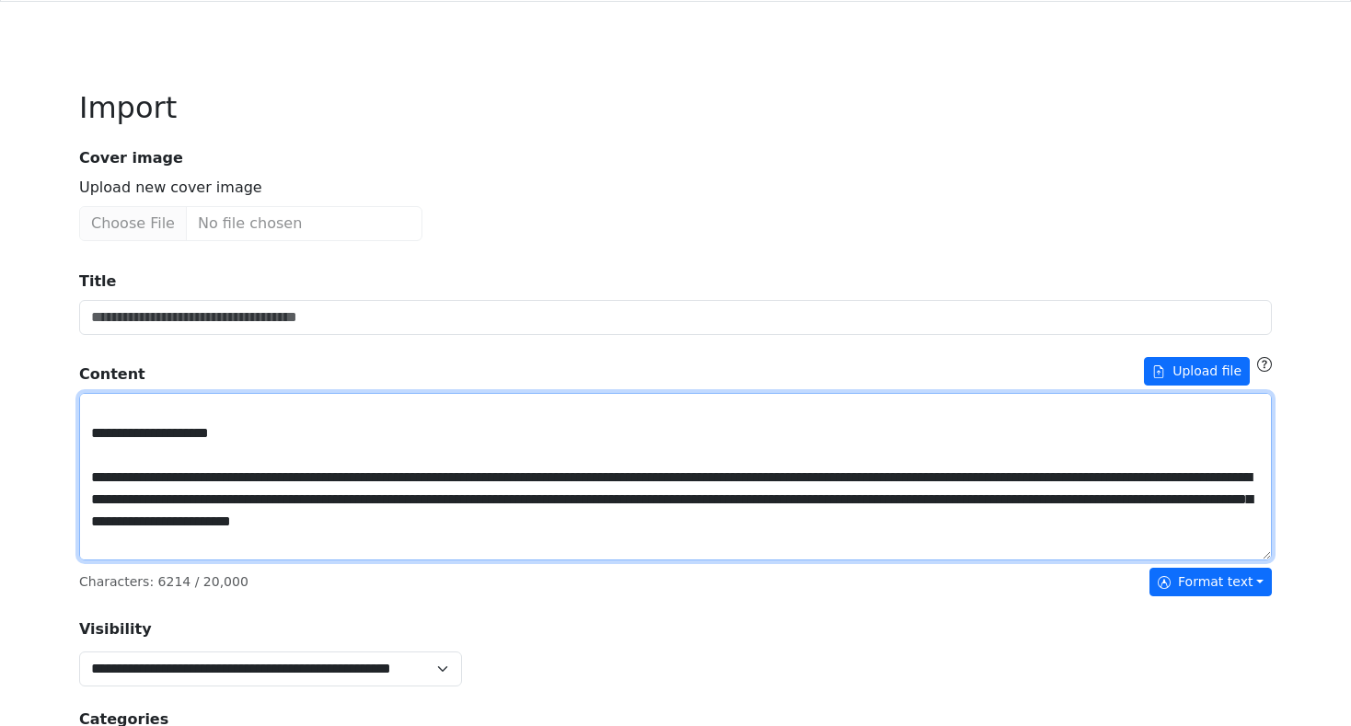
drag, startPoint x: 107, startPoint y: 434, endPoint x: 16, endPoint y: 430, distance: 91.2
click at [16, 430] on div "**********" at bounding box center [675, 663] width 1351 height 1431
click at [90, 451] on textarea "Title" at bounding box center [675, 477] width 1193 height 168
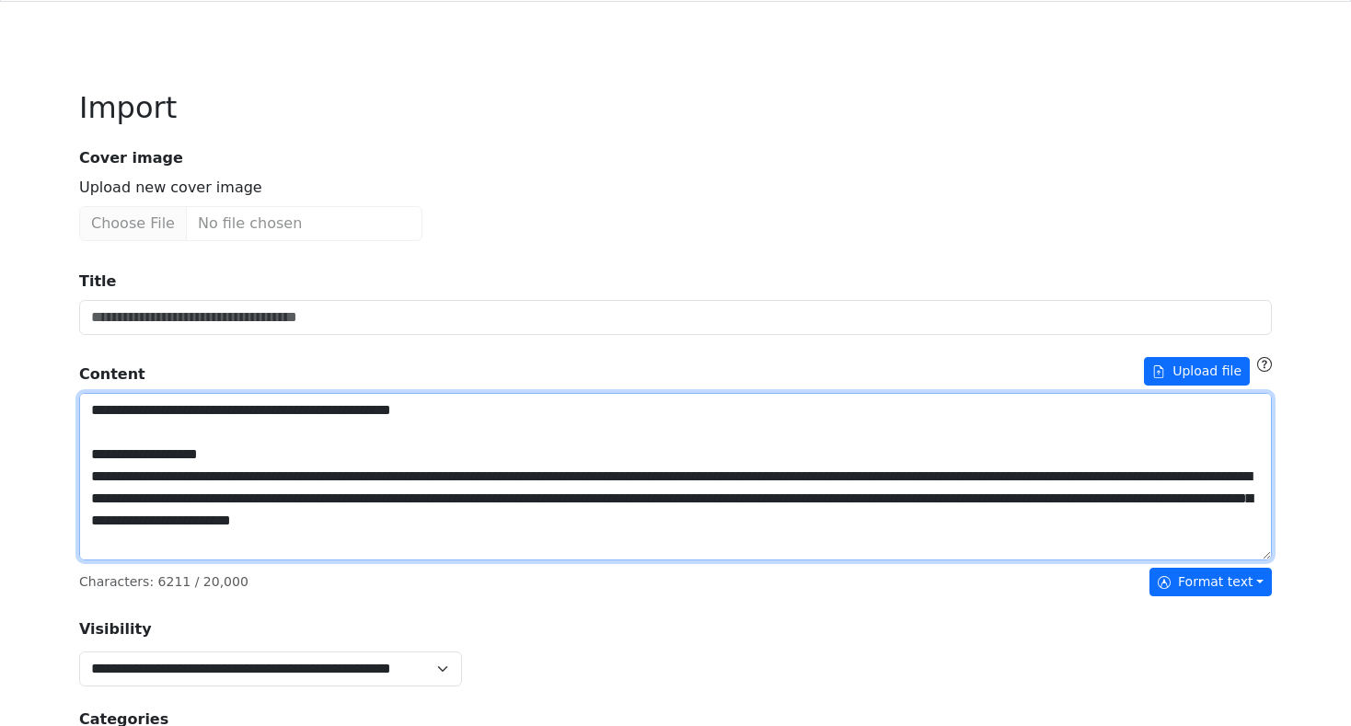
scroll to position [0, 0]
drag, startPoint x: 90, startPoint y: 452, endPoint x: 80, endPoint y: 402, distance: 50.7
click at [80, 402] on textarea "Title" at bounding box center [675, 477] width 1193 height 168
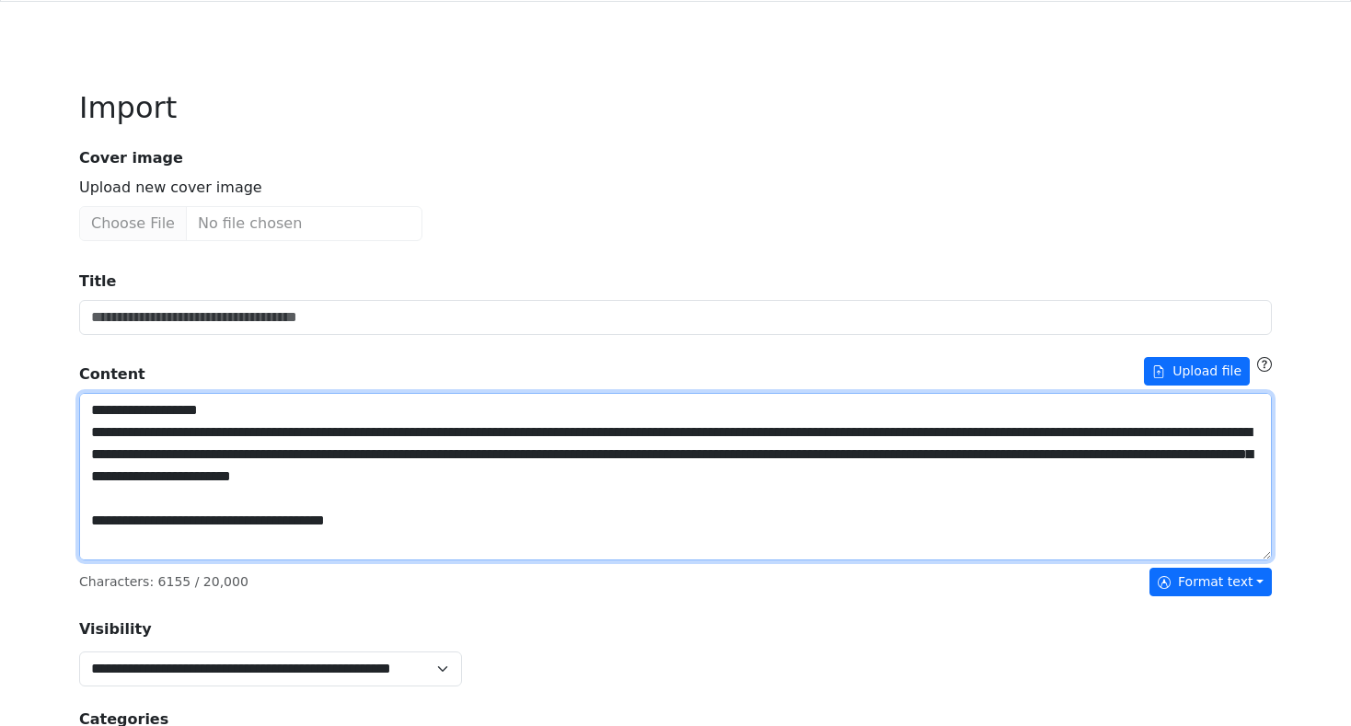
type textarea "**********"
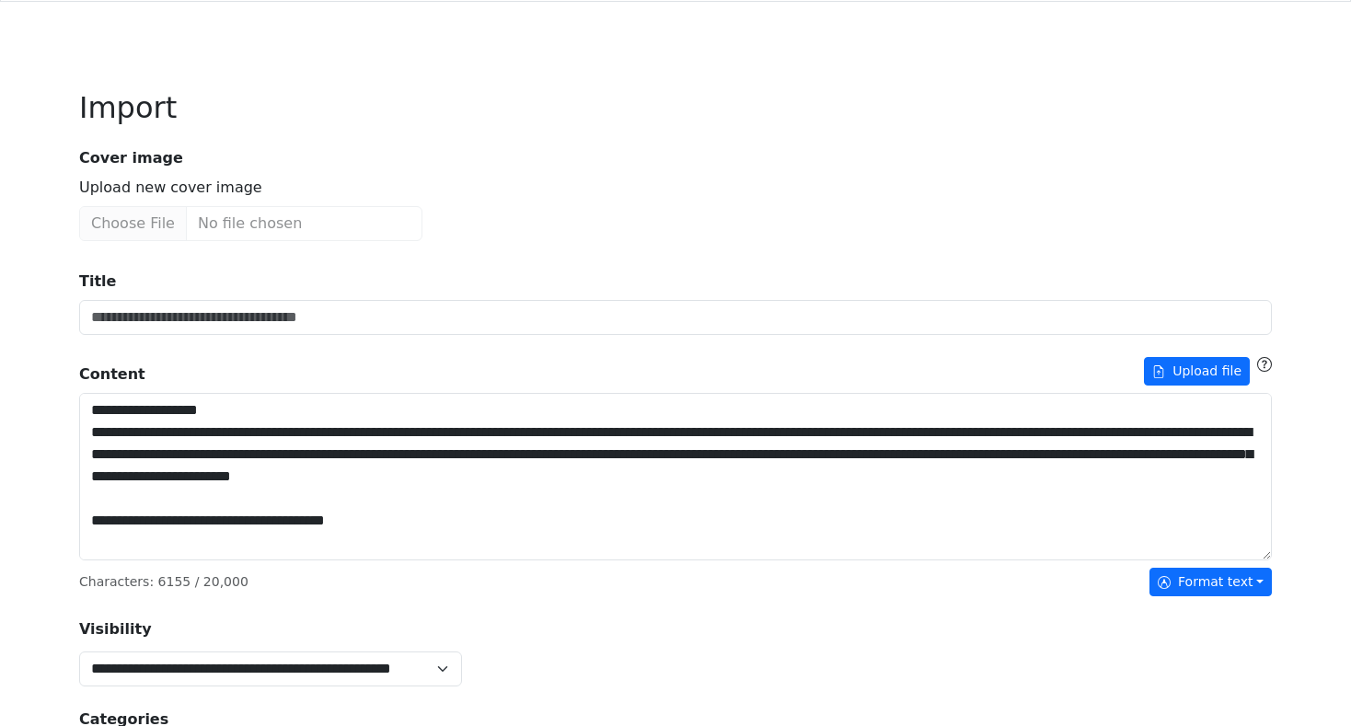
drag, startPoint x: 1301, startPoint y: 426, endPoint x: 1245, endPoint y: 431, distance: 56.3
click at [1301, 426] on div "**********" at bounding box center [675, 663] width 1351 height 1431
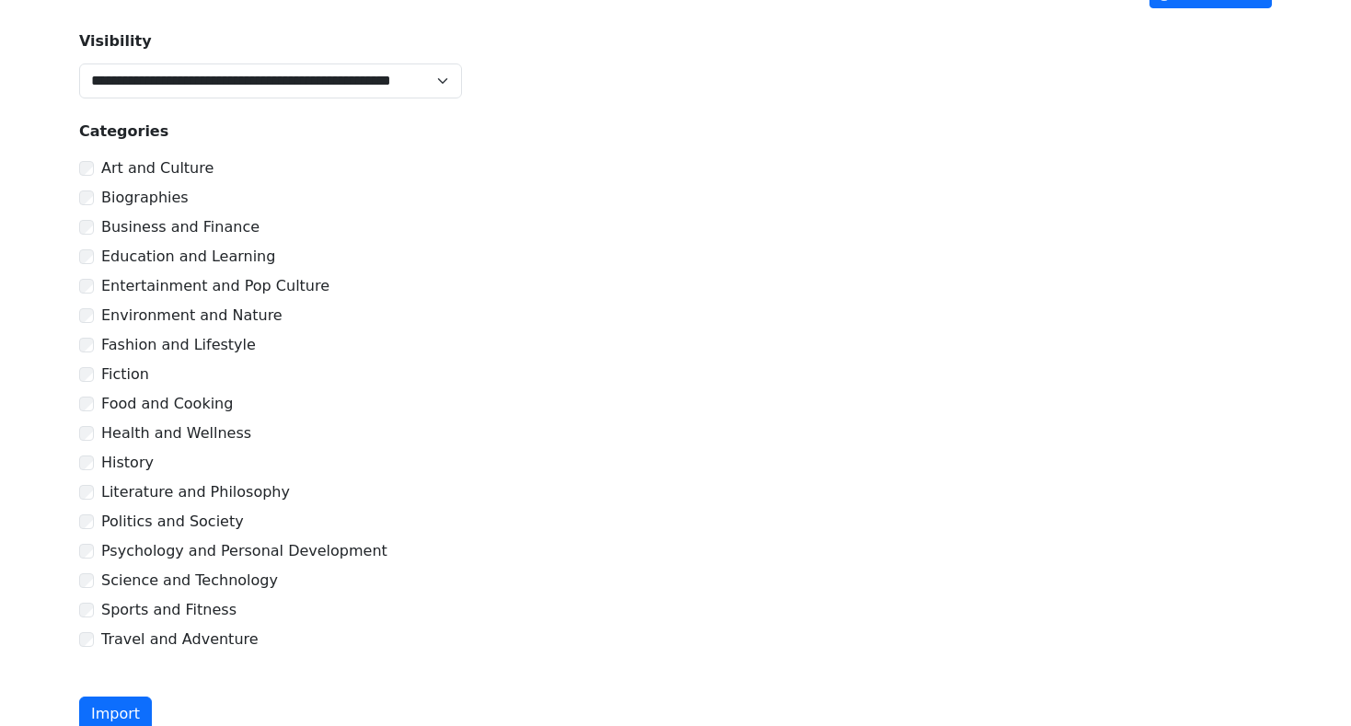
scroll to position [691, 0]
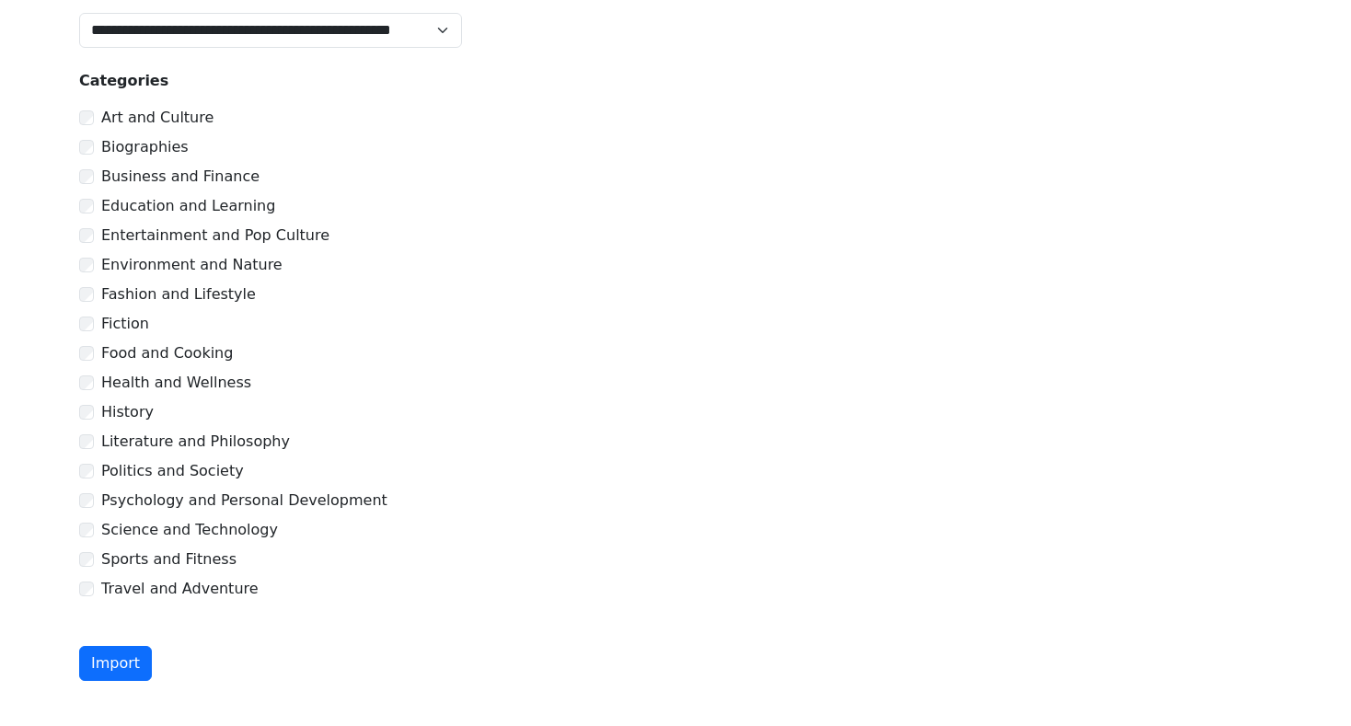
click at [94, 530] on div "Science and Technology" at bounding box center [675, 530] width 1193 height 22
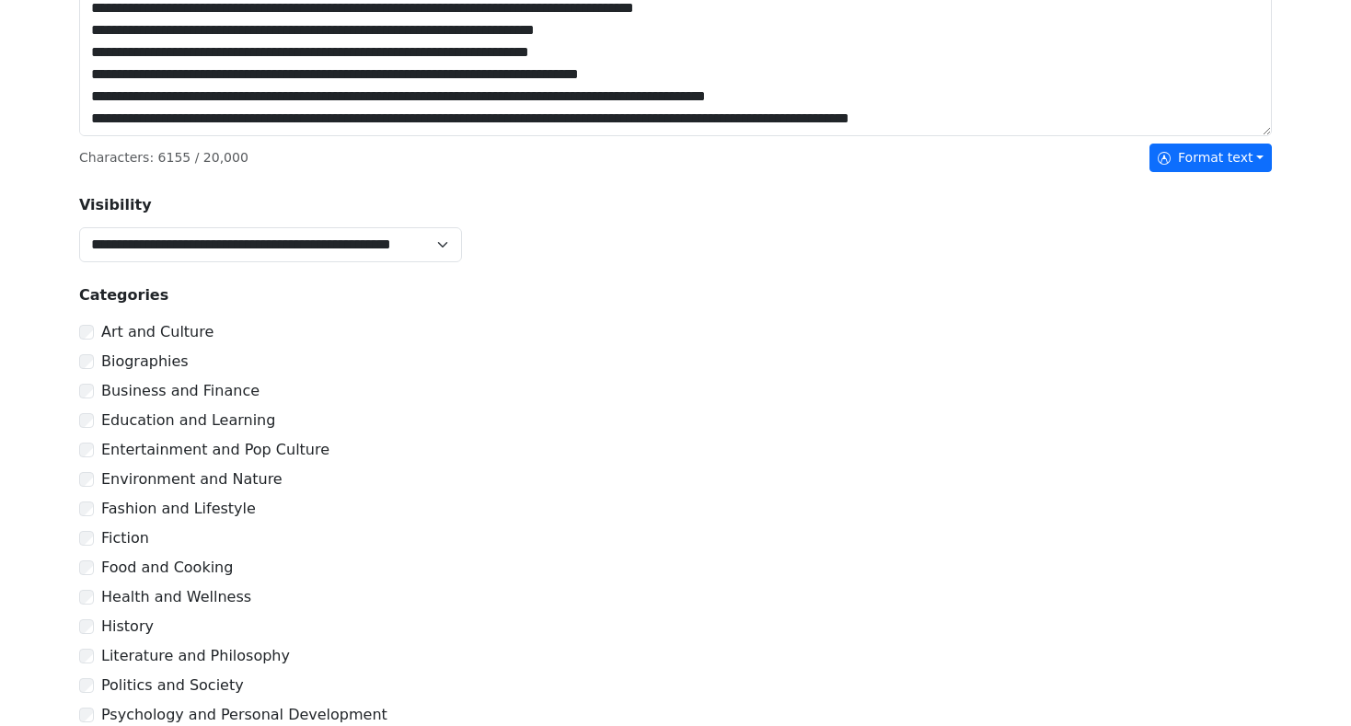
scroll to position [706, 0]
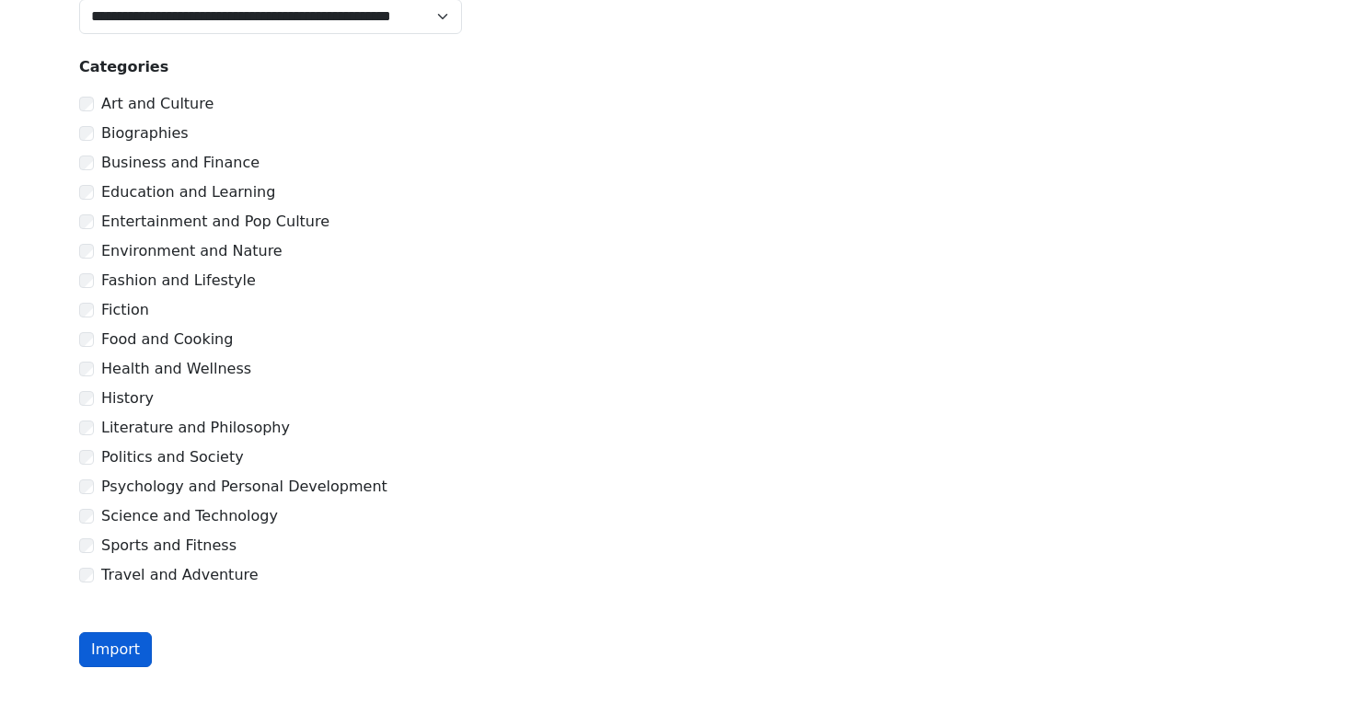
click at [126, 640] on button "Import" at bounding box center [115, 649] width 73 height 35
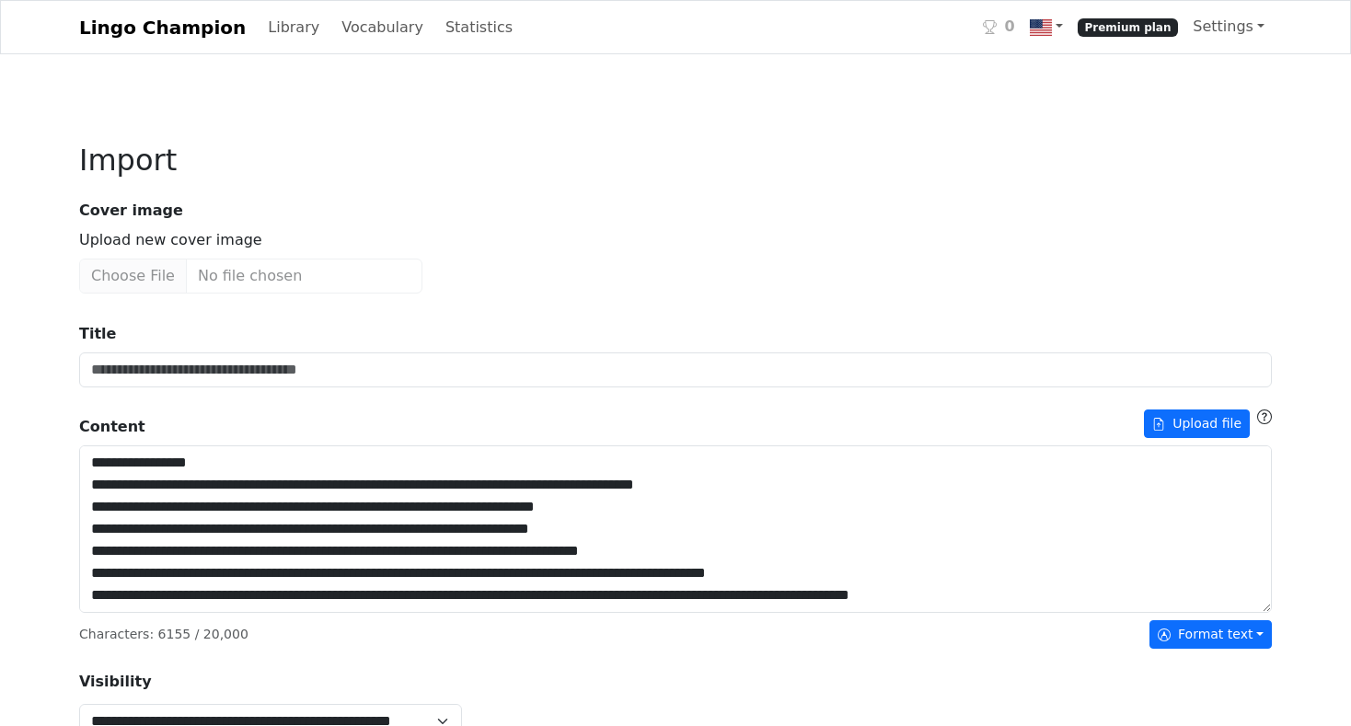
scroll to position [1186, 0]
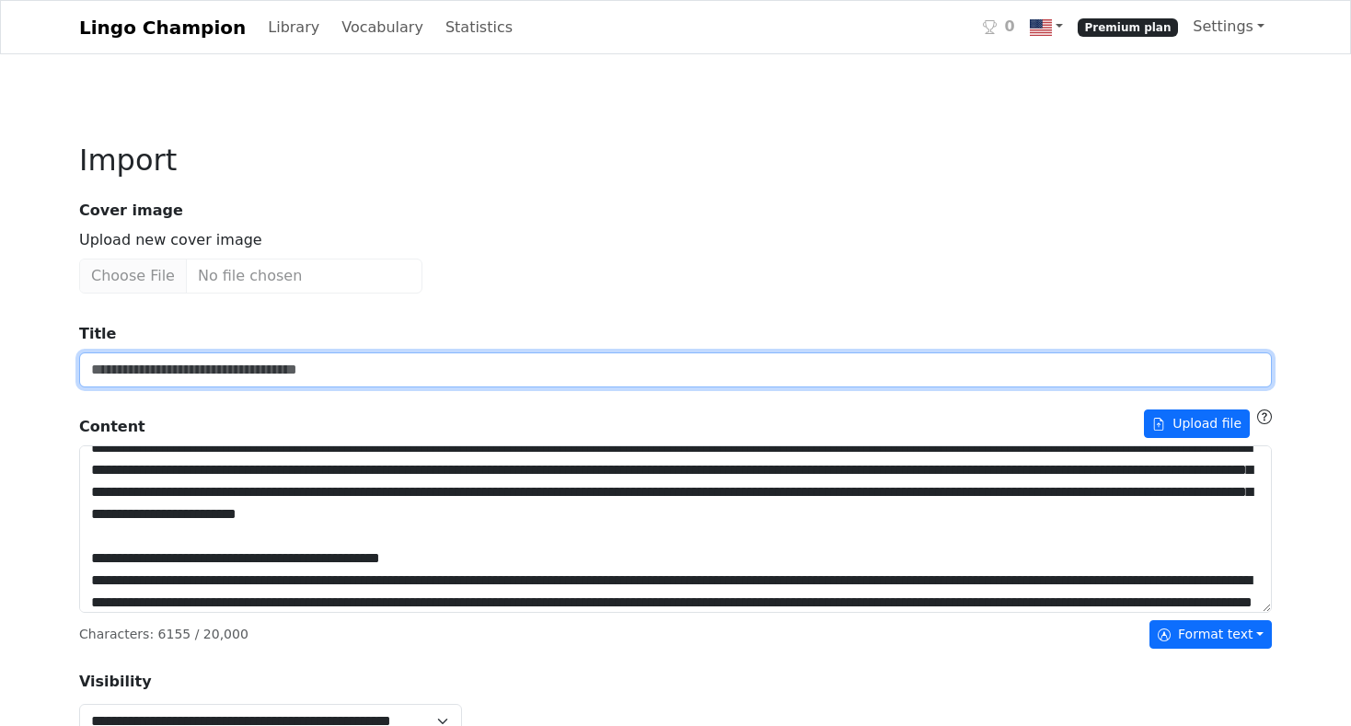
click at [202, 373] on input "Title" at bounding box center [675, 370] width 1193 height 35
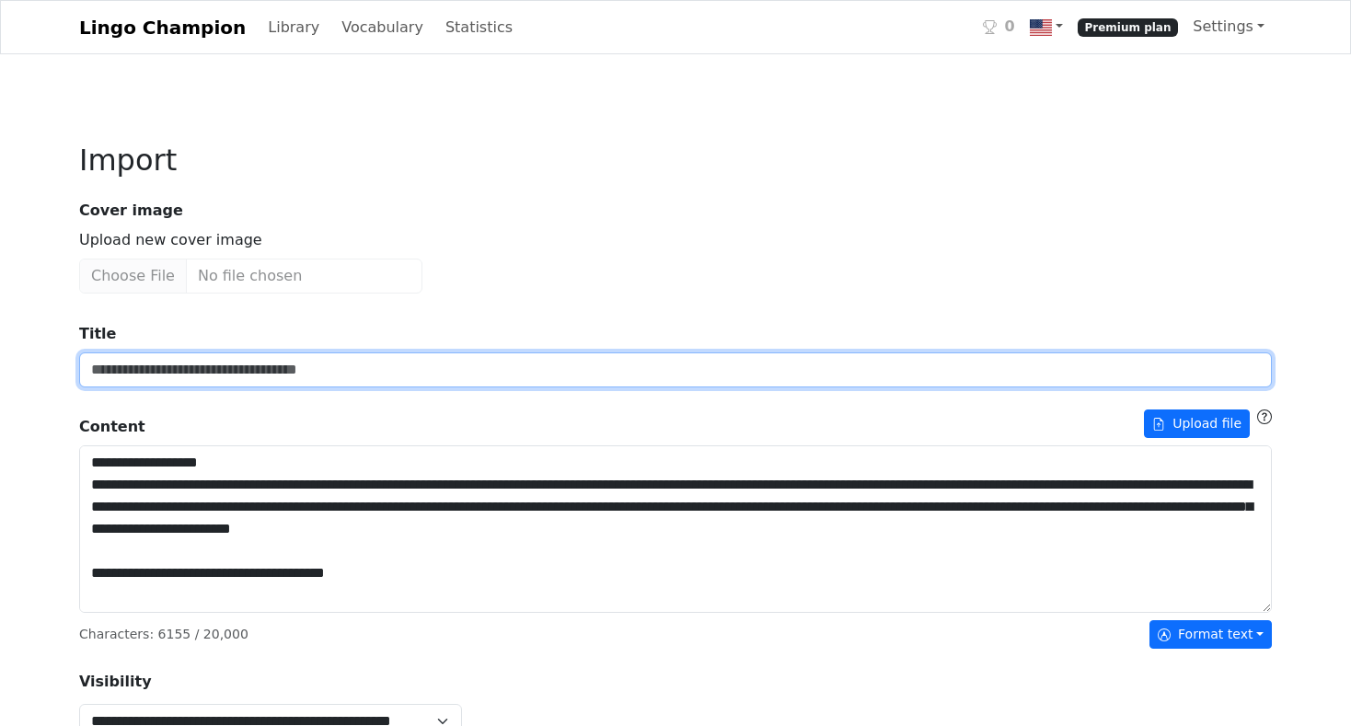
scroll to position [0, 0]
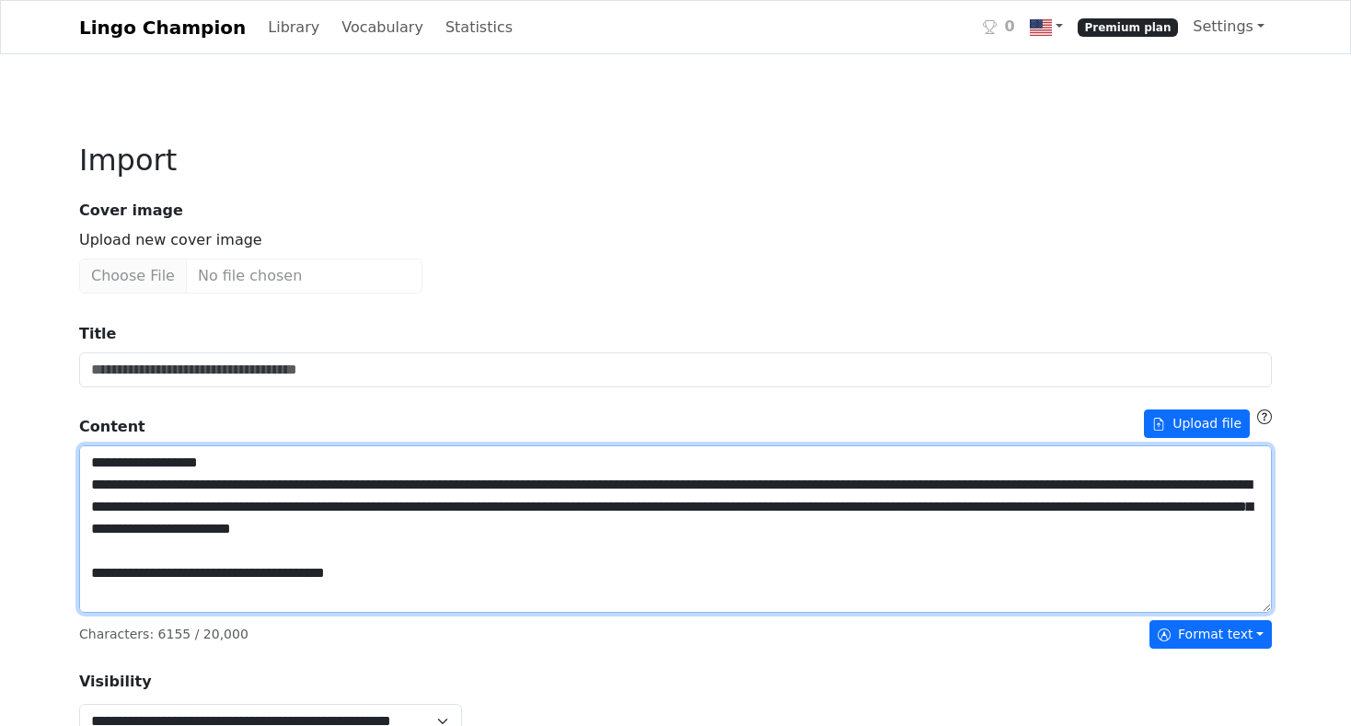
drag, startPoint x: 233, startPoint y: 463, endPoint x: 12, endPoint y: 459, distance: 220.9
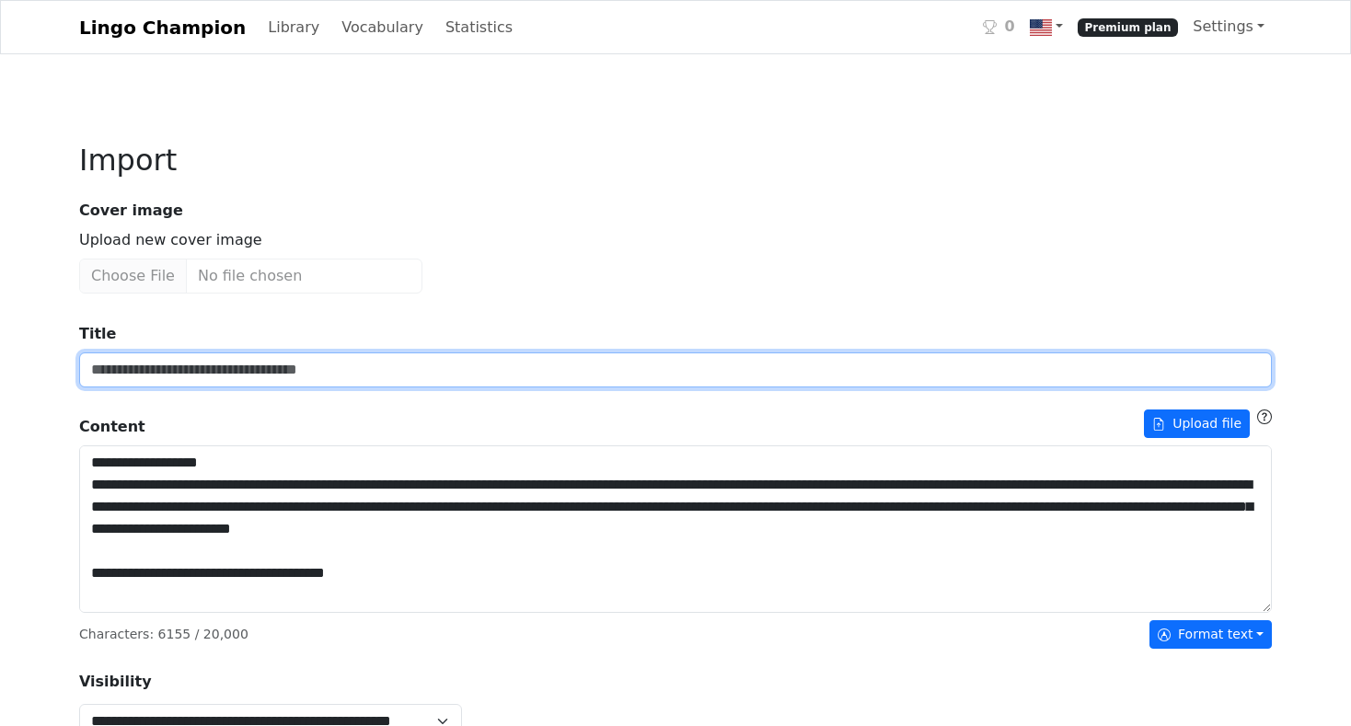
click at [180, 371] on input "Title" at bounding box center [675, 370] width 1193 height 35
paste input "**********"
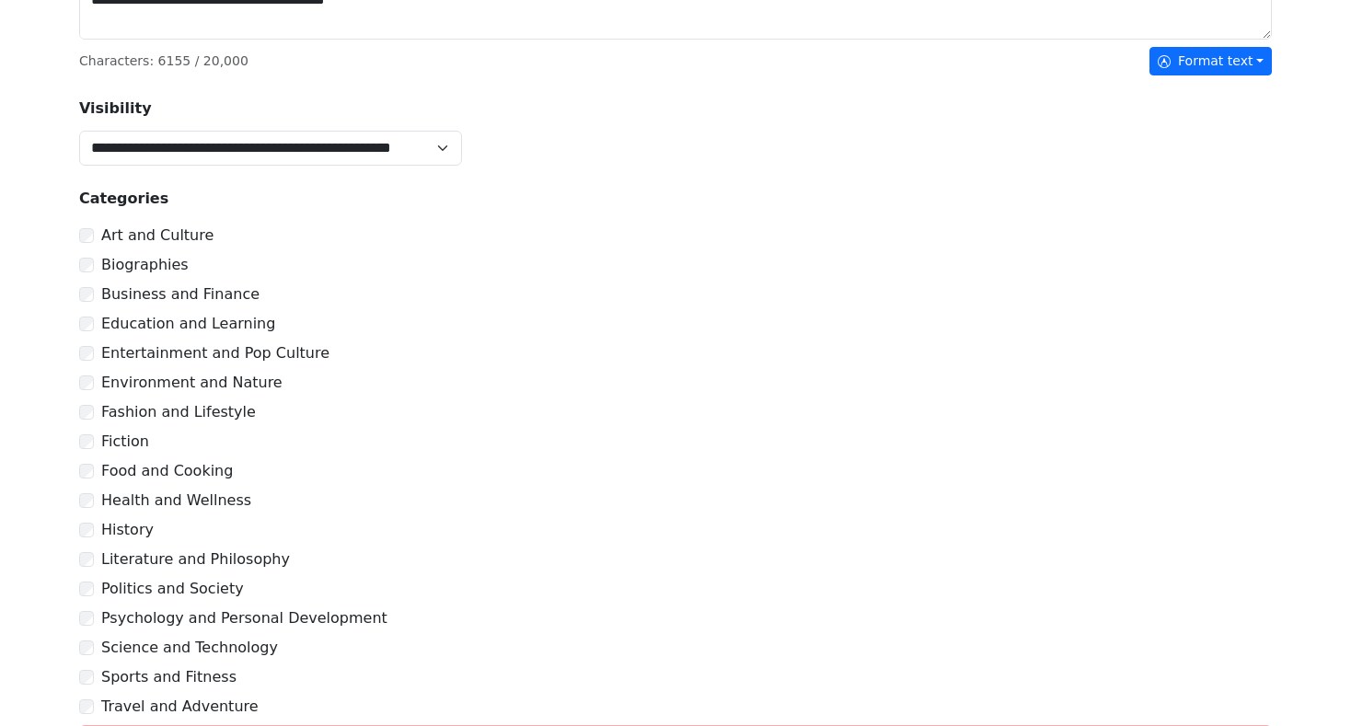
scroll to position [780, 0]
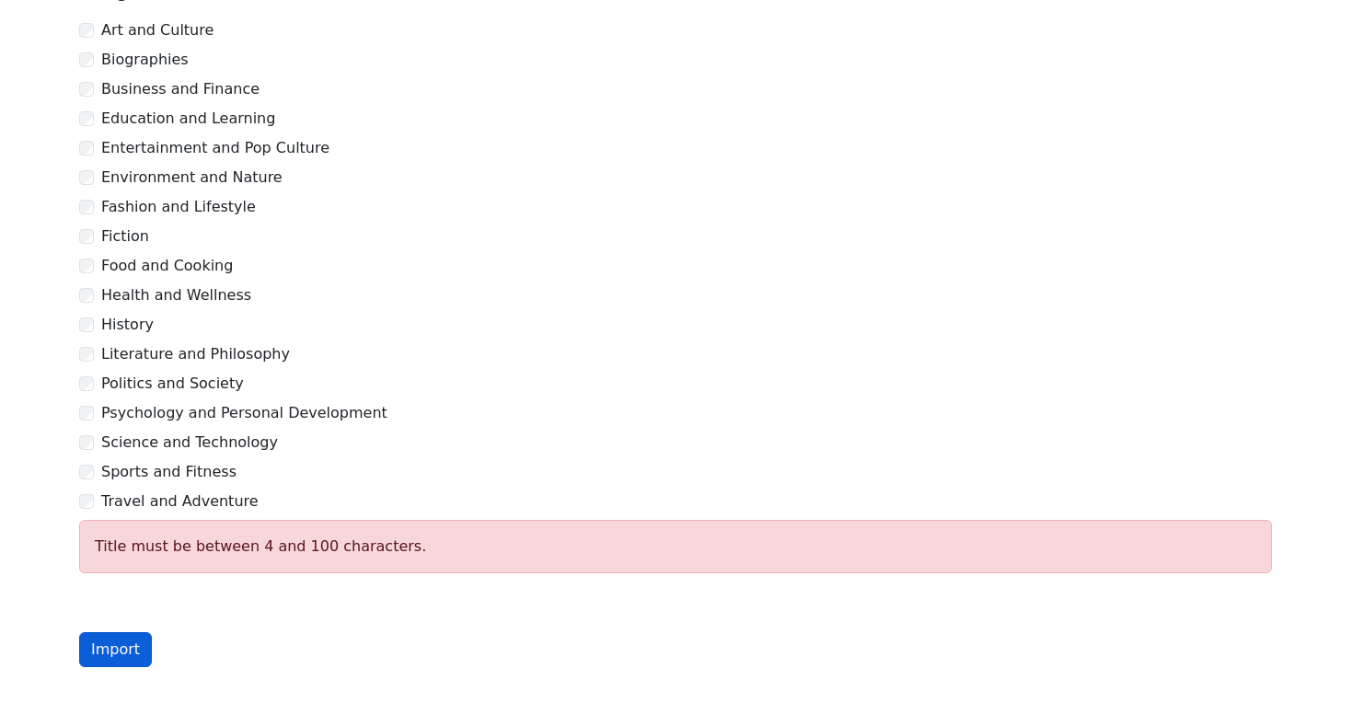
type input "**********"
click at [116, 649] on button "Import" at bounding box center [115, 649] width 73 height 35
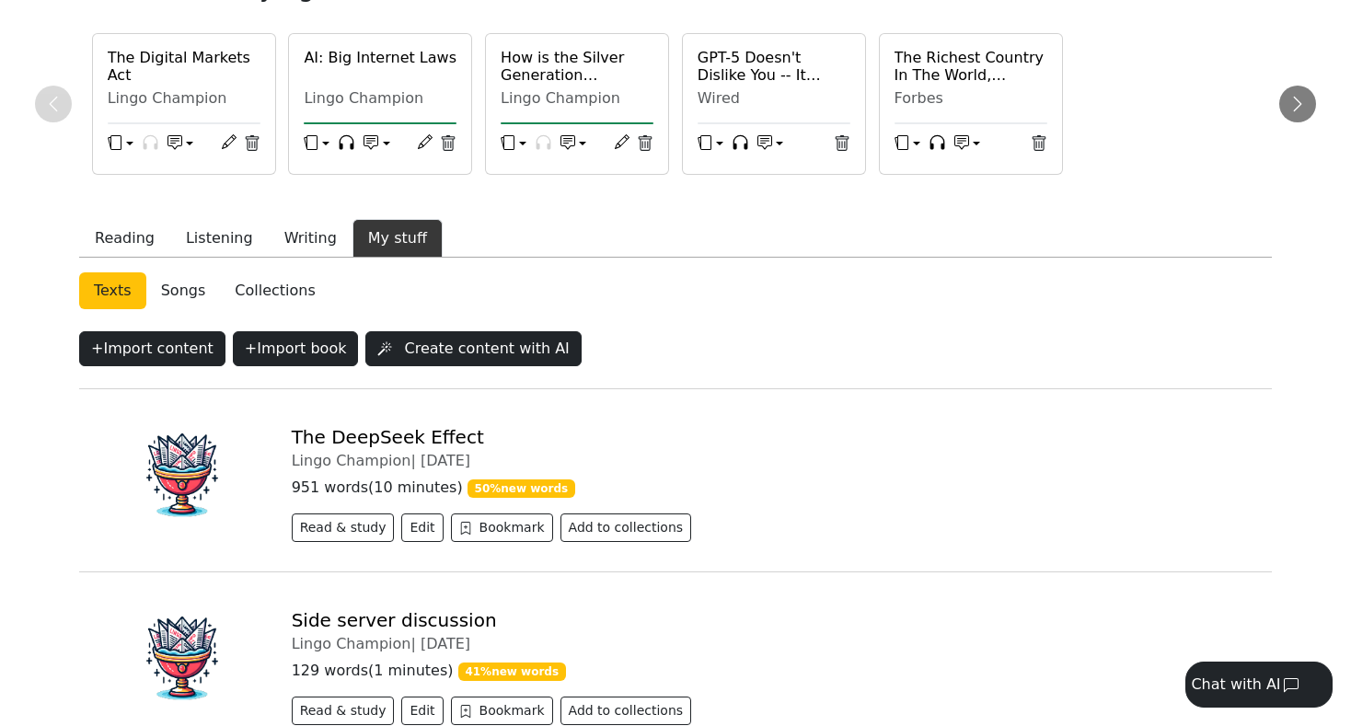
scroll to position [208, 0]
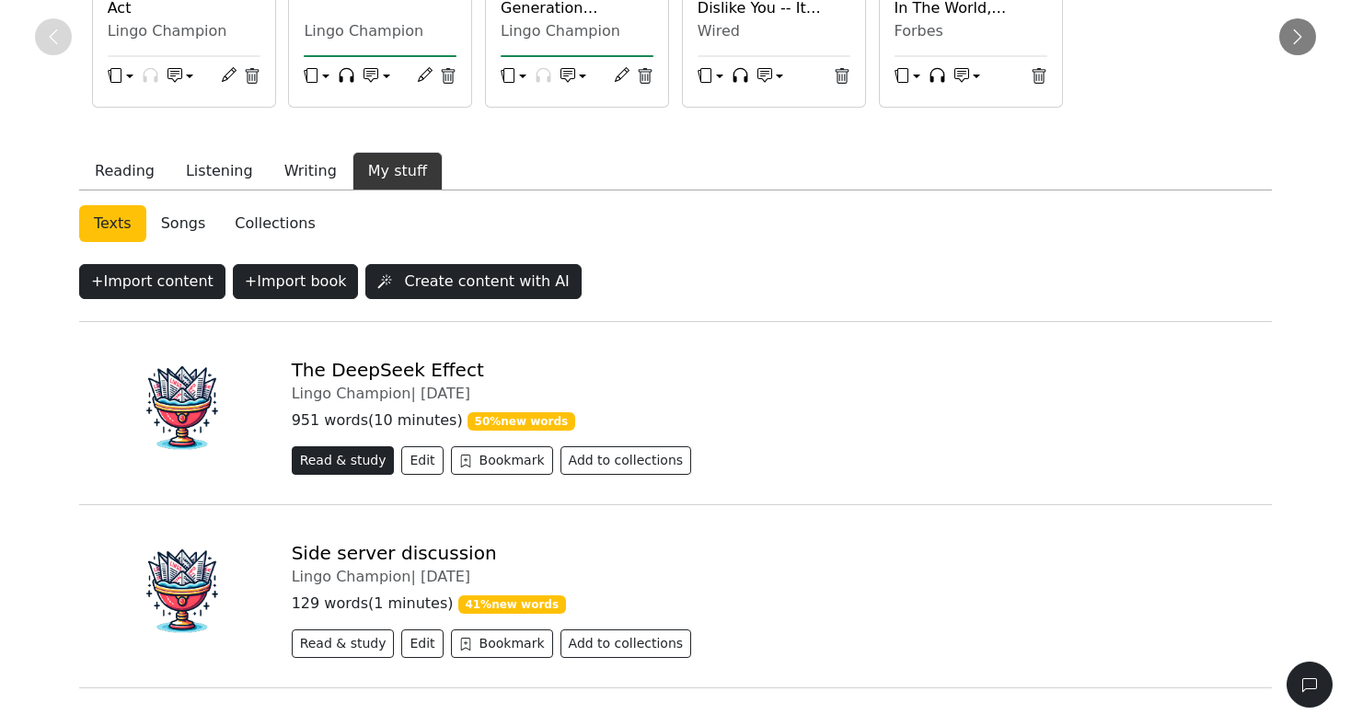
click at [346, 460] on button "Read & study" at bounding box center [343, 460] width 103 height 29
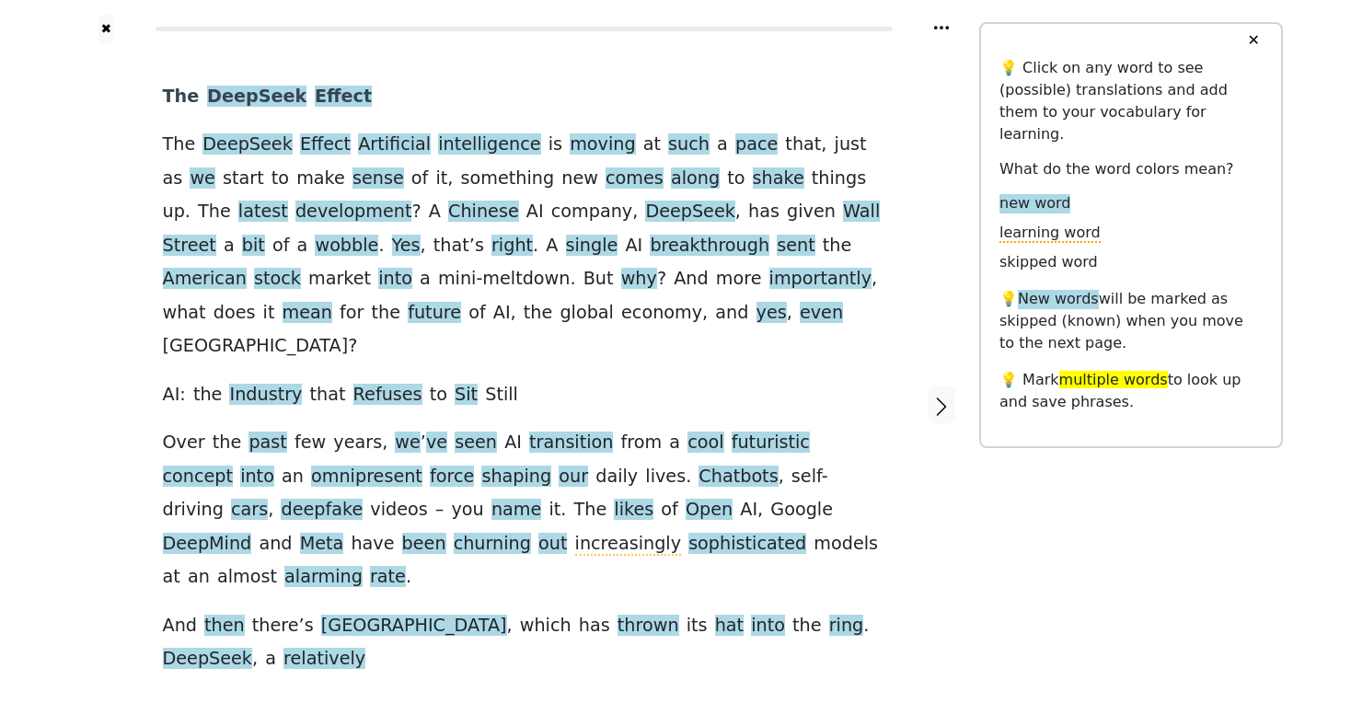
click at [459, 669] on link "Generate audio for the content" at bounding box center [502, 683] width 259 height 29
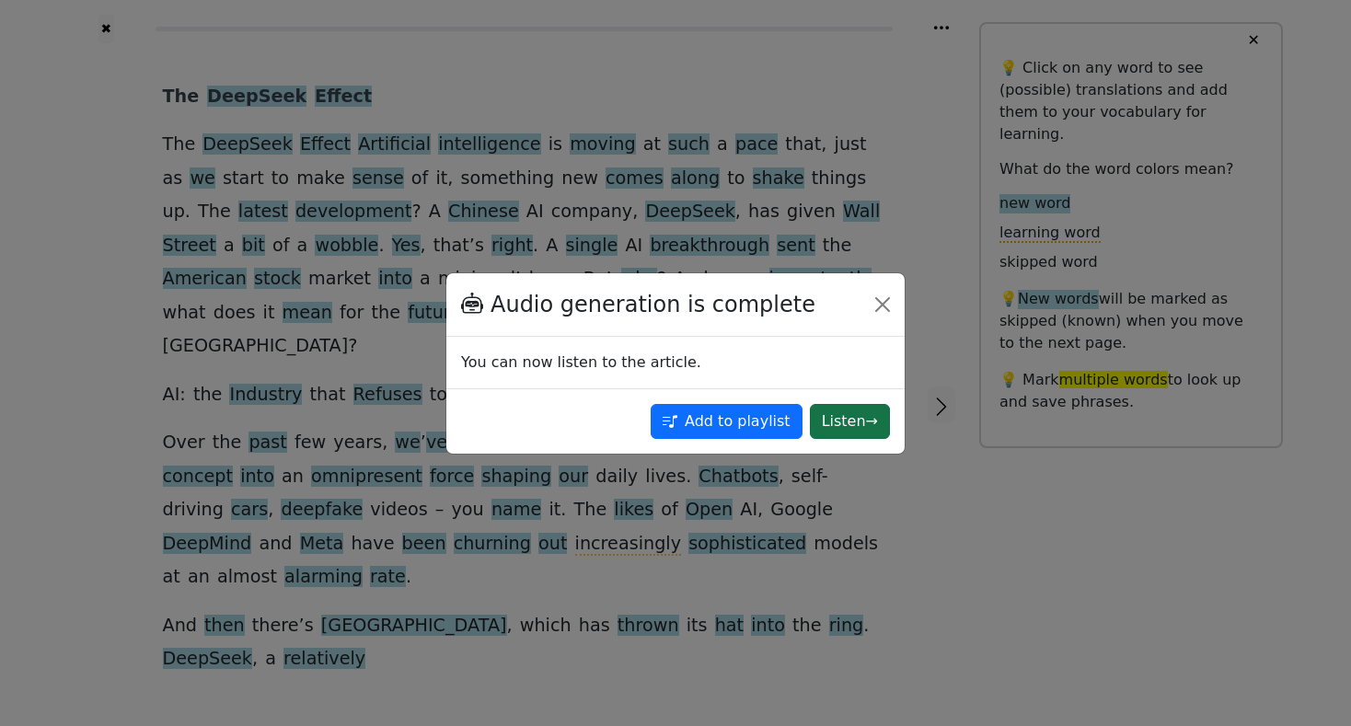
click at [845, 419] on button "Listen →" at bounding box center [850, 421] width 80 height 35
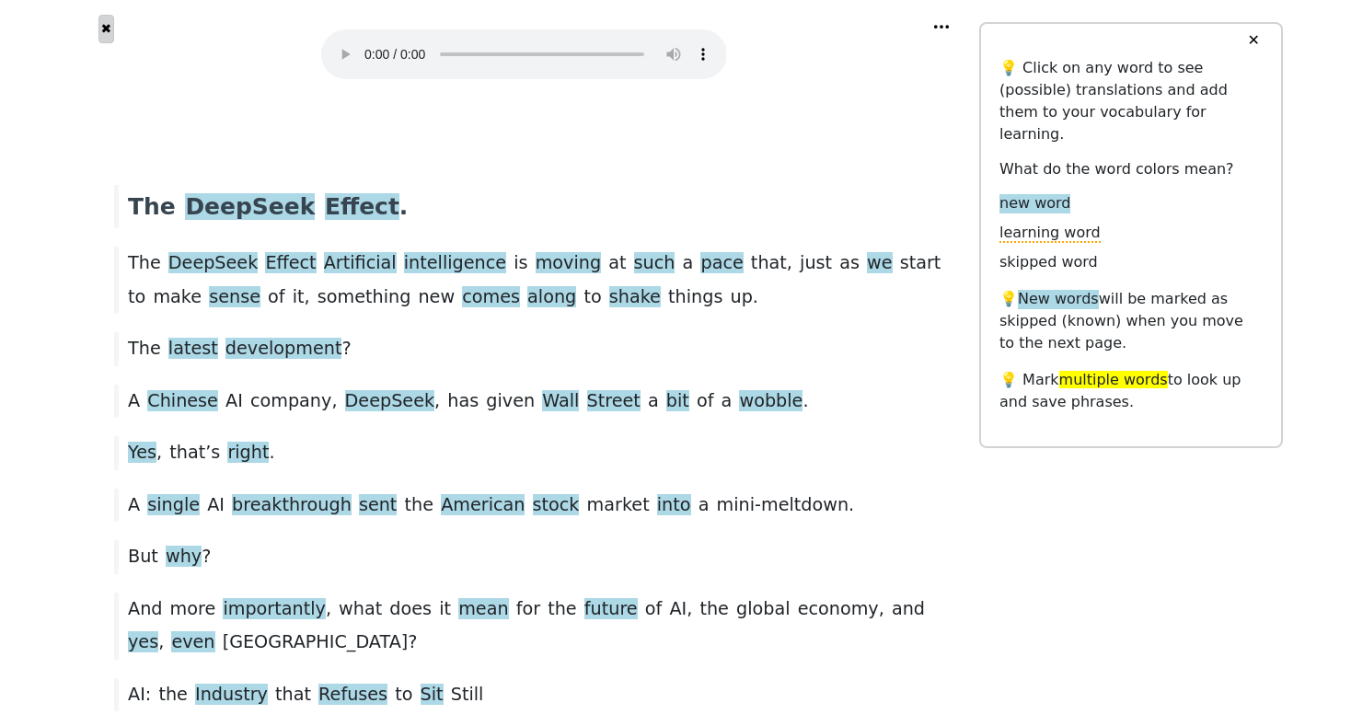
click at [105, 26] on button "✖" at bounding box center [106, 29] width 16 height 29
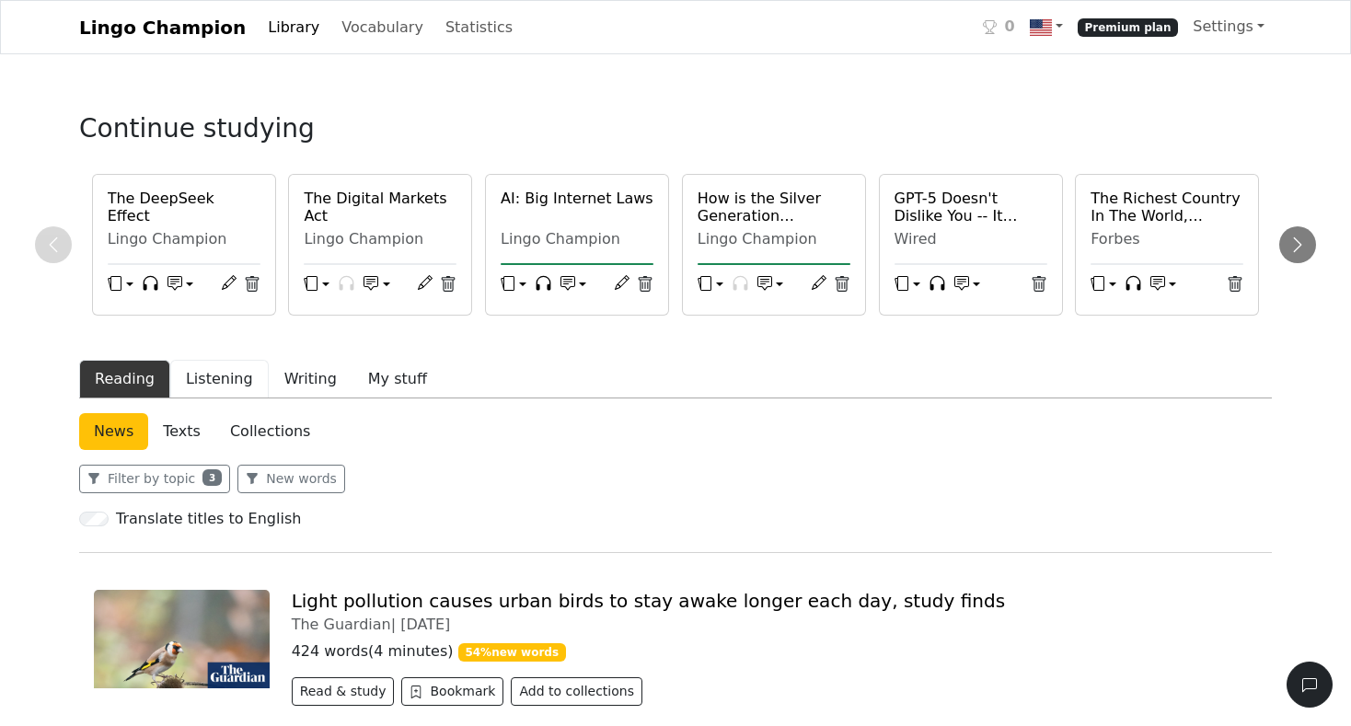
click at [217, 377] on button "Listening" at bounding box center [219, 379] width 98 height 39
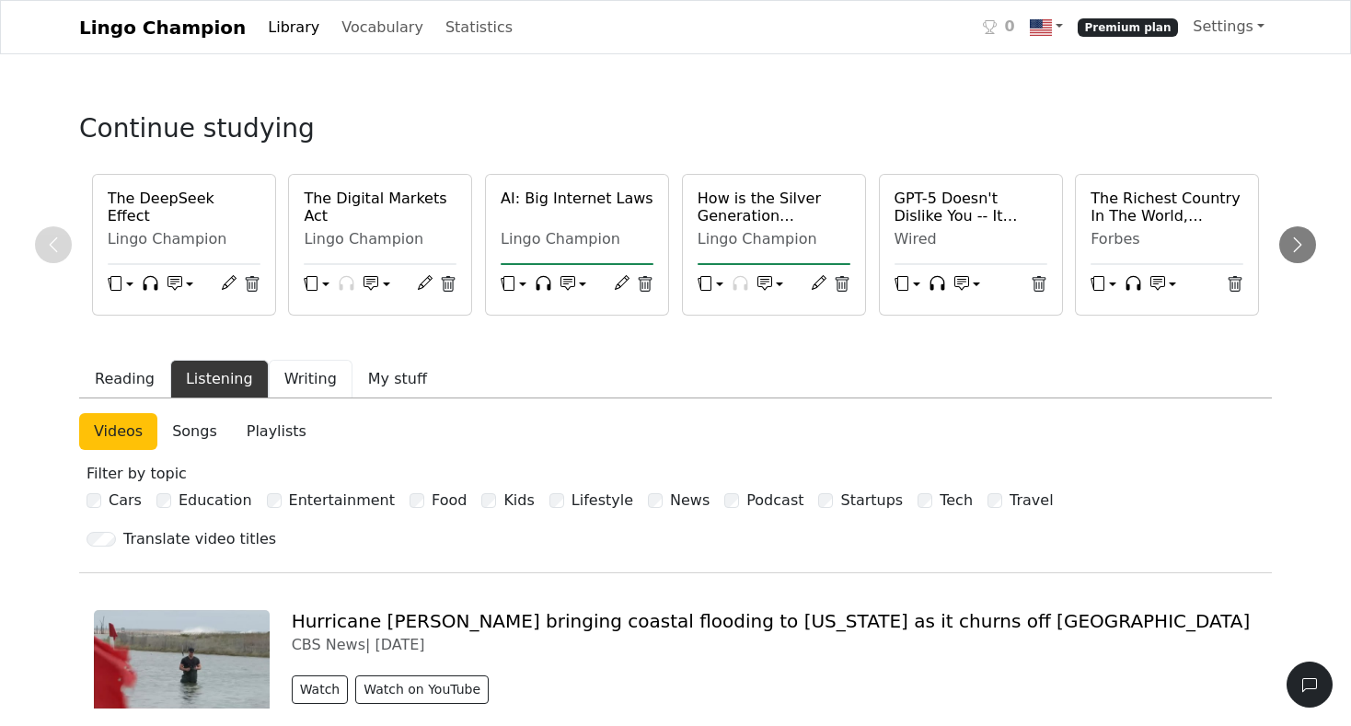
click at [297, 382] on button "Writing" at bounding box center [311, 379] width 84 height 39
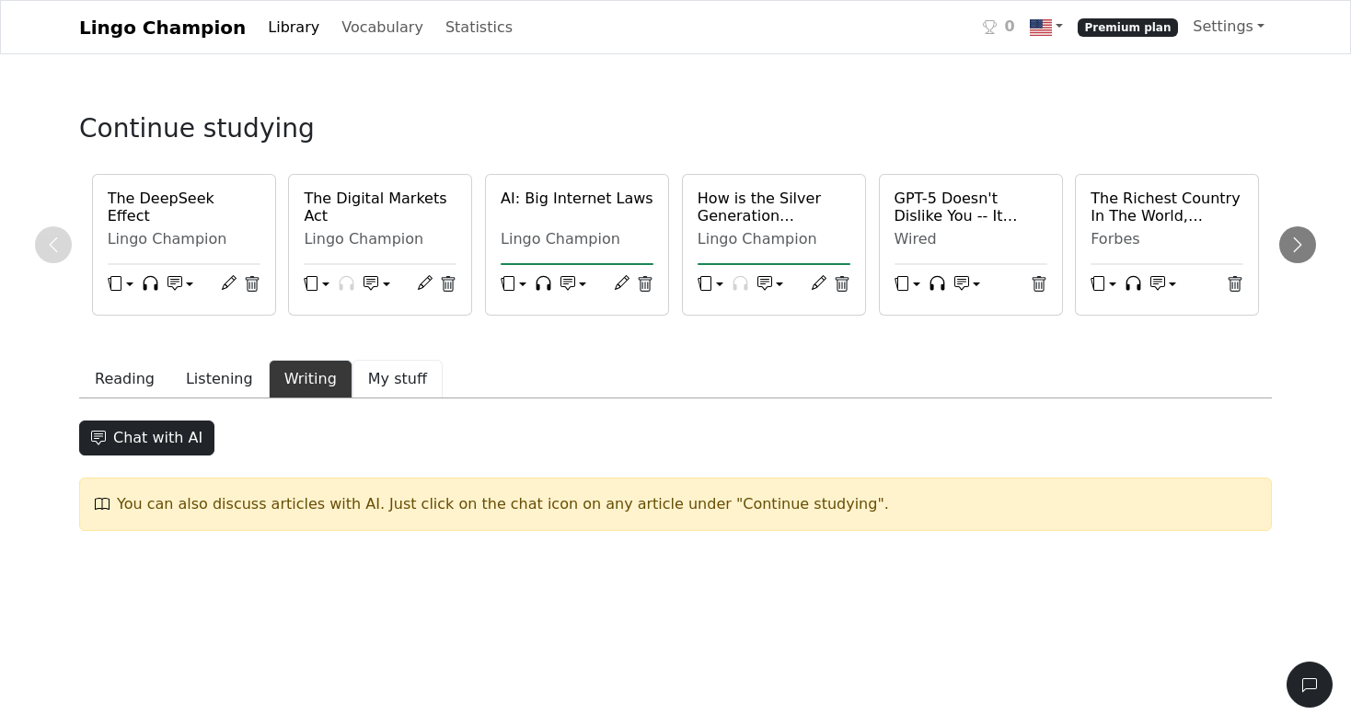
click at [376, 383] on button "My stuff" at bounding box center [398, 379] width 90 height 39
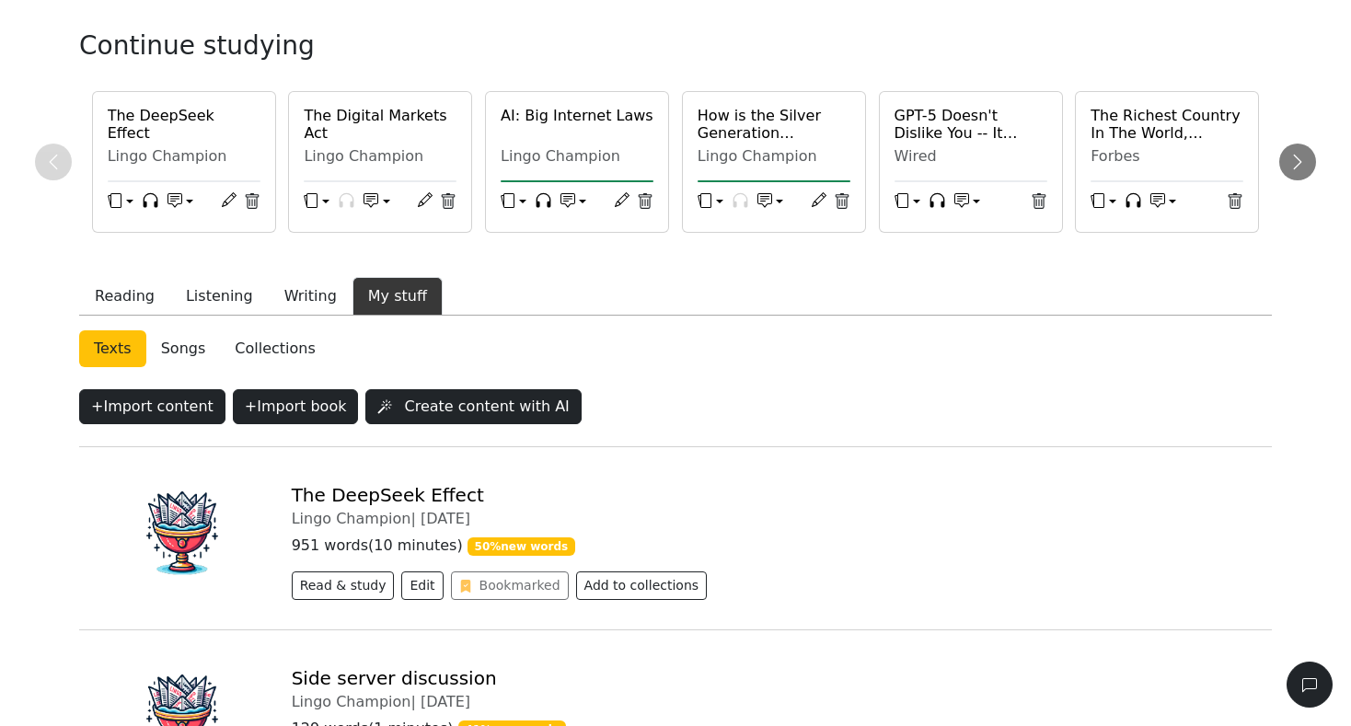
scroll to position [85, 0]
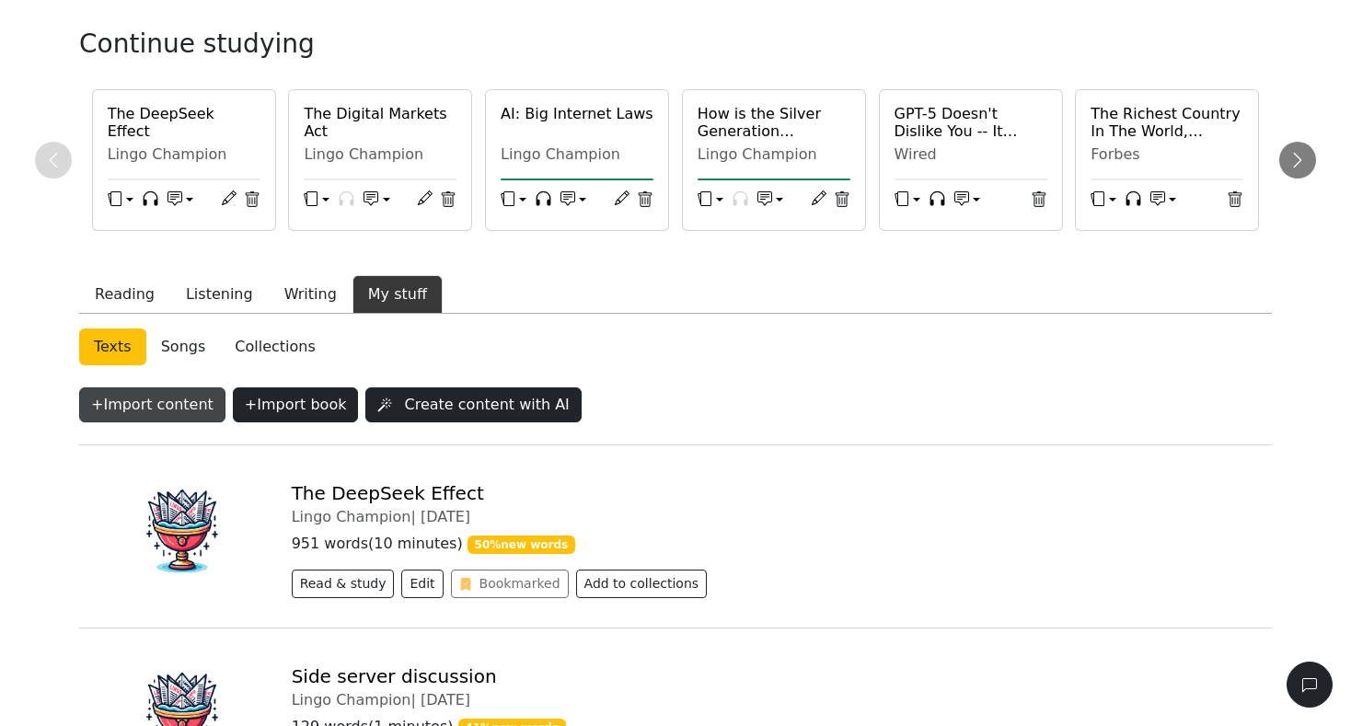
click at [151, 405] on button "+ Import content" at bounding box center [152, 404] width 146 height 35
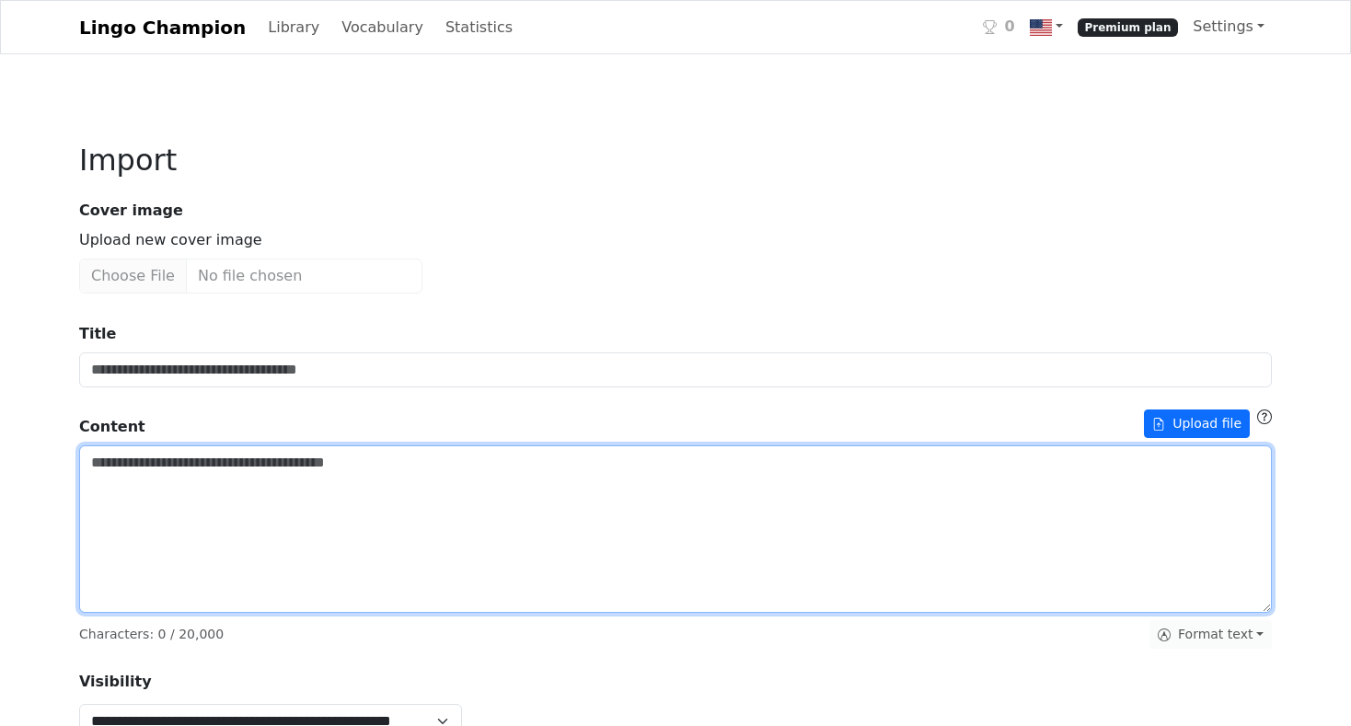
click at [168, 496] on textarea "Title" at bounding box center [675, 529] width 1193 height 168
paste textarea "**********"
type textarea "**********"
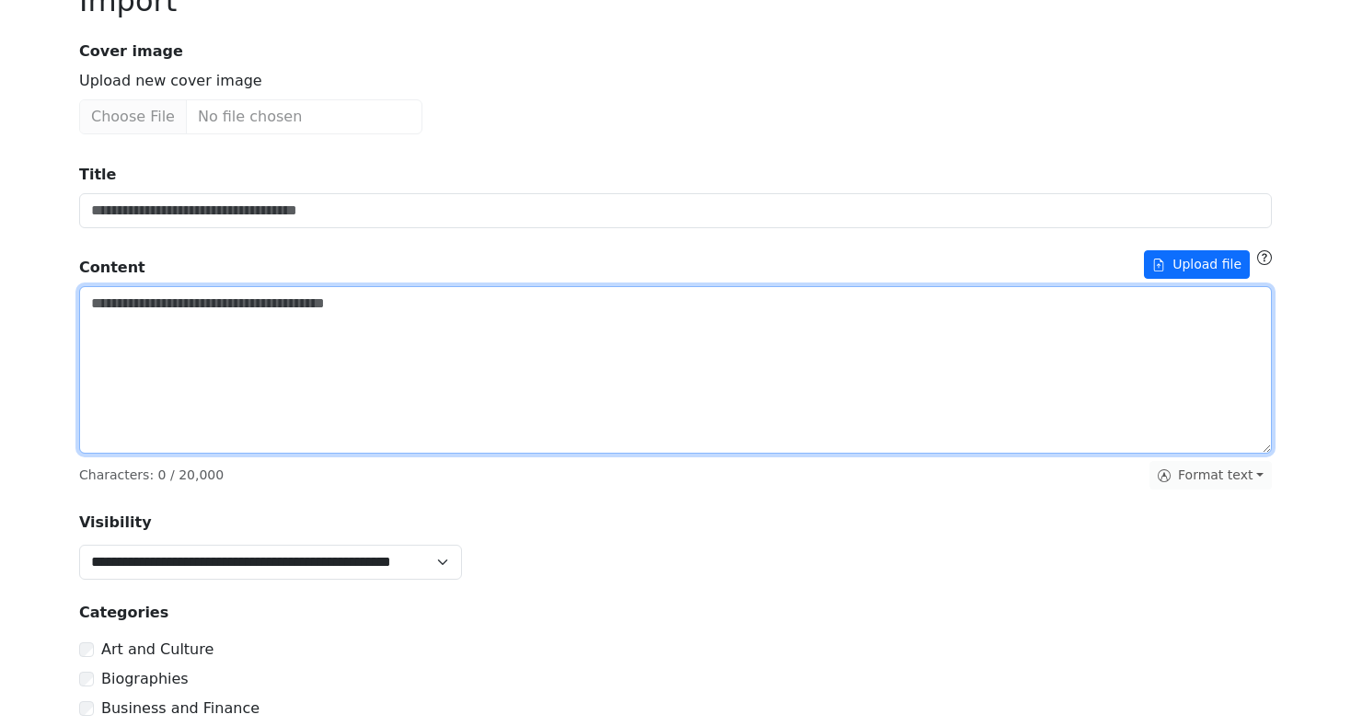
scroll to position [265, 0]
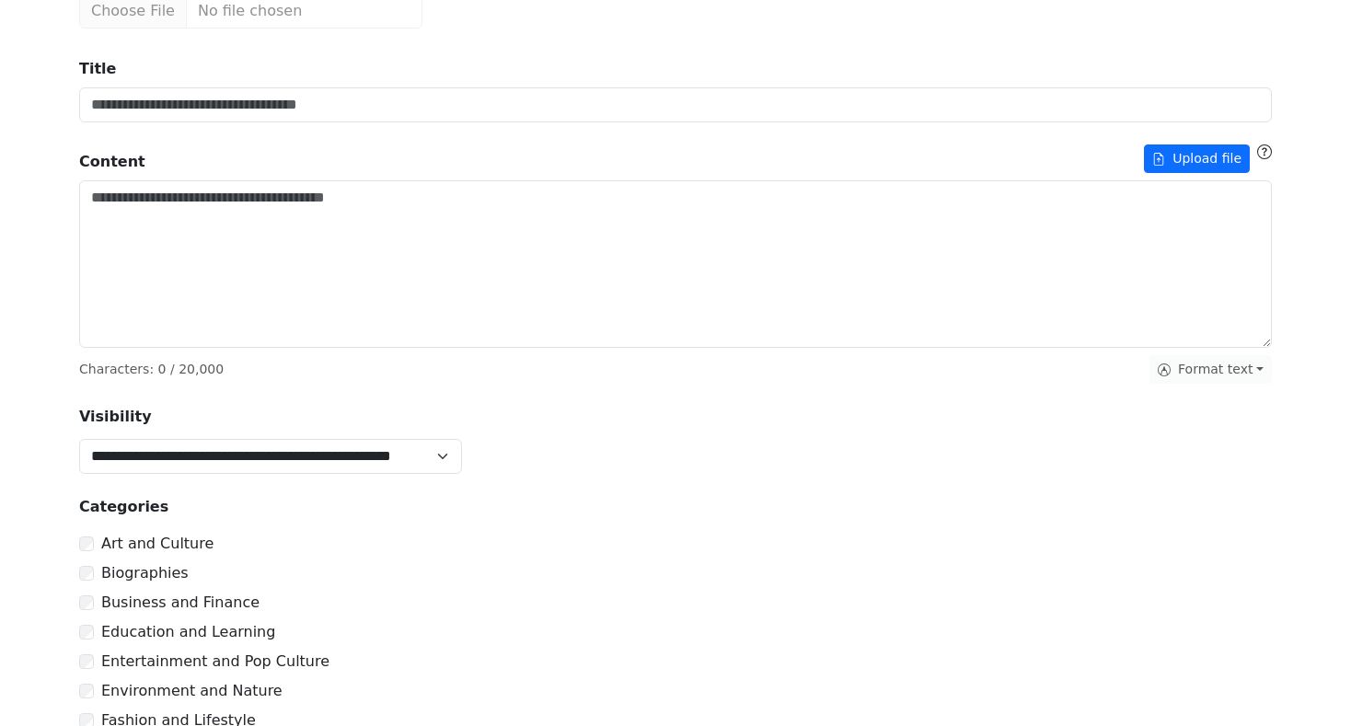
click at [1257, 371] on div "Format text" at bounding box center [1211, 369] width 122 height 29
click at [1240, 370] on div "Format text" at bounding box center [1211, 369] width 122 height 29
drag, startPoint x: 1193, startPoint y: 363, endPoint x: 1238, endPoint y: 376, distance: 47.2
click at [1194, 365] on div "Format text" at bounding box center [1211, 369] width 122 height 29
click at [1262, 377] on div "Format text" at bounding box center [1211, 369] width 122 height 29
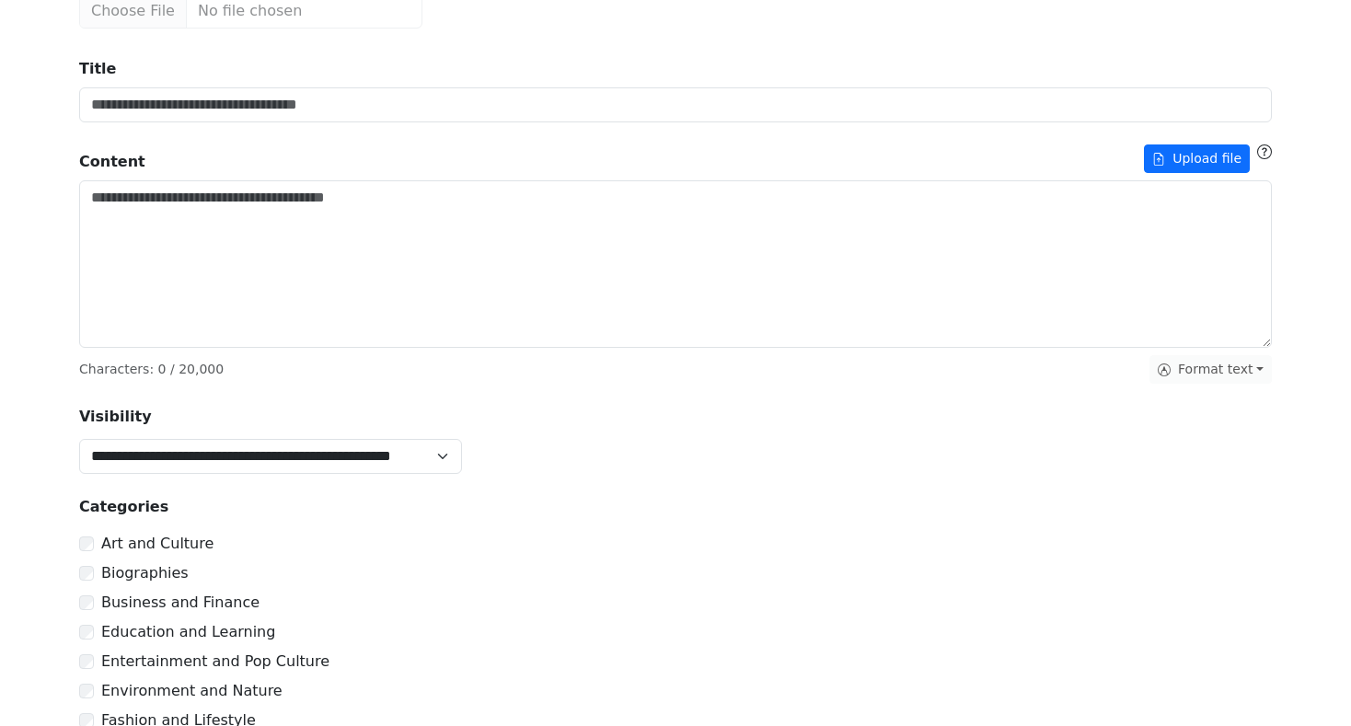
click at [1255, 374] on div "Format text" at bounding box center [1211, 369] width 122 height 29
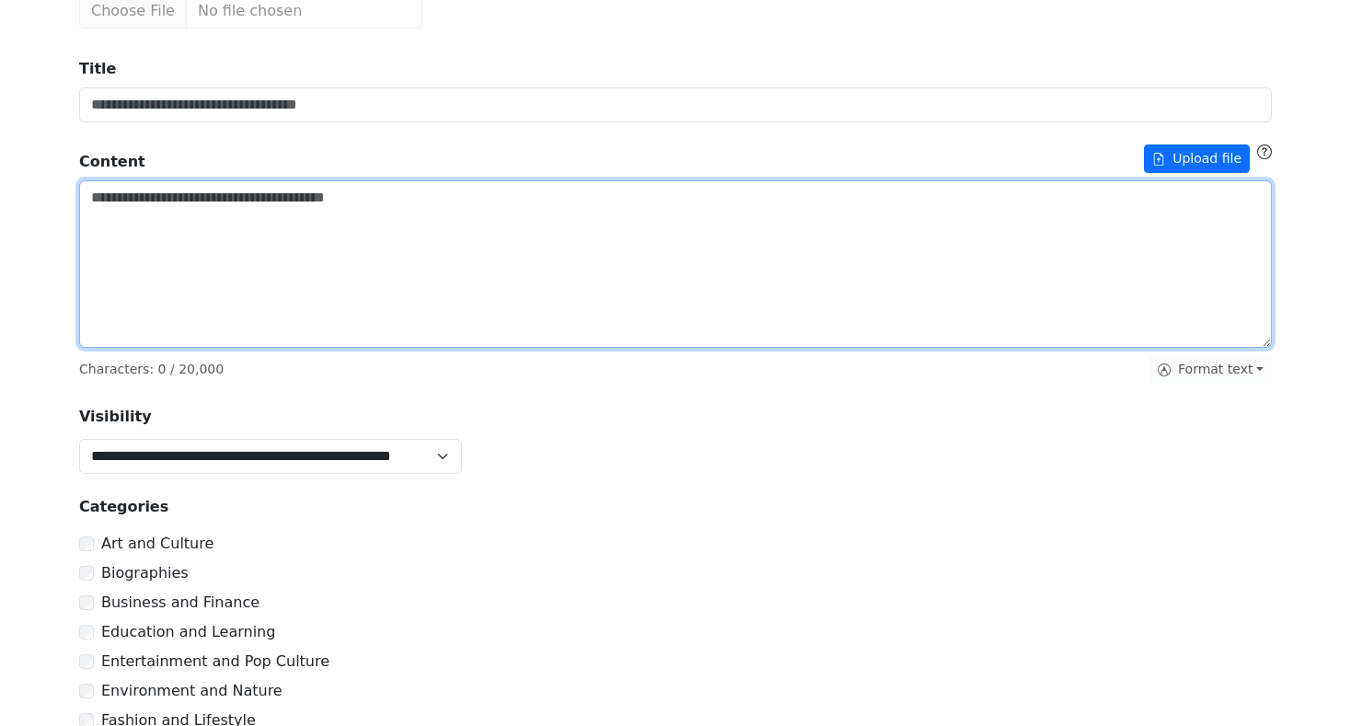
click at [352, 231] on textarea "Title" at bounding box center [675, 264] width 1193 height 168
paste textarea "**********"
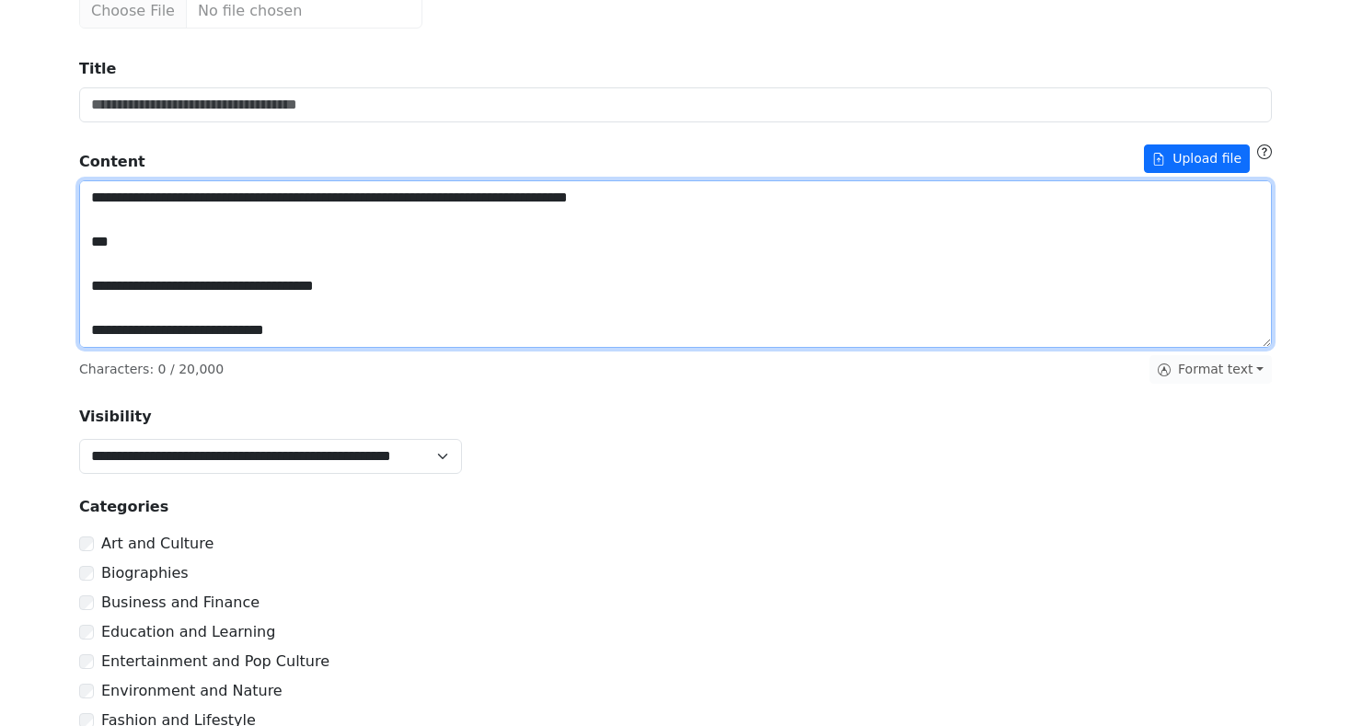
scroll to position [2253, 0]
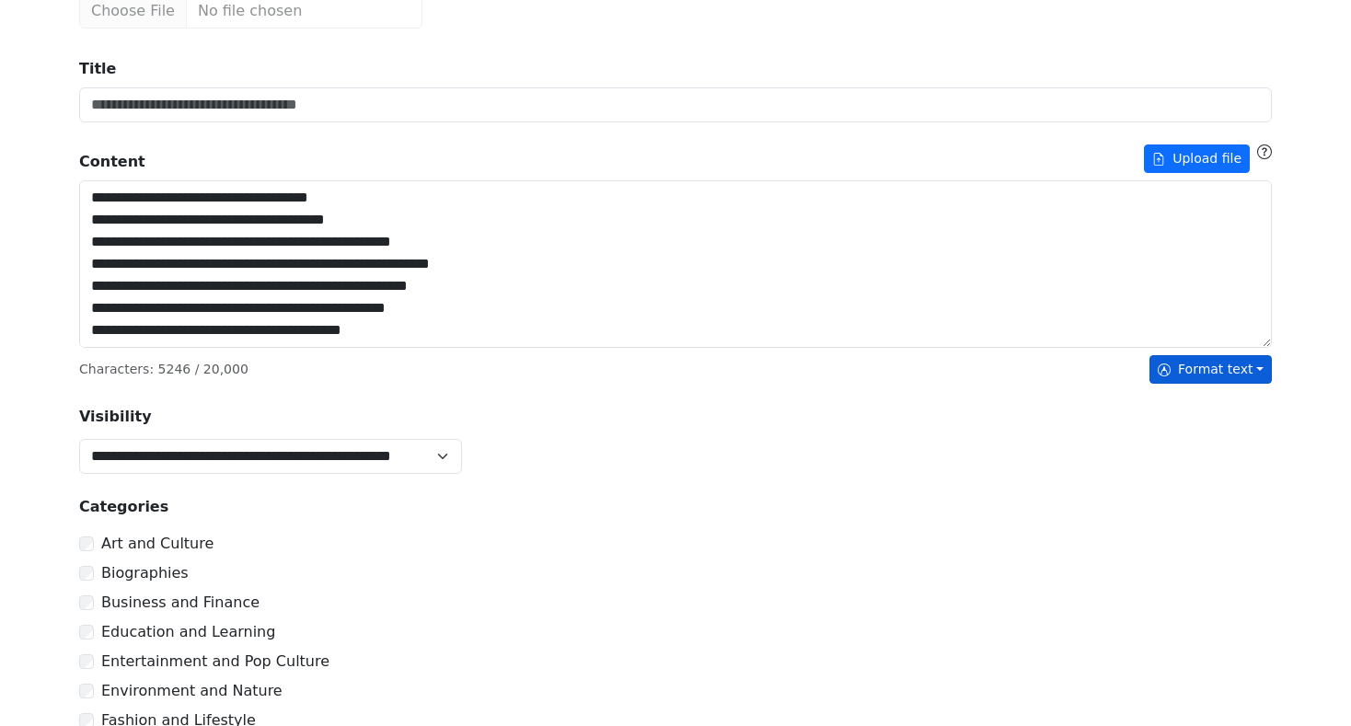
click at [1234, 375] on button "Format text" at bounding box center [1211, 369] width 122 height 29
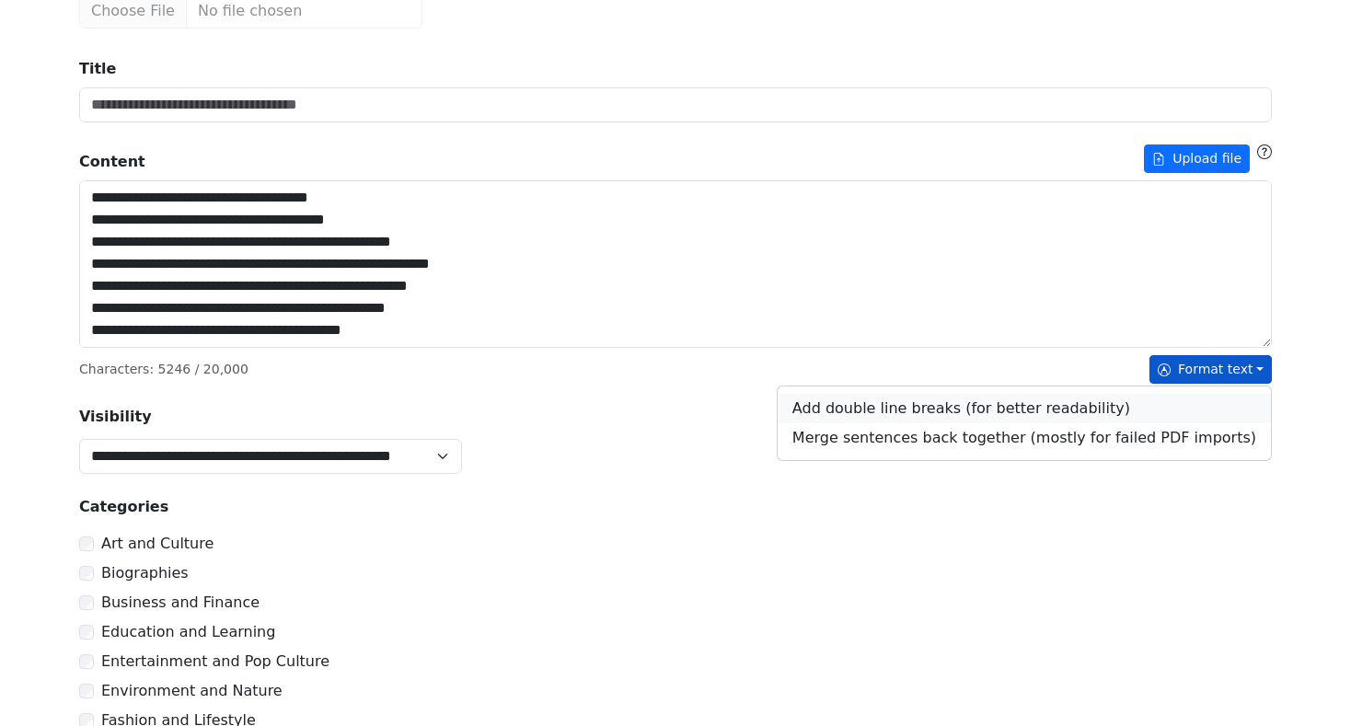
click at [972, 414] on link "Add double line breaks (for better readability)" at bounding box center [1024, 408] width 493 height 29
type textarea "**********"
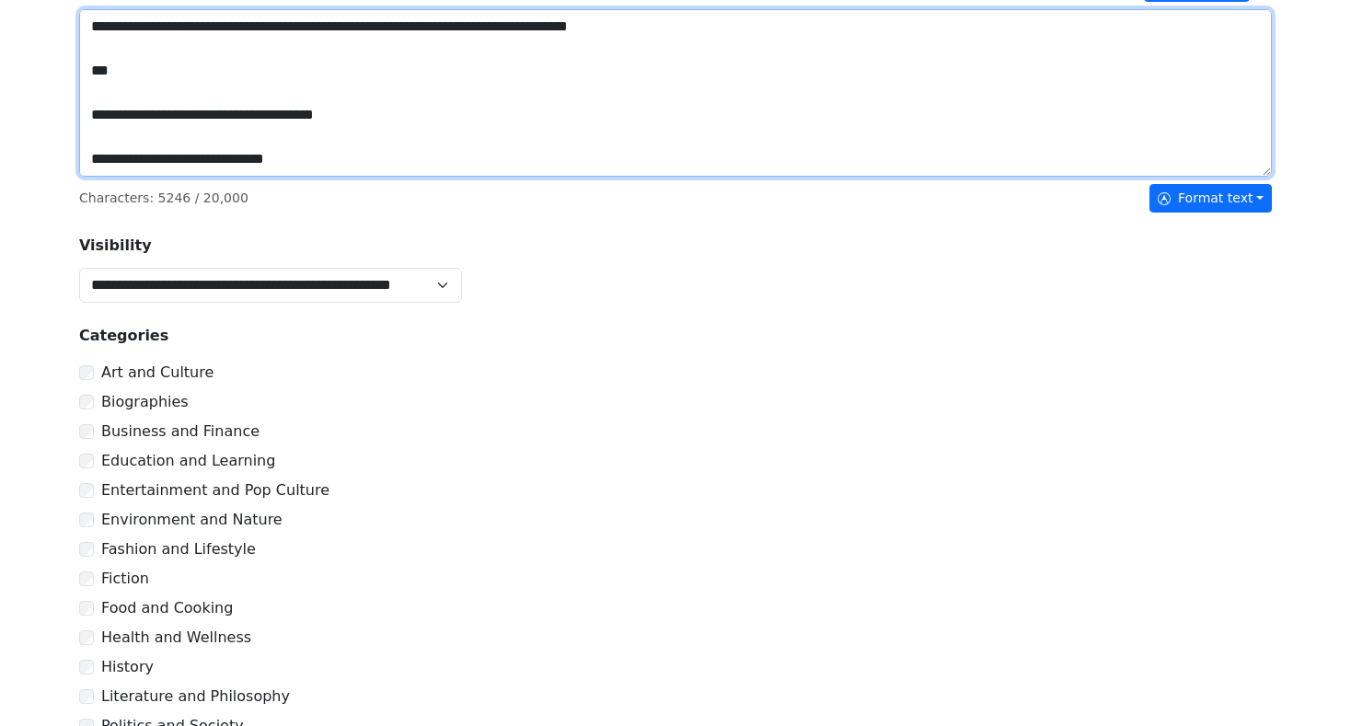
scroll to position [0, 0]
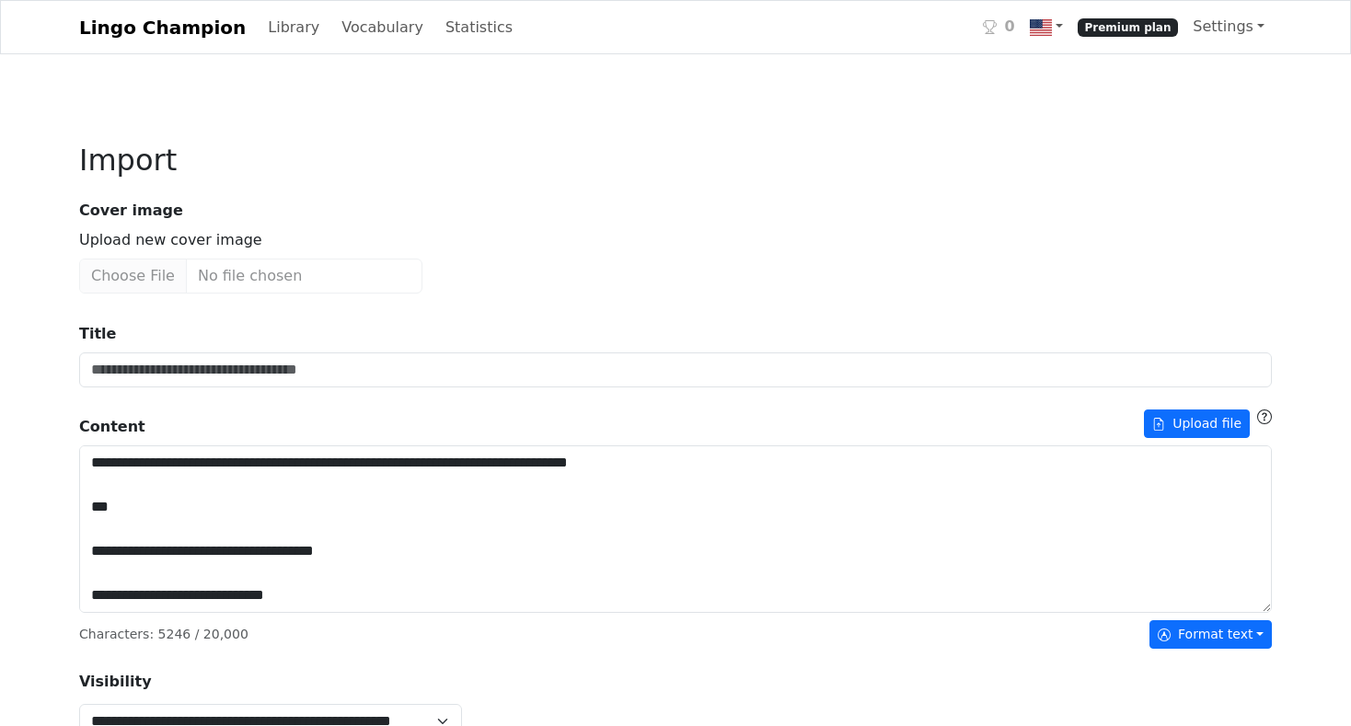
click at [190, 26] on link "Lingo Champion" at bounding box center [162, 27] width 167 height 37
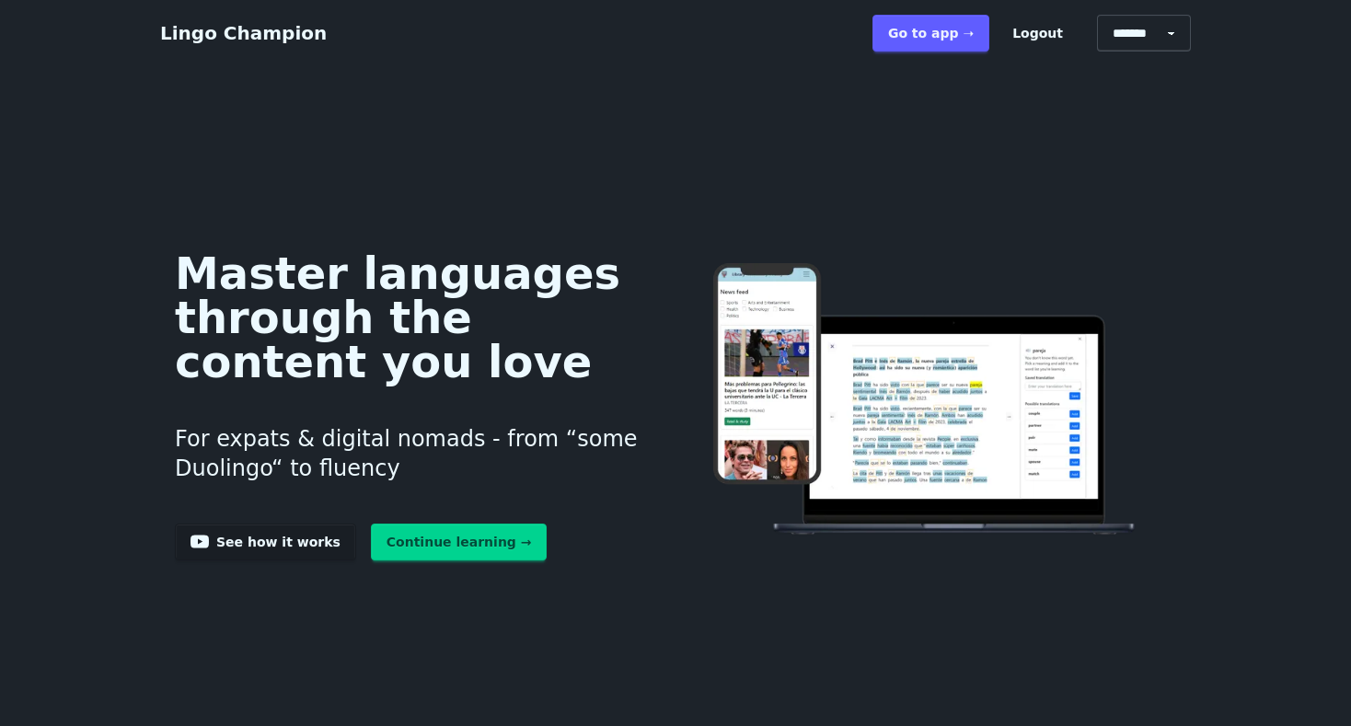
click at [939, 33] on link "Go to app ➝" at bounding box center [931, 33] width 117 height 37
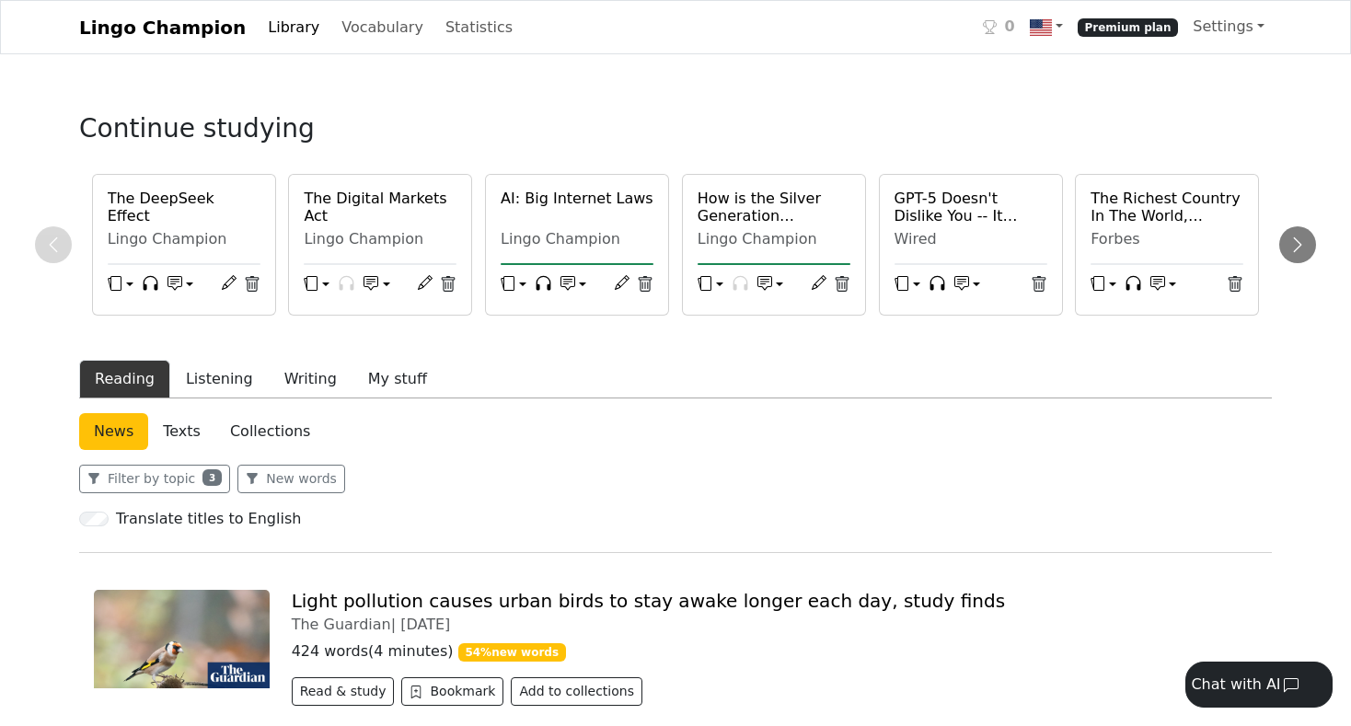
scroll to position [260, 0]
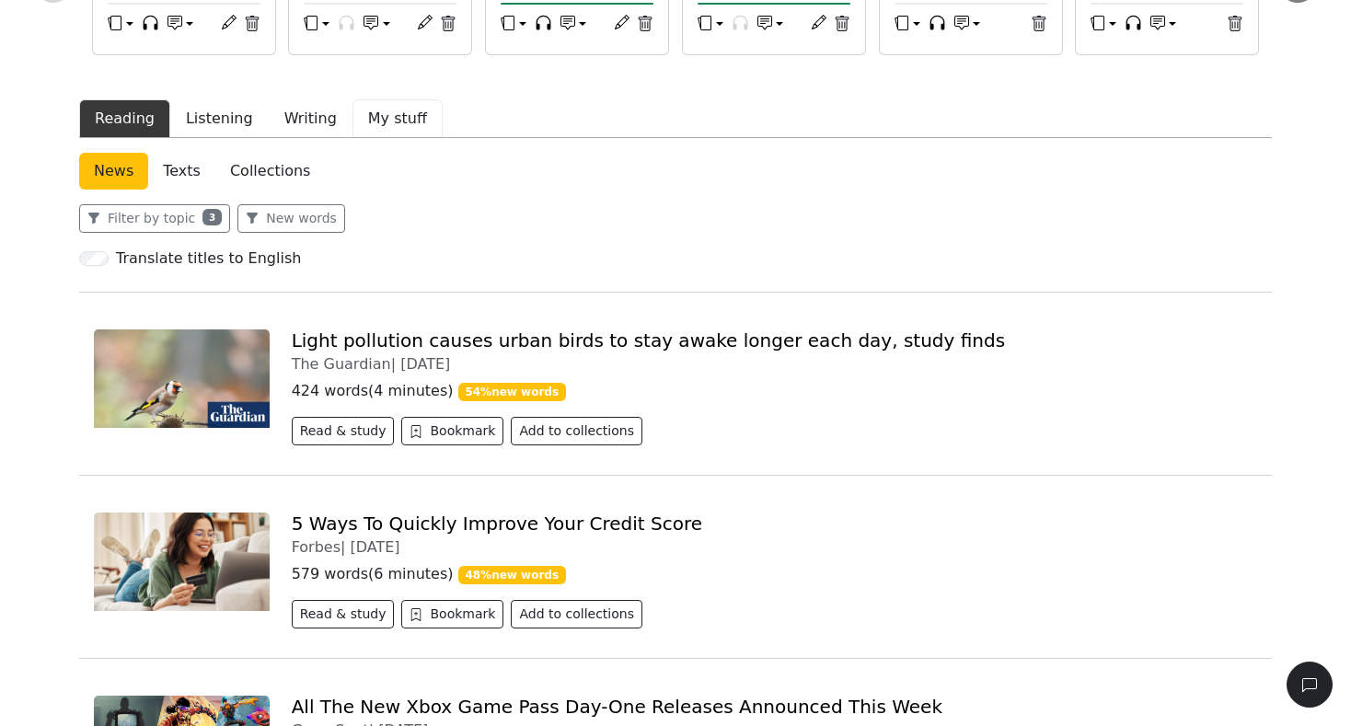
drag, startPoint x: 375, startPoint y: 122, endPoint x: 405, endPoint y: 171, distance: 57.5
click at [375, 125] on button "My stuff" at bounding box center [398, 118] width 90 height 39
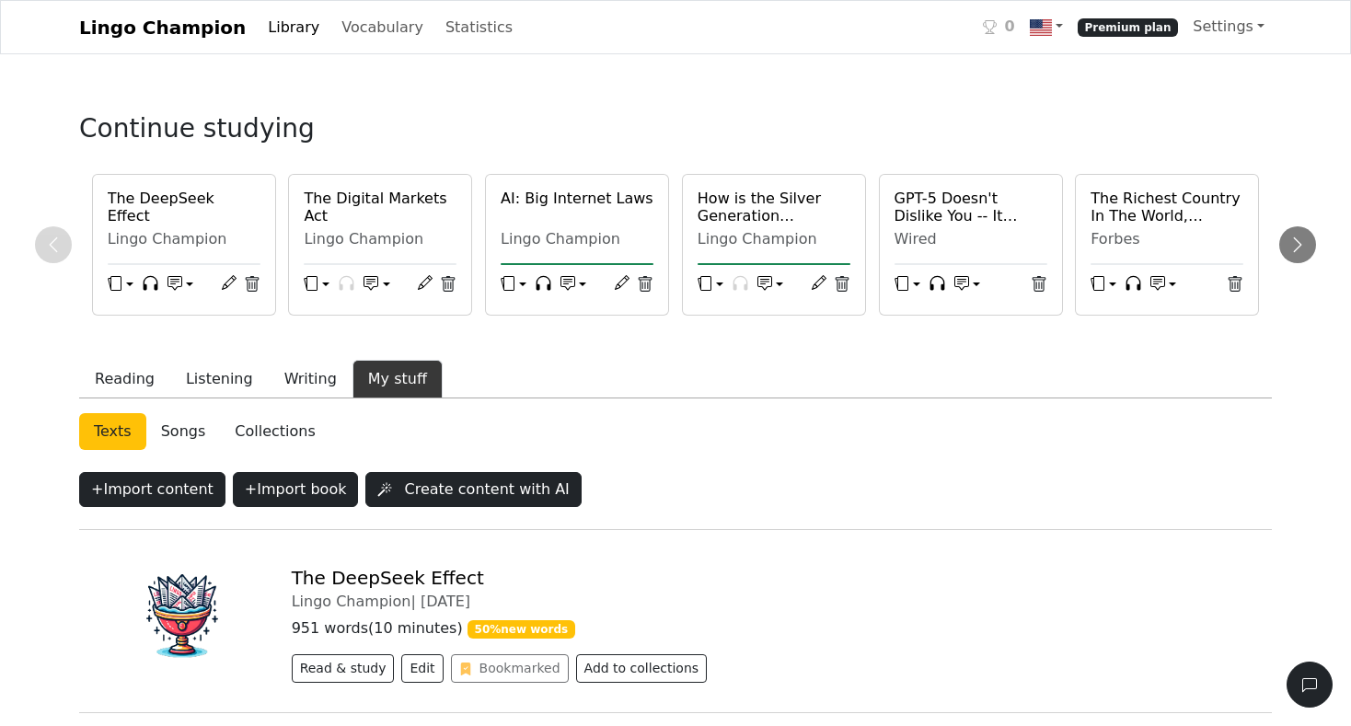
click at [140, 38] on link "Lingo Champion" at bounding box center [162, 27] width 167 height 37
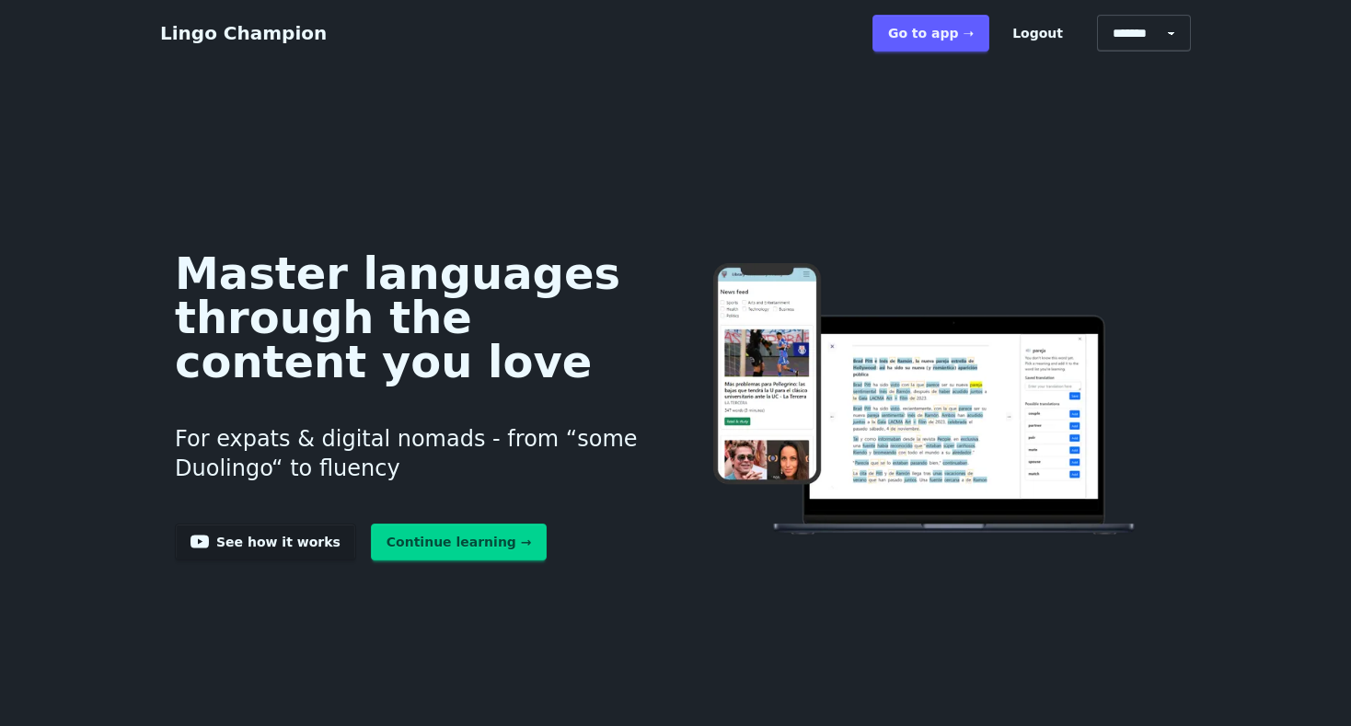
click at [927, 41] on link "Go to app ➝" at bounding box center [931, 33] width 117 height 37
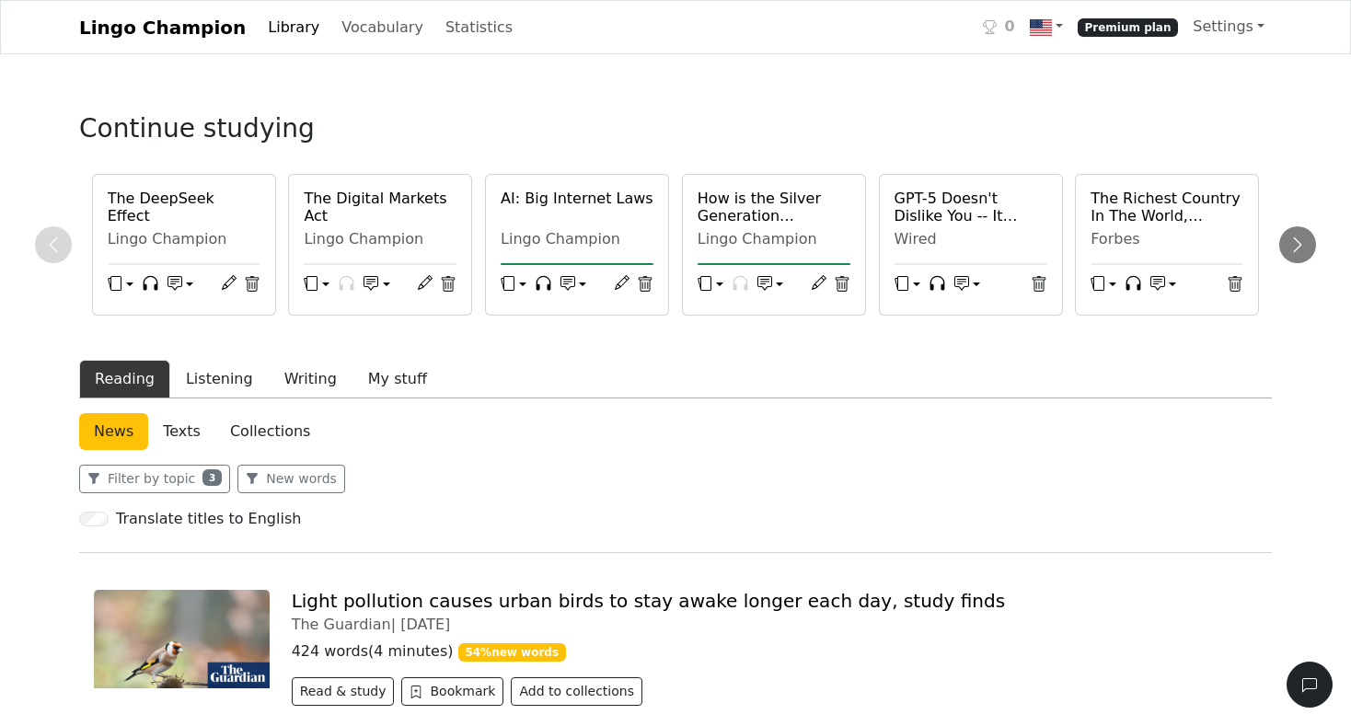
click at [275, 34] on link "Library" at bounding box center [293, 27] width 66 height 37
click at [357, 33] on link "Vocabulary" at bounding box center [382, 27] width 97 height 37
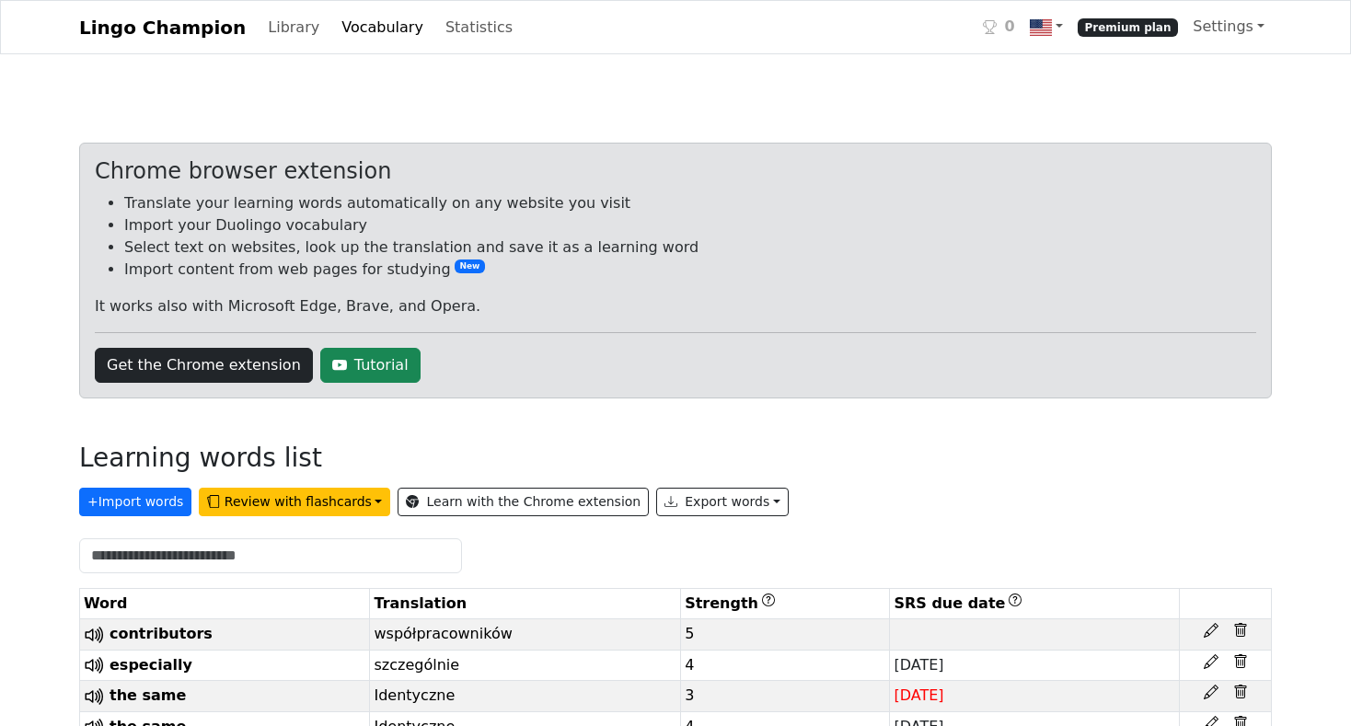
click at [364, 31] on link "Vocabulary" at bounding box center [382, 27] width 97 height 37
click at [150, 504] on button "+ Import words" at bounding box center [135, 502] width 112 height 29
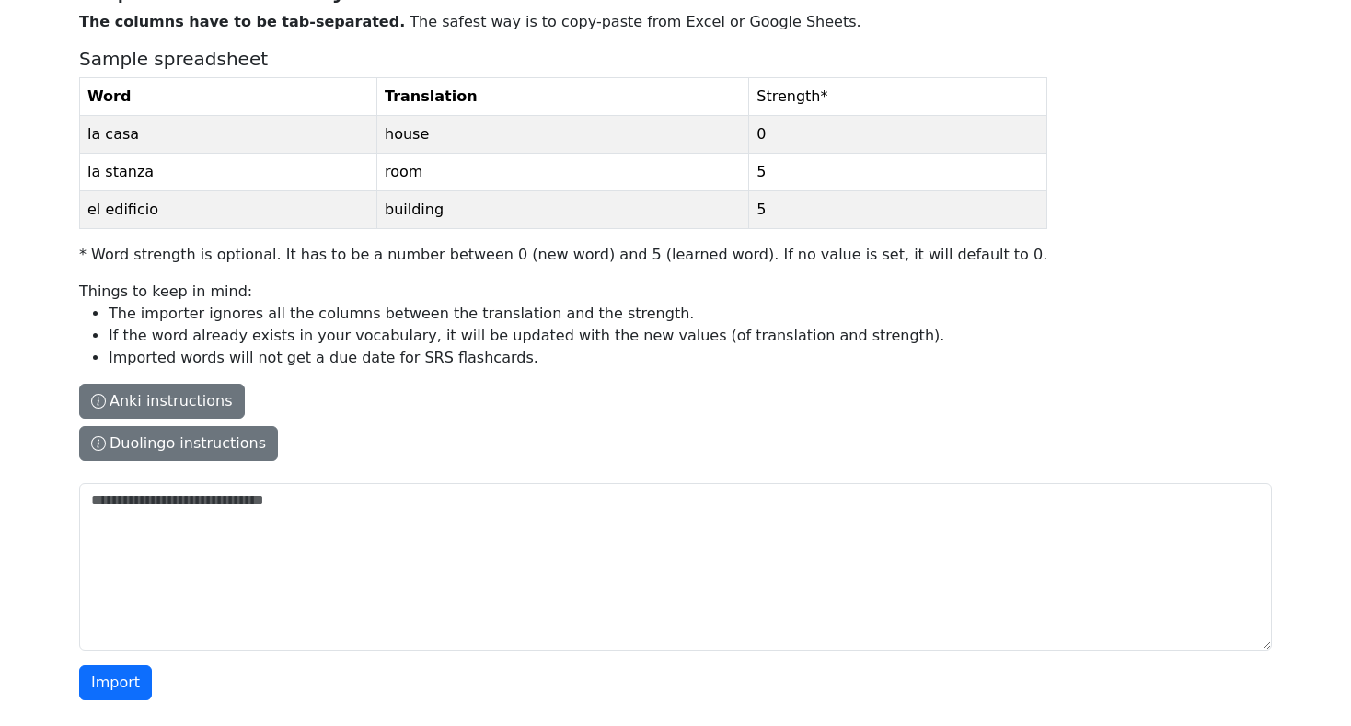
scroll to position [179, 0]
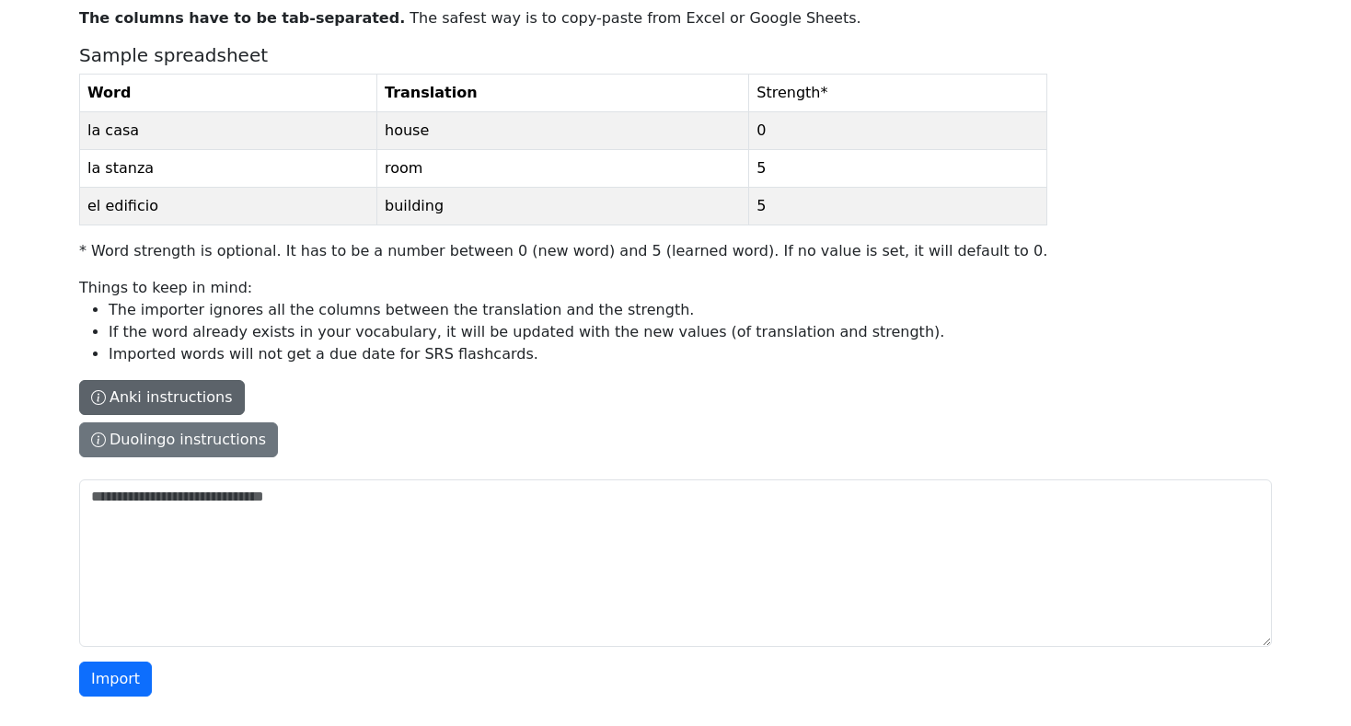
click at [180, 402] on button "Anki instructions" at bounding box center [162, 397] width 166 height 35
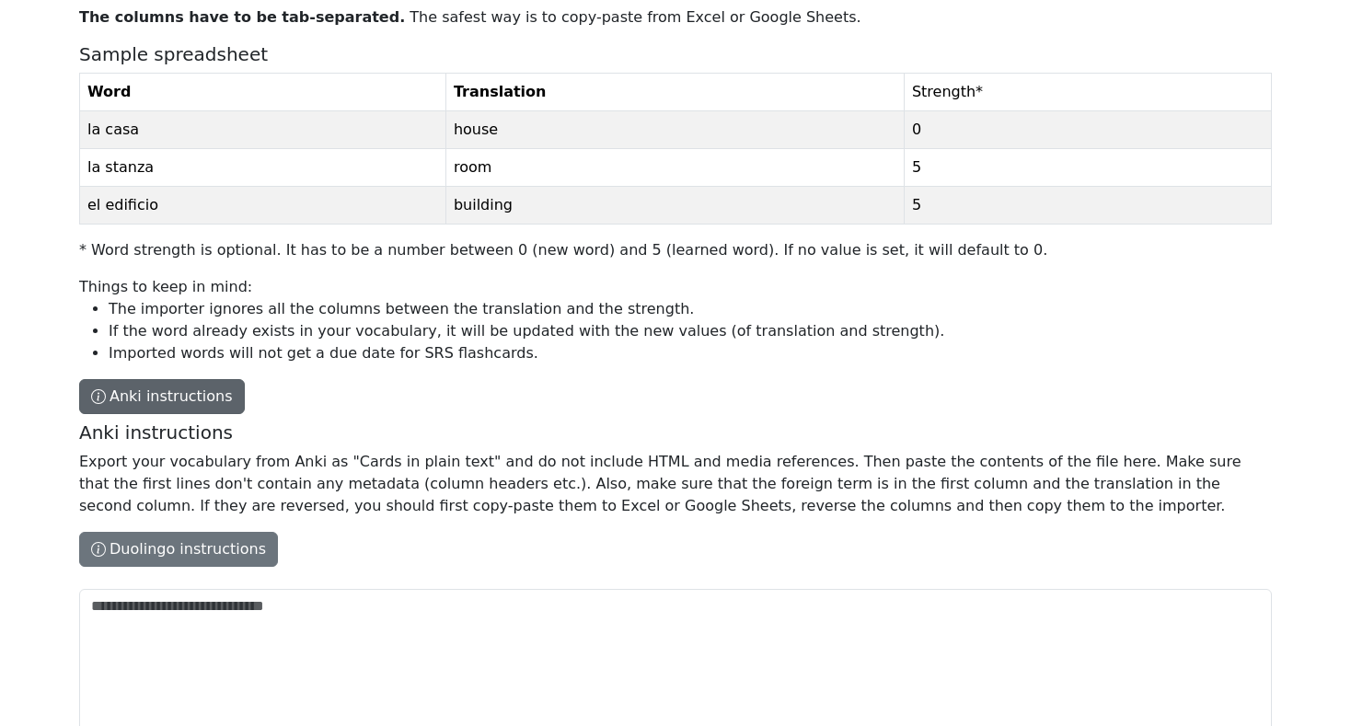
click at [194, 401] on button "Anki instructions" at bounding box center [162, 396] width 166 height 35
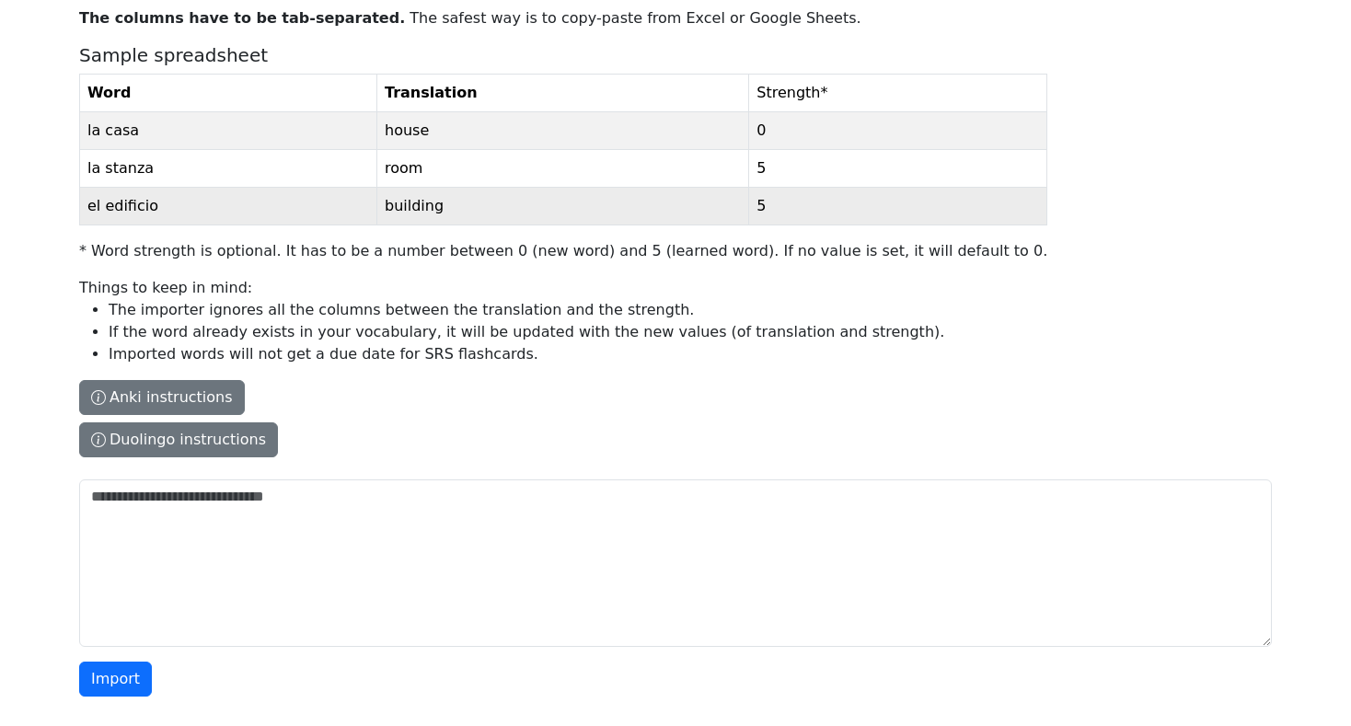
scroll to position [0, 0]
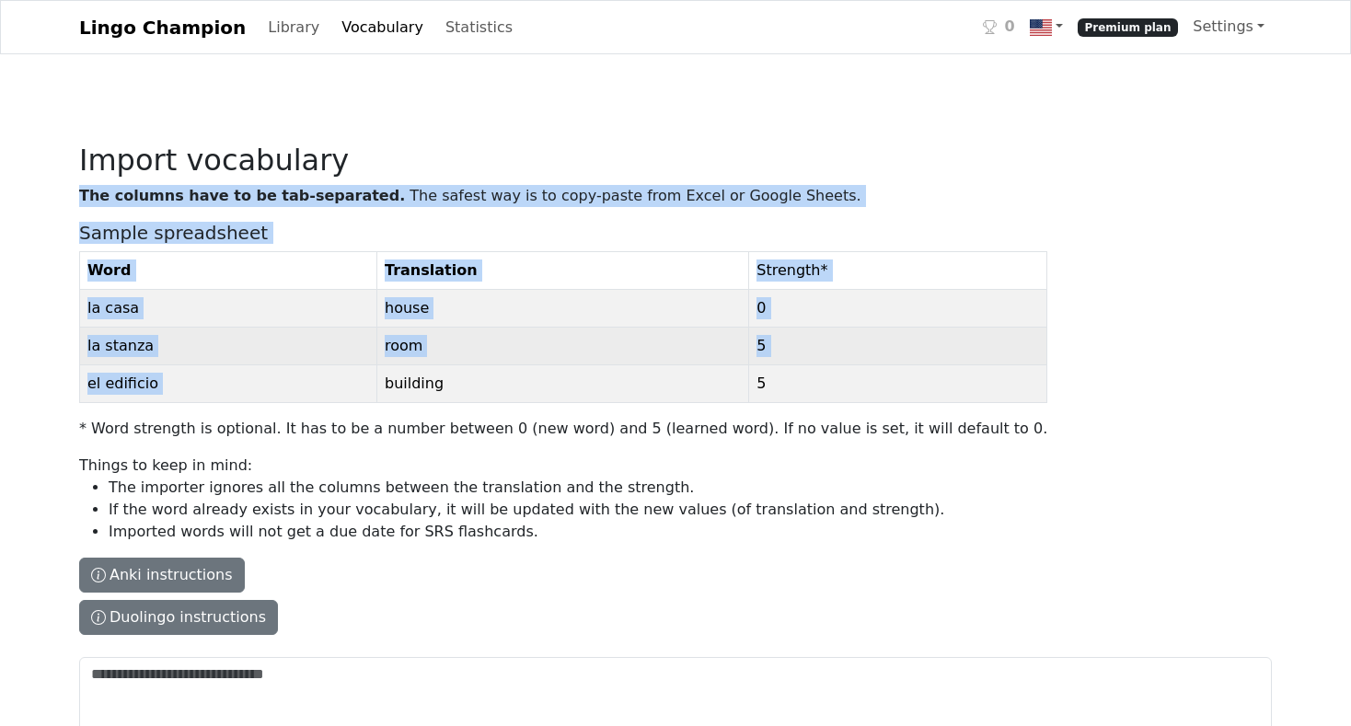
drag, startPoint x: 78, startPoint y: 255, endPoint x: 514, endPoint y: 354, distance: 446.6
click at [587, 364] on div "Import vocabulary The columns have to be tab-separated. The safest way is to co…" at bounding box center [675, 493] width 1215 height 791
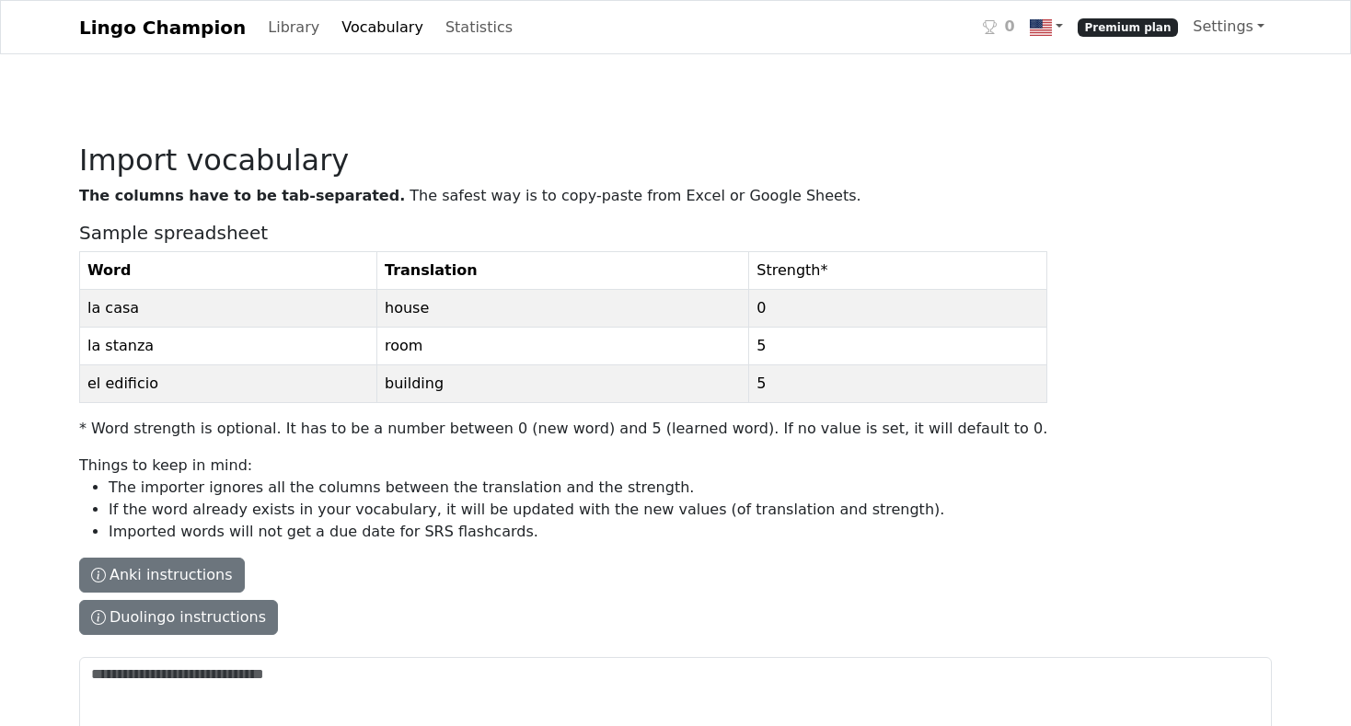
click at [174, 213] on label "The columns have to be tab-separated. The safest way is to copy-paste from Exce…" at bounding box center [563, 417] width 968 height 465
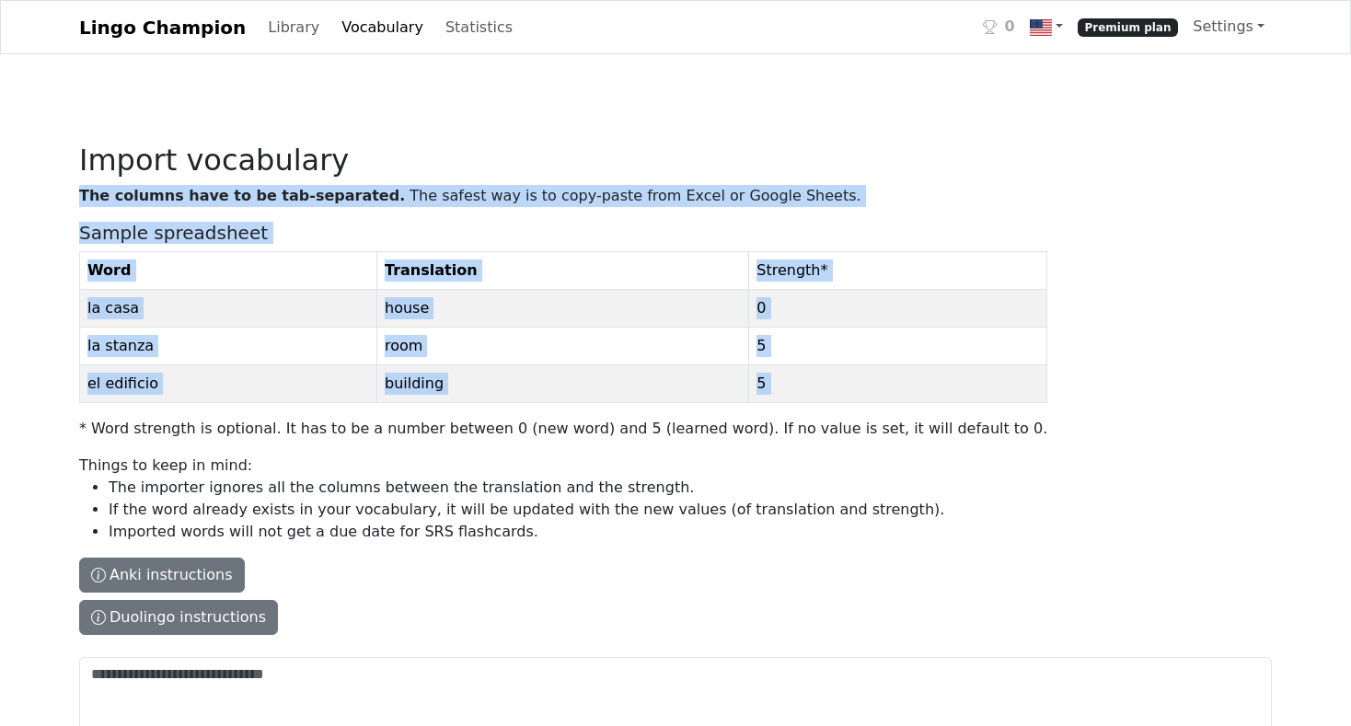
drag, startPoint x: 78, startPoint y: 193, endPoint x: 765, endPoint y: 410, distance: 719.9
click at [776, 411] on div "Import vocabulary The columns have to be tab-separated. The safest way is to co…" at bounding box center [675, 493] width 1215 height 791
copy label "The columns have to be tab-separated. The safest way is to copy-paste from Exce…"
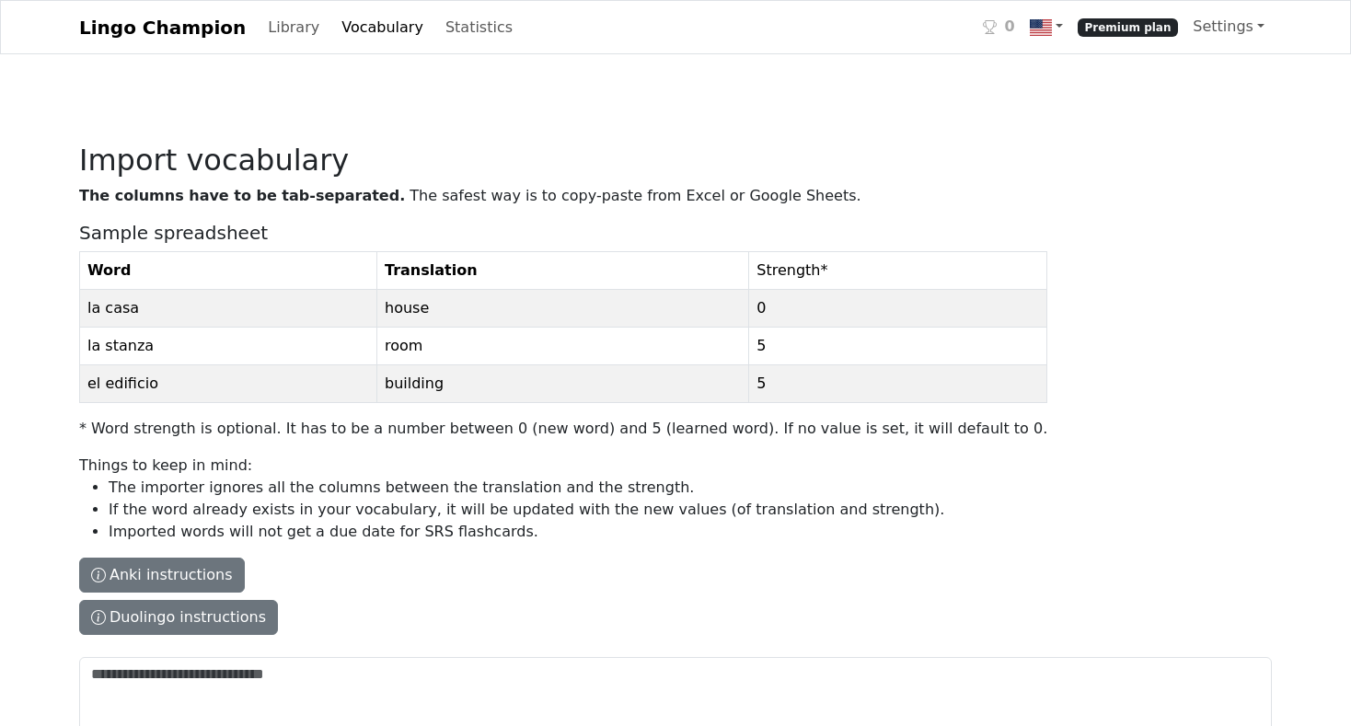
click at [400, 478] on li "The importer ignores all the columns between the translation and the strength." at bounding box center [578, 488] width 939 height 22
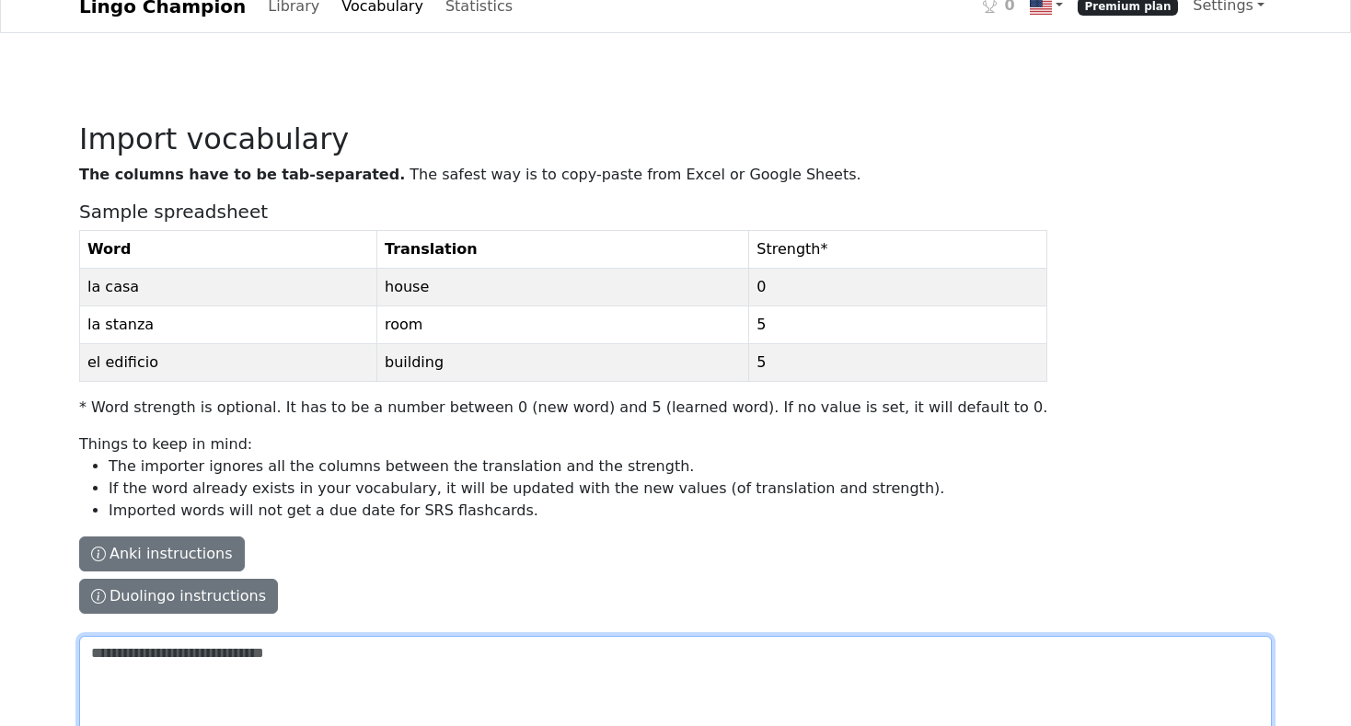
scroll to position [23, 0]
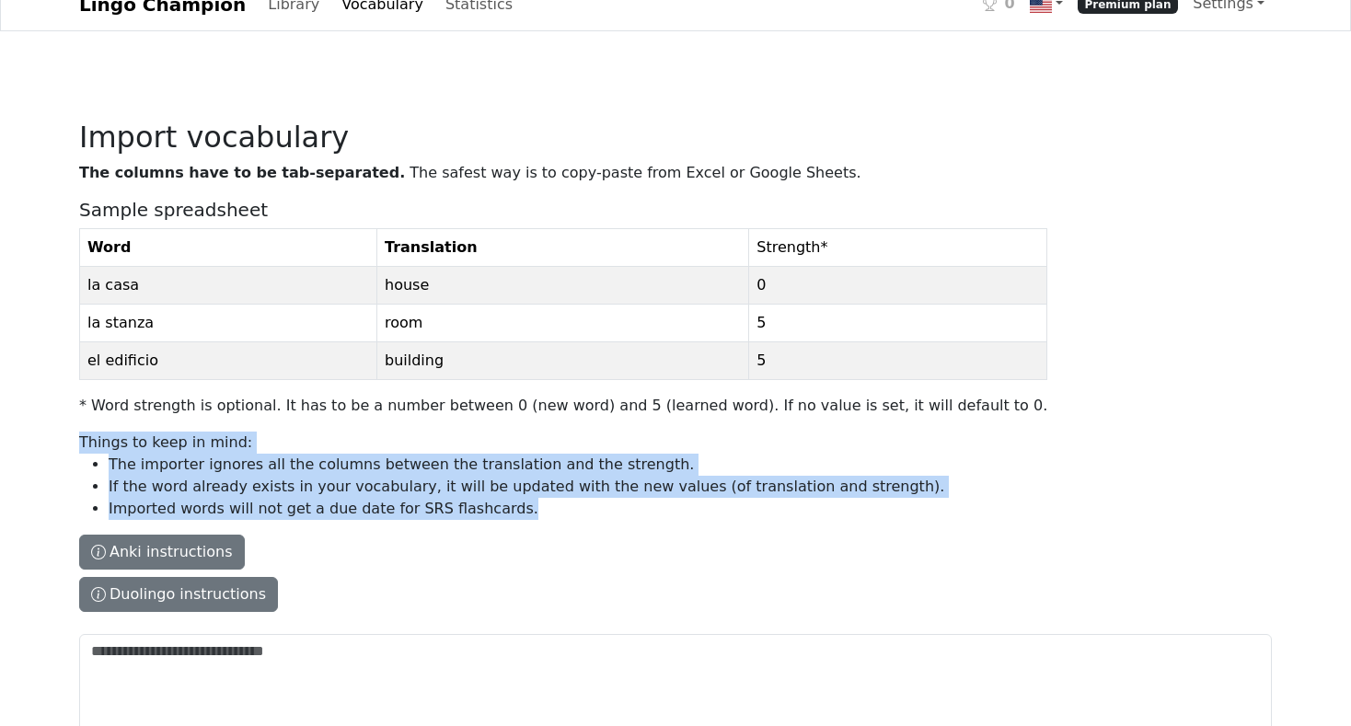
drag, startPoint x: 80, startPoint y: 436, endPoint x: 475, endPoint y: 492, distance: 398.8
click at [508, 516] on p "Things to keep in mind: The importer ignores all the columns between the transl…" at bounding box center [563, 476] width 968 height 88
click at [508, 634] on textarea "The columns have to be tab-separated. The safest way is to copy-paste from Exce…" at bounding box center [675, 718] width 1193 height 168
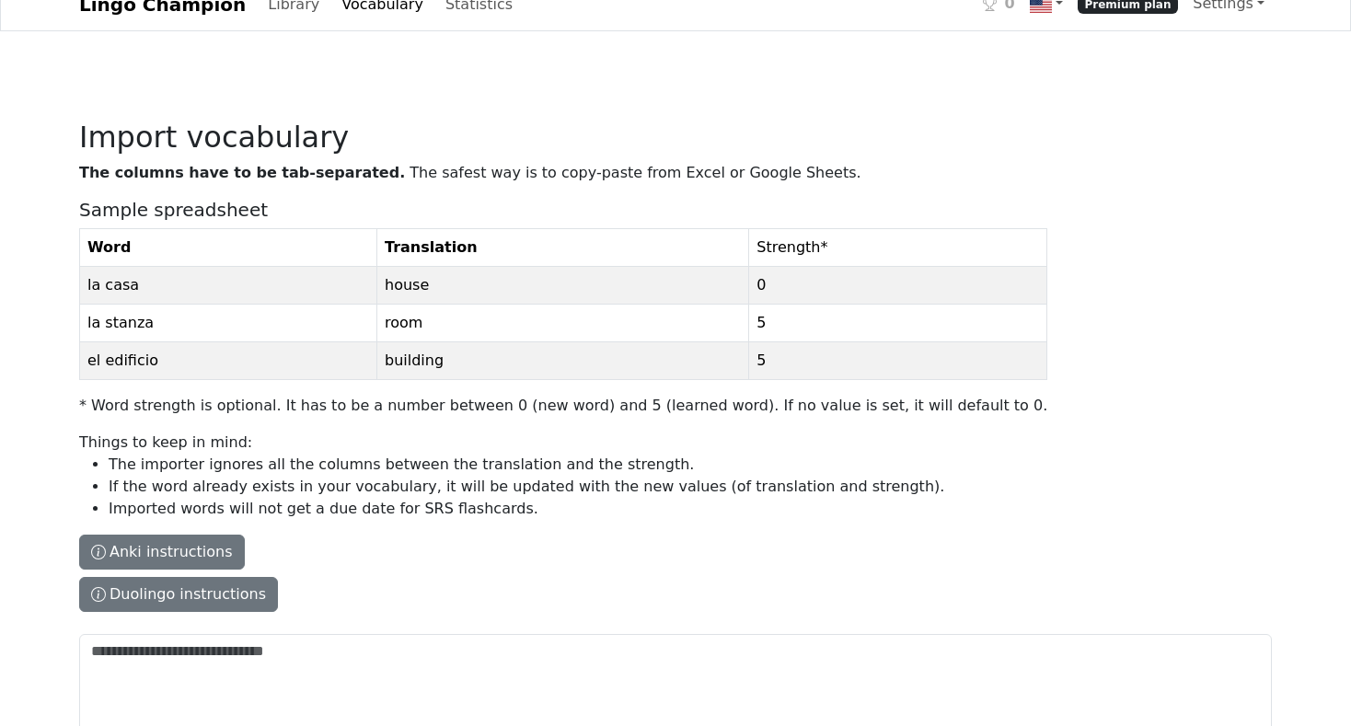
drag, startPoint x: 318, startPoint y: 488, endPoint x: 341, endPoint y: 506, distance: 29.5
click at [319, 488] on li "If the word already exists in your vocabulary, it will be updated with the new …" at bounding box center [578, 487] width 939 height 22
click at [319, 634] on textarea "The columns have to be tab-separated. The safest way is to copy-paste from Exce…" at bounding box center [675, 718] width 1193 height 168
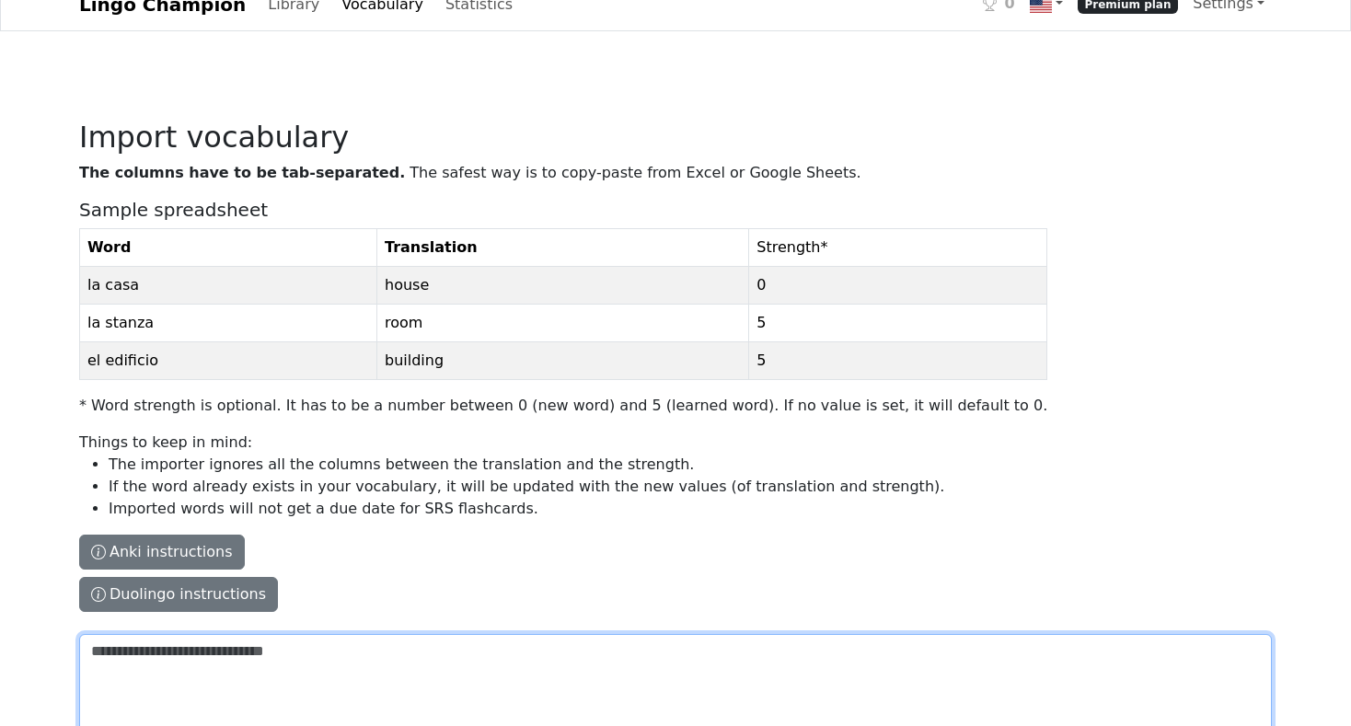
scroll to position [22, 0]
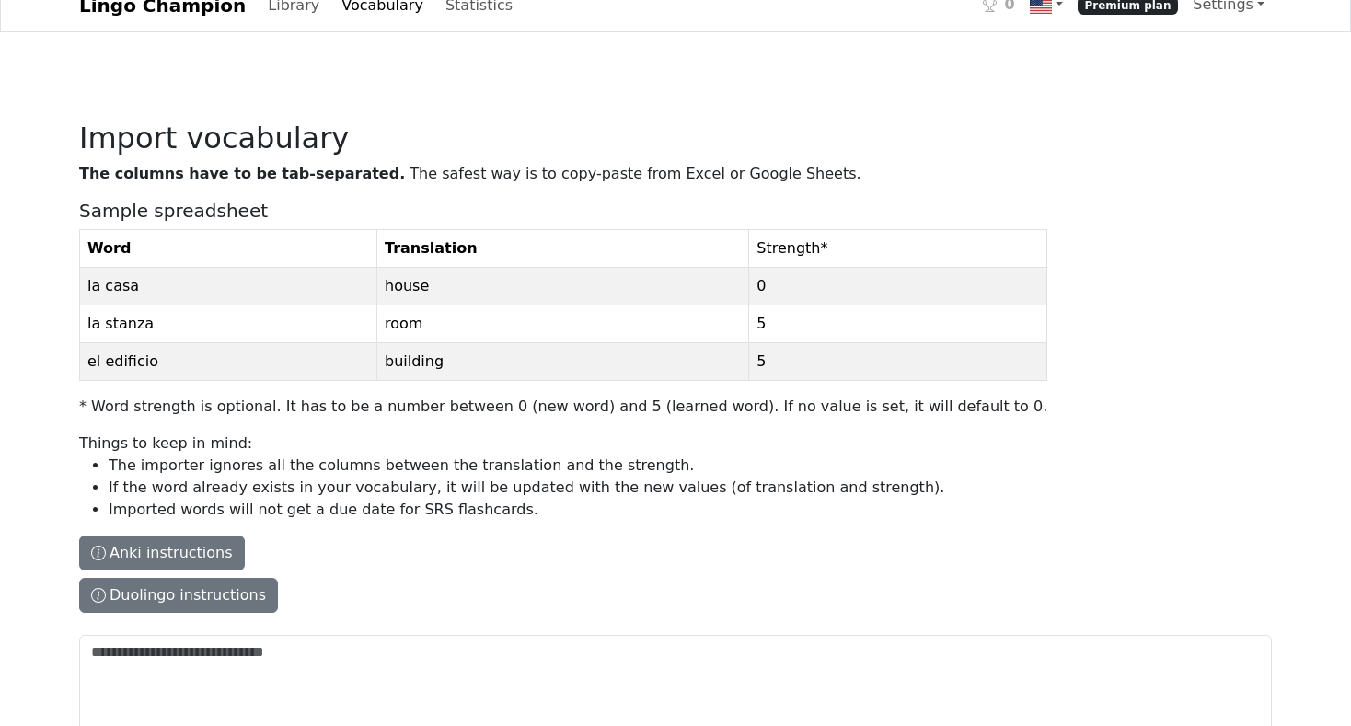
click at [548, 510] on li "Imported words will not get a due date for SRS flashcards." at bounding box center [578, 510] width 939 height 22
click at [548, 635] on textarea "The columns have to be tab-separated. The safest way is to copy-paste from Exce…" at bounding box center [675, 719] width 1193 height 168
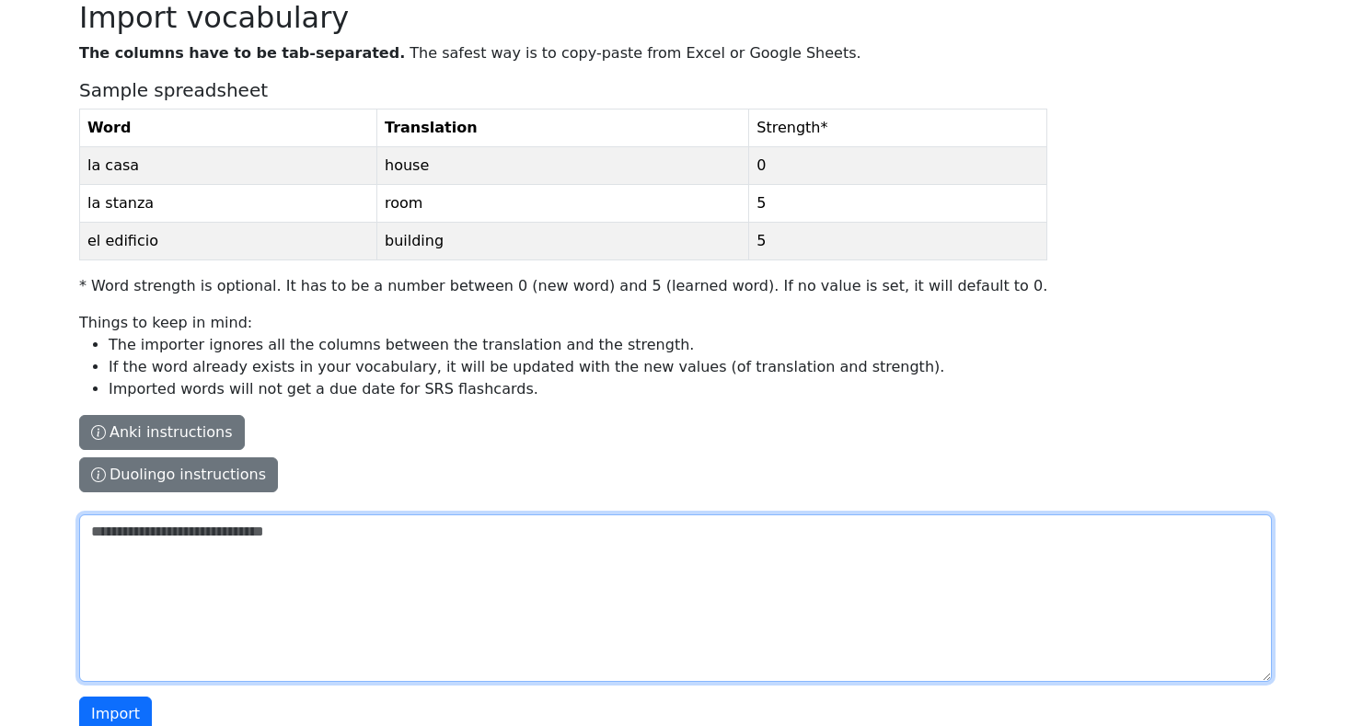
scroll to position [179, 0]
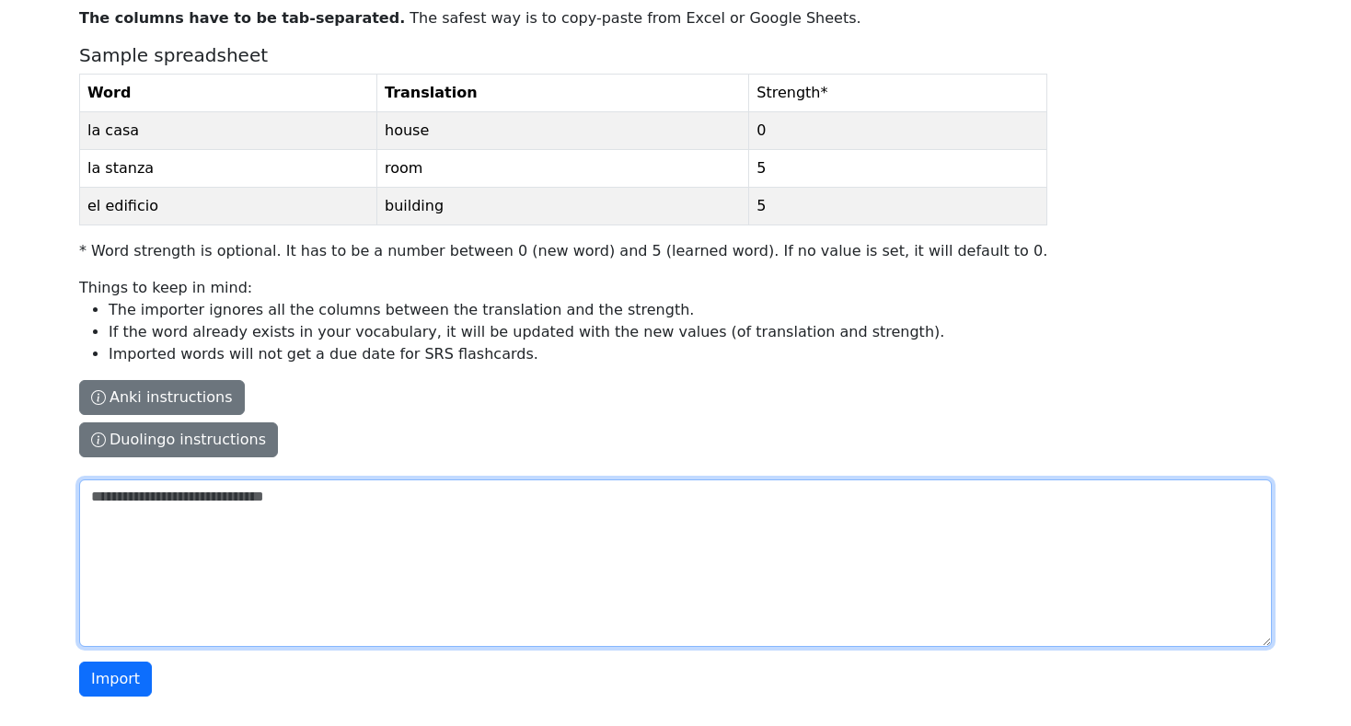
paste textarea "**********"
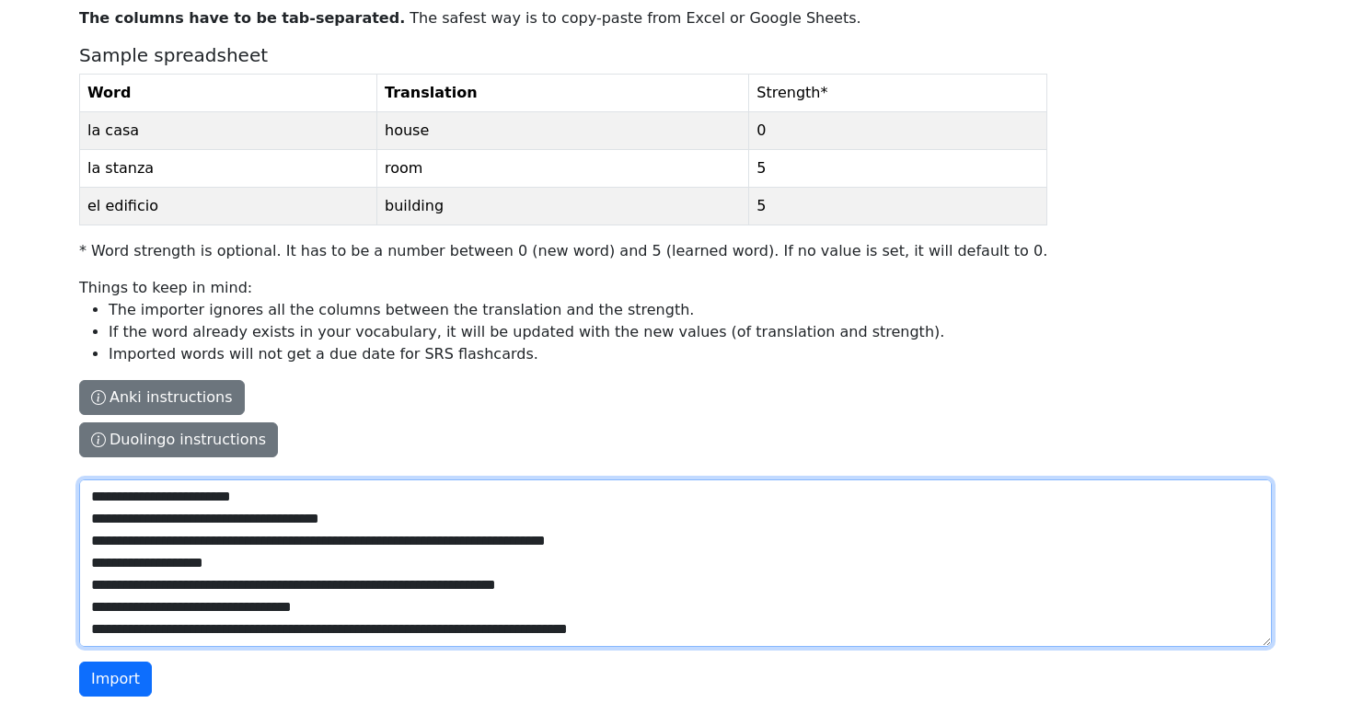
scroll to position [2076, 0]
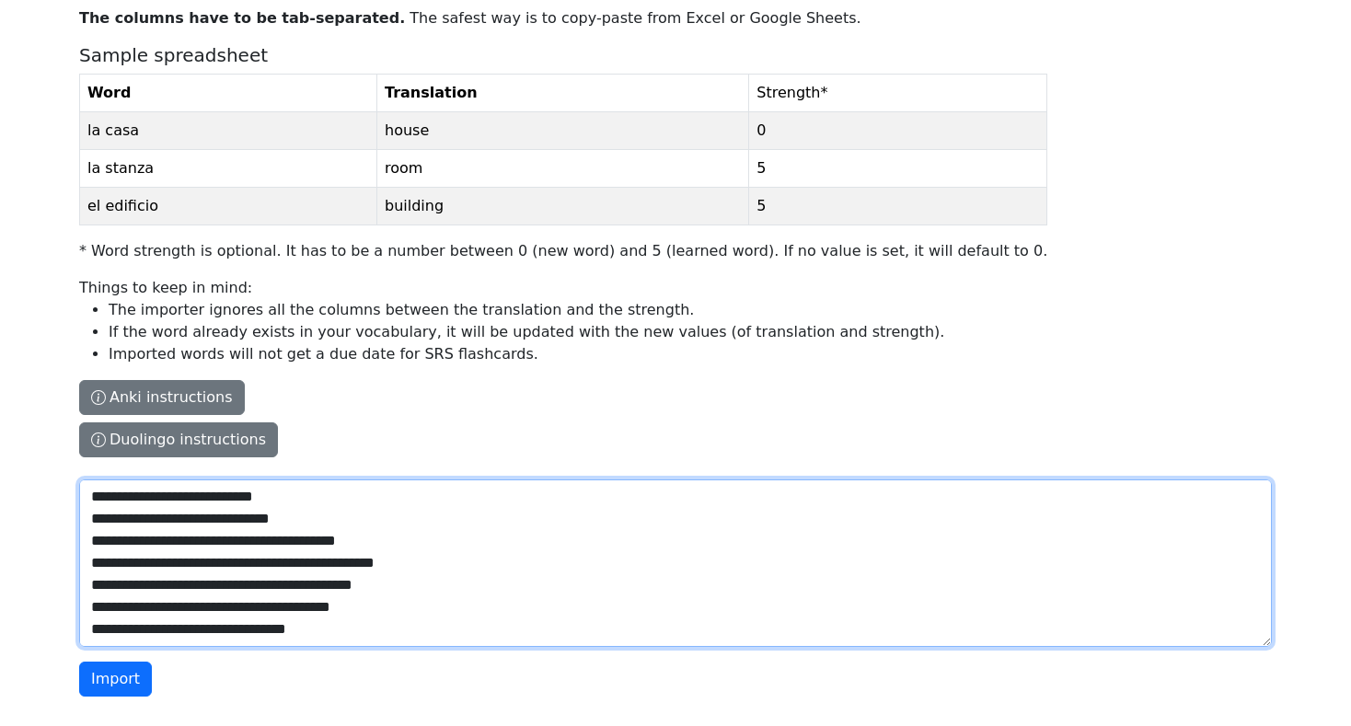
drag, startPoint x: 242, startPoint y: 584, endPoint x: 249, endPoint y: 597, distance: 14.4
click at [244, 590] on textarea "The columns have to be tab-separated. The safest way is to copy-paste from Exce…" at bounding box center [675, 564] width 1193 height 168
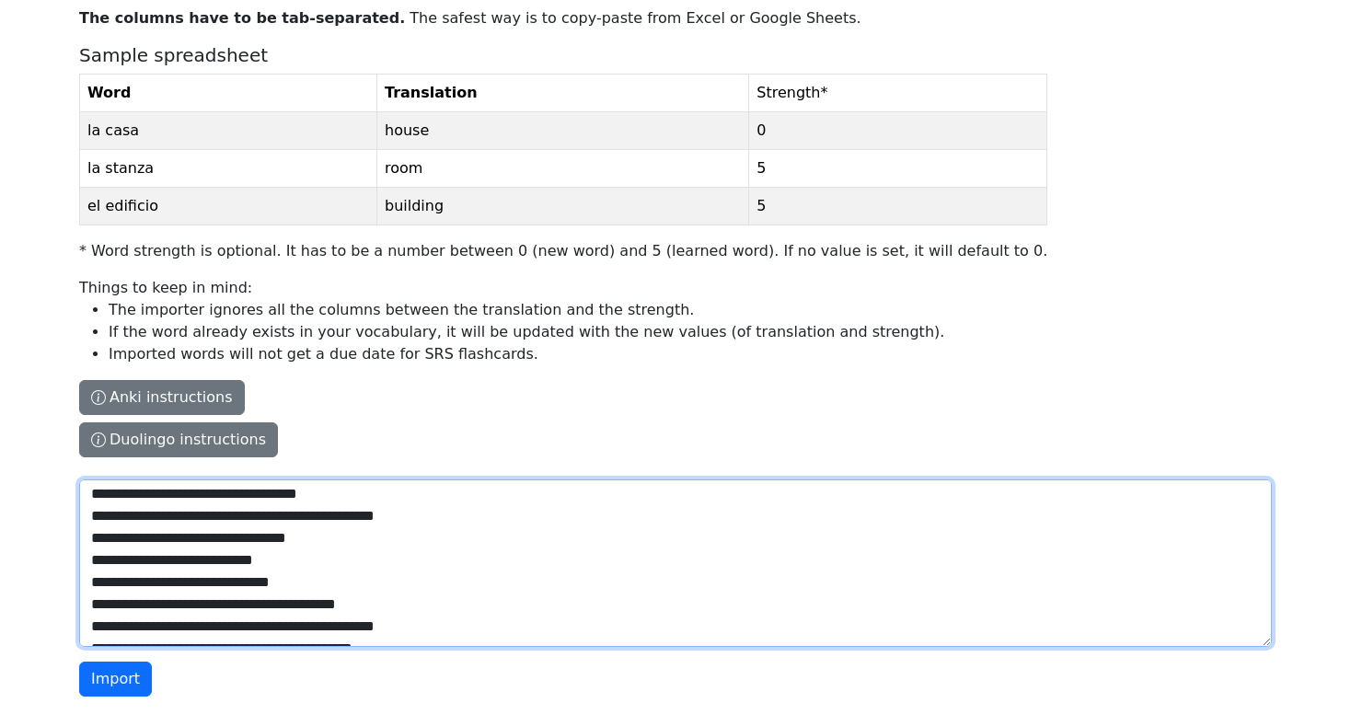
scroll to position [2010, 0]
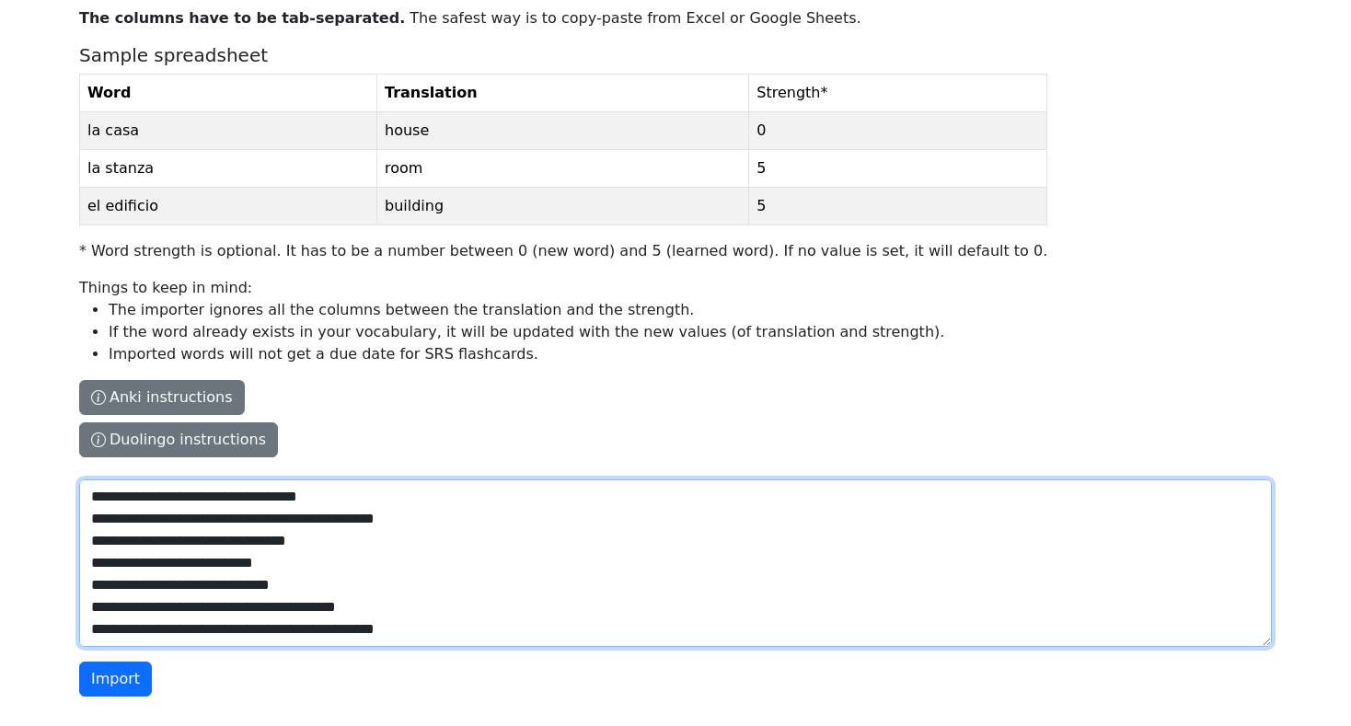
click at [214, 560] on textarea "The columns have to be tab-separated. The safest way is to copy-paste from Exce…" at bounding box center [675, 564] width 1193 height 168
click at [178, 585] on textarea "The columns have to be tab-separated. The safest way is to copy-paste from Exce…" at bounding box center [675, 564] width 1193 height 168
click at [217, 515] on textarea "The columns have to be tab-separated. The safest way is to copy-paste from Exce…" at bounding box center [675, 564] width 1193 height 168
drag, startPoint x: 204, startPoint y: 520, endPoint x: 195, endPoint y: 521, distance: 9.3
click at [198, 521] on textarea "The columns have to be tab-separated. The safest way is to copy-paste from Exce…" at bounding box center [675, 564] width 1193 height 168
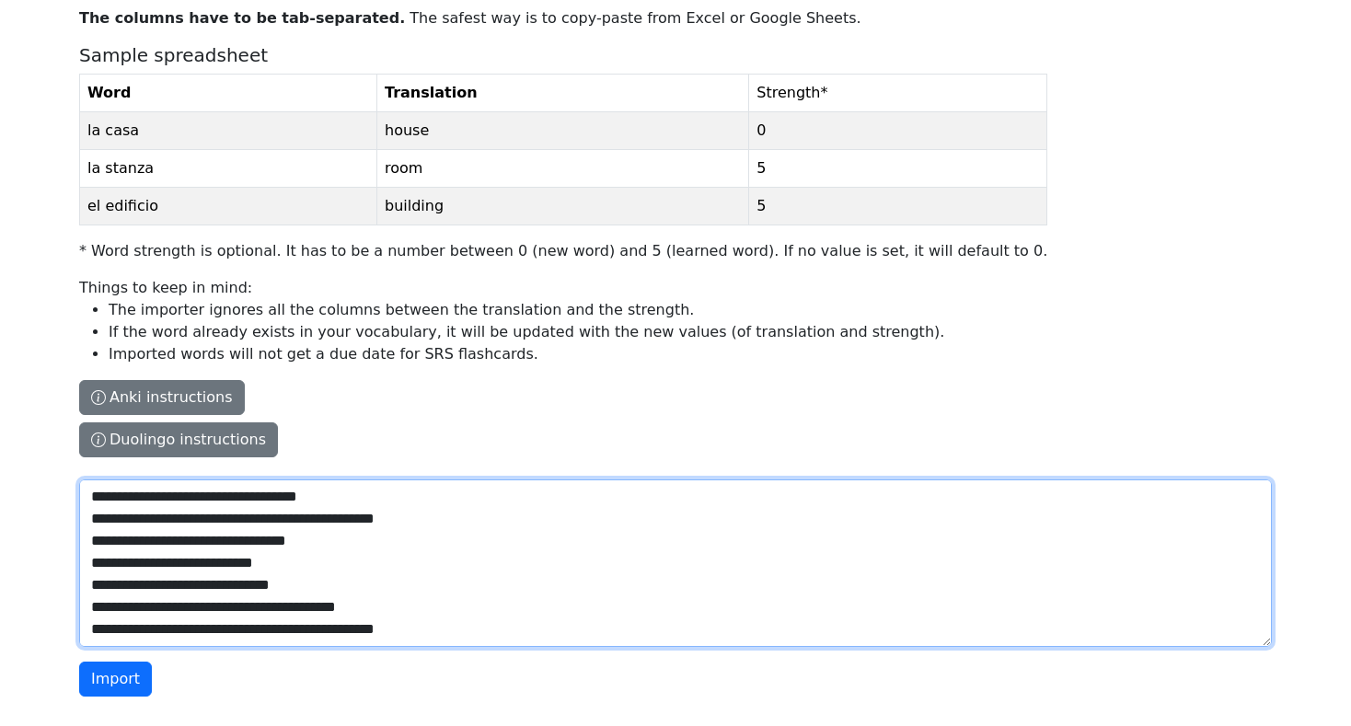
type textarea "**********"
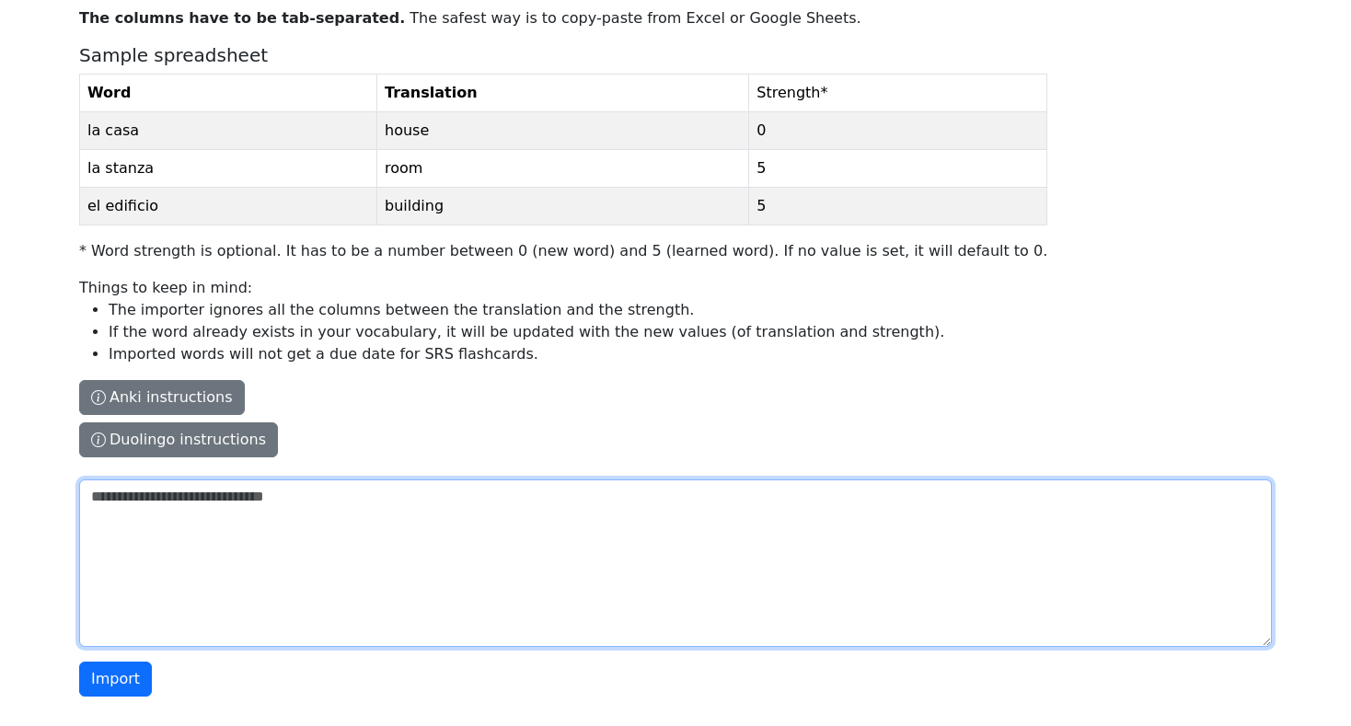
scroll to position [0, 0]
click at [263, 553] on textarea "The columns have to be tab-separated. The safest way is to copy-paste from Exce…" at bounding box center [675, 564] width 1193 height 168
paste textarea "**********"
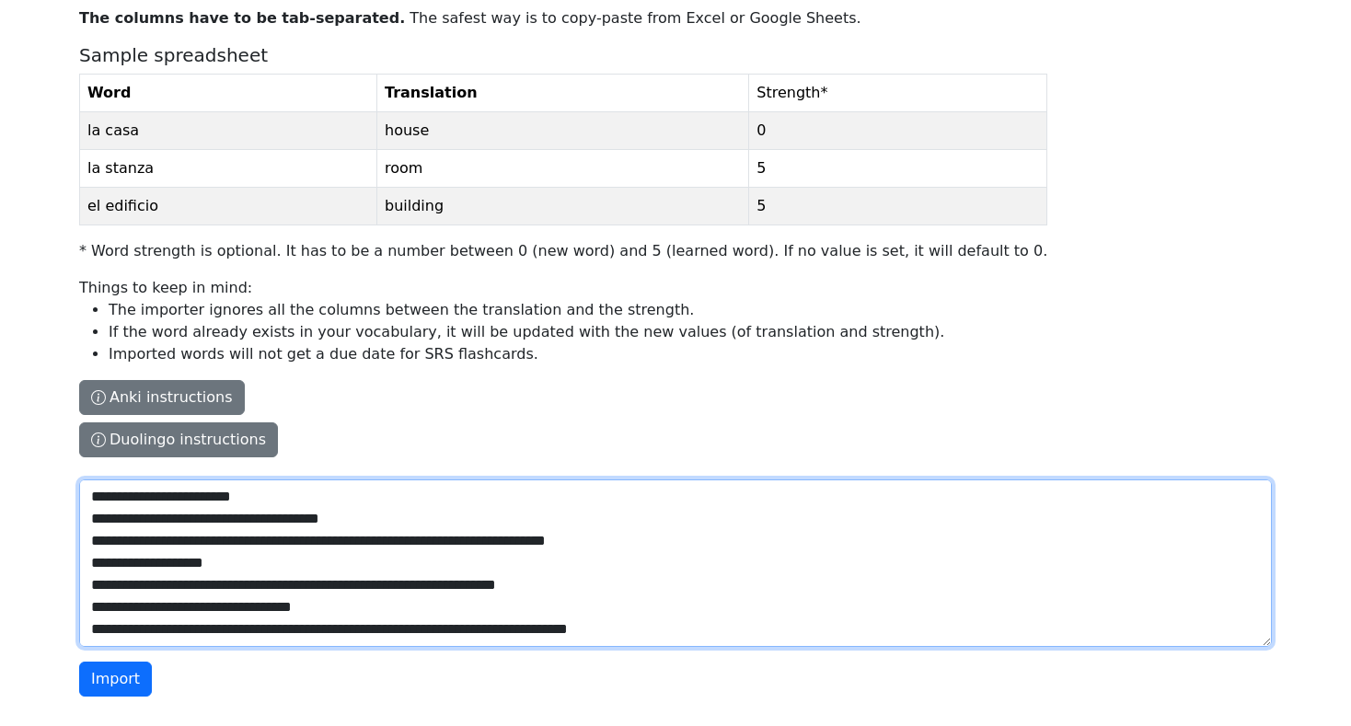
scroll to position [2076, 0]
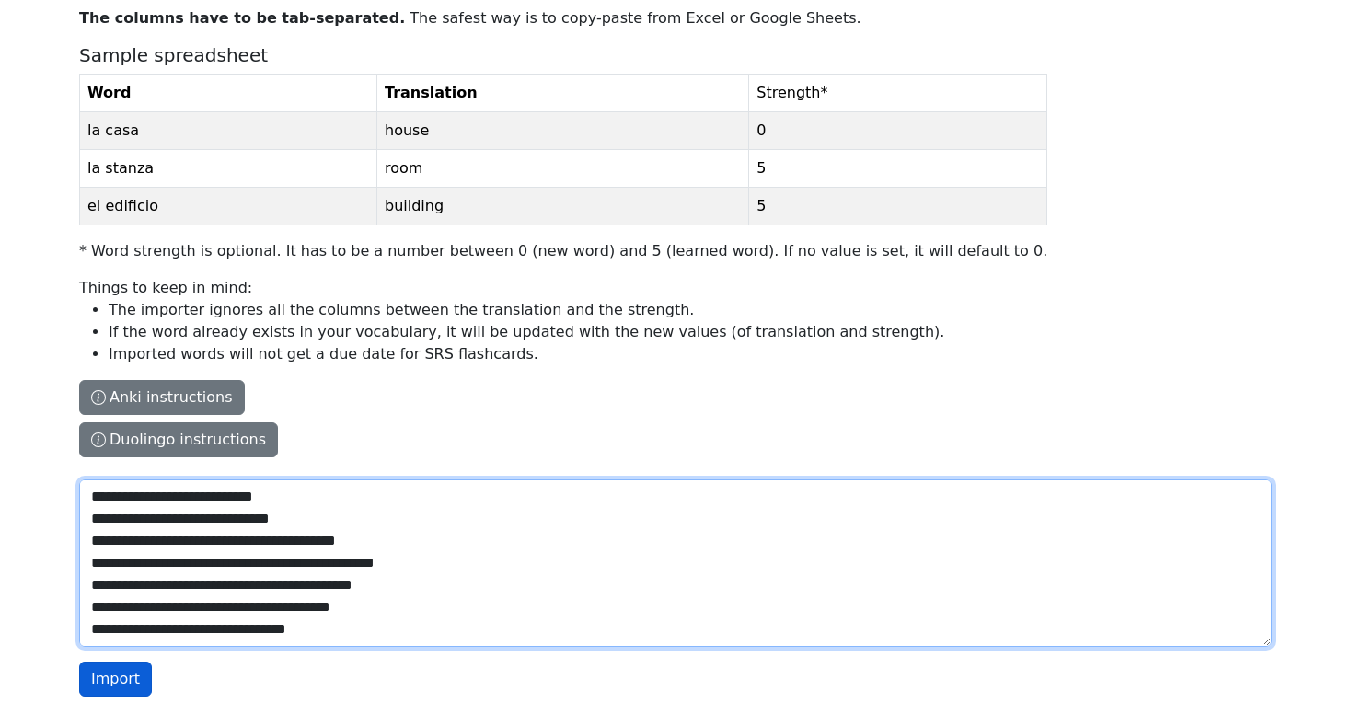
type textarea "**********"
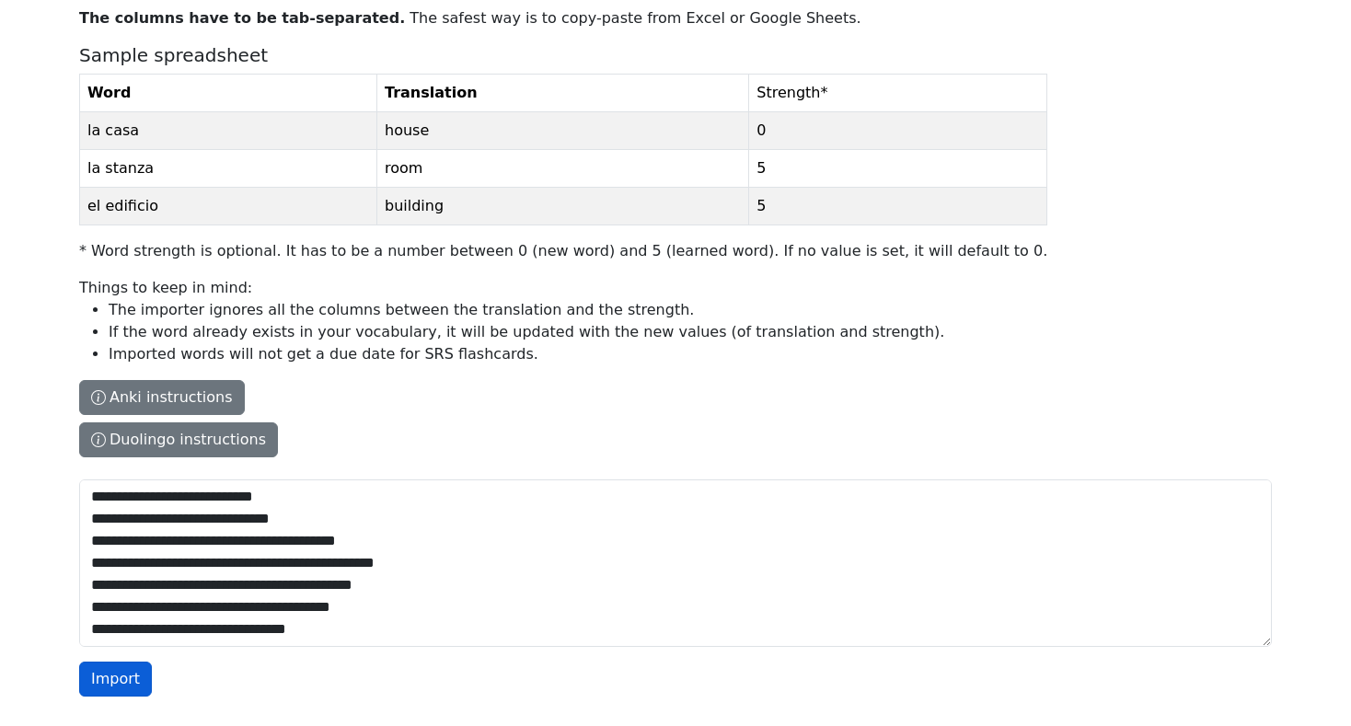
click at [103, 675] on button "Import" at bounding box center [115, 679] width 73 height 35
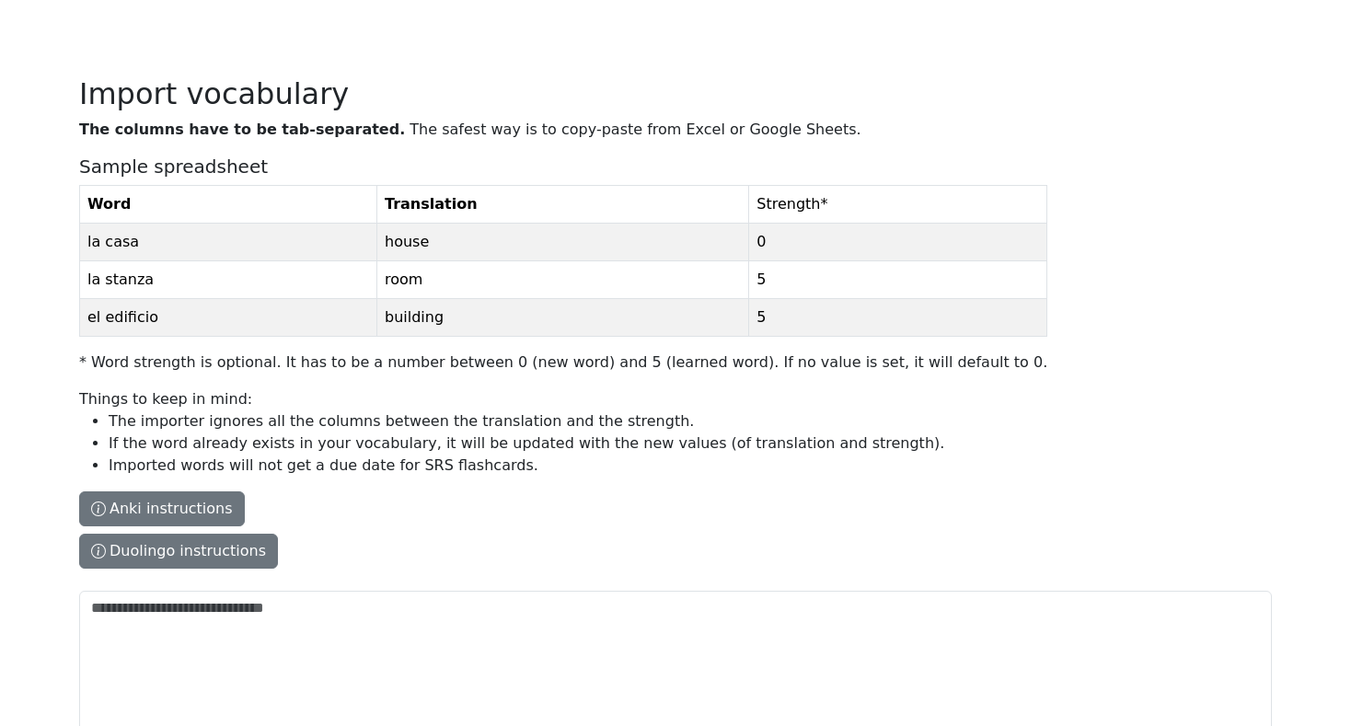
scroll to position [0, 0]
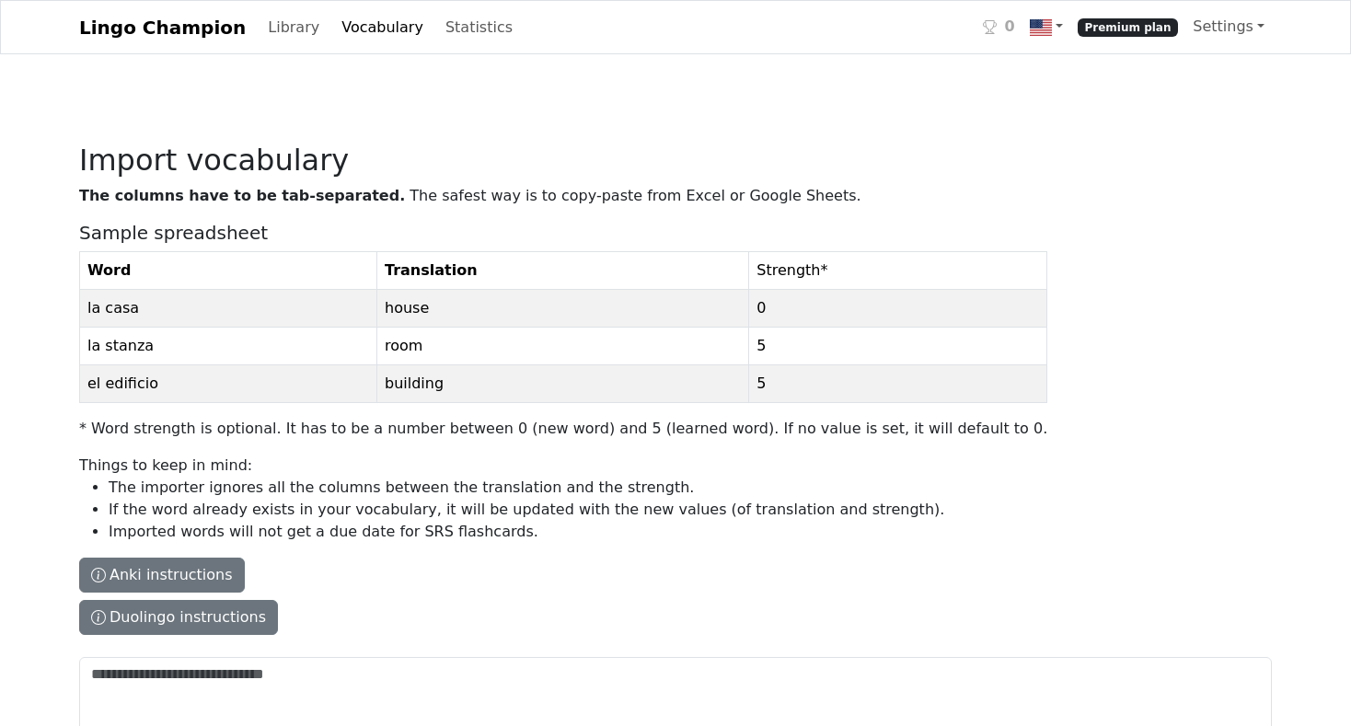
click at [359, 28] on link "Vocabulary" at bounding box center [382, 27] width 97 height 37
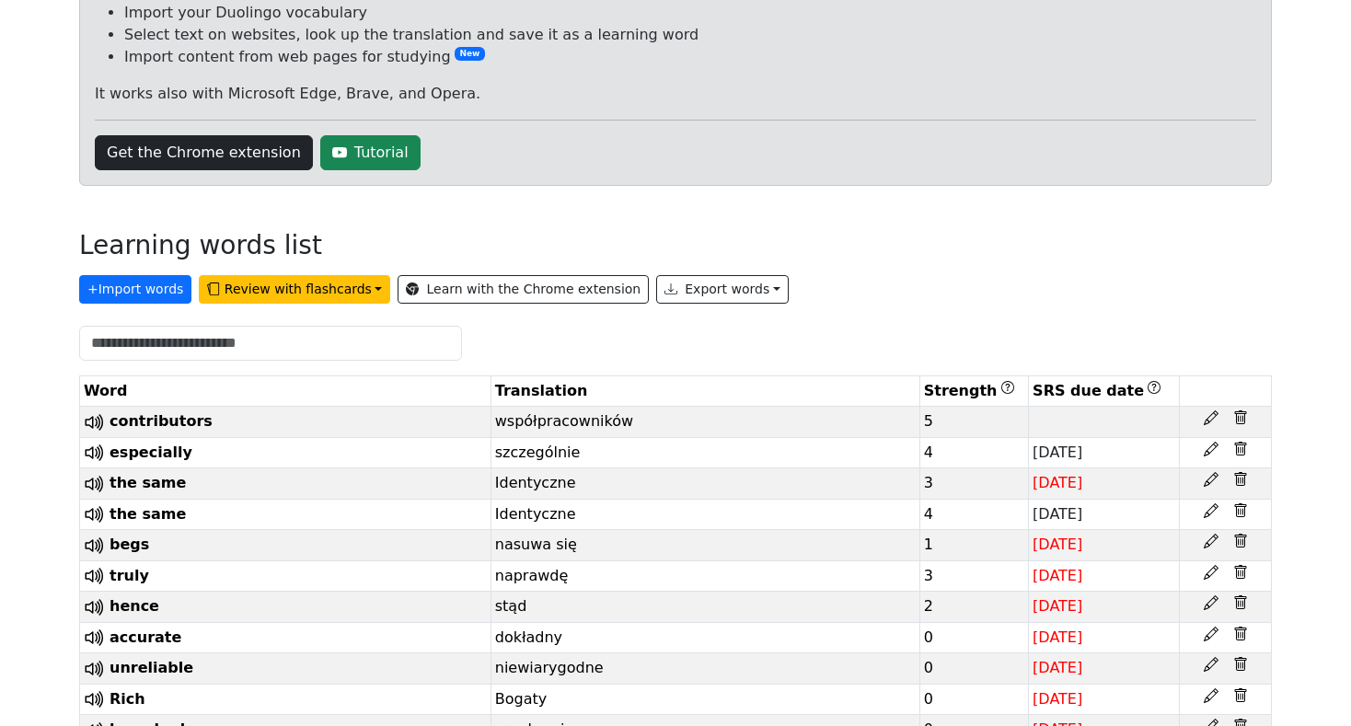
scroll to position [184, 0]
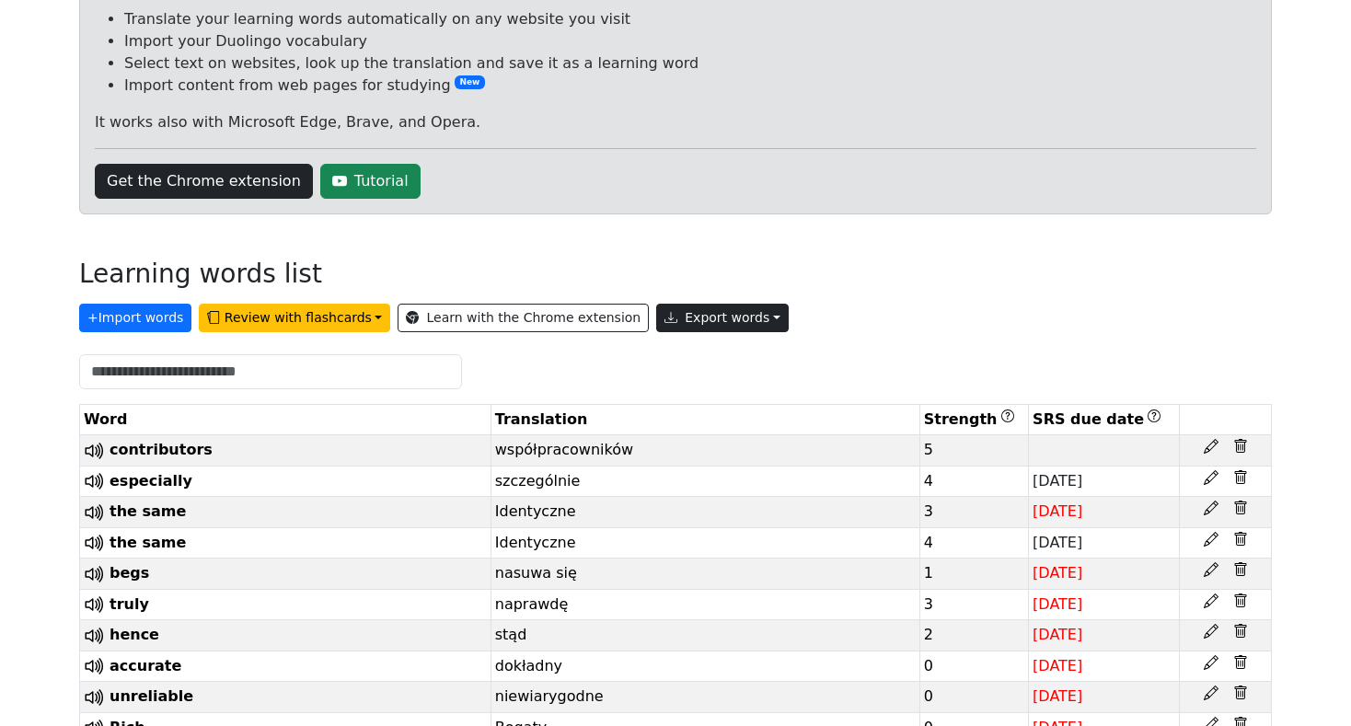
click at [710, 321] on button "Export words" at bounding box center [722, 318] width 133 height 29
drag, startPoint x: 831, startPoint y: 309, endPoint x: 755, endPoint y: 310, distance: 76.4
click at [831, 309] on div "+ Import words Review with flashcards Learn with the Chrome extension Export wo…" at bounding box center [675, 314] width 1193 height 36
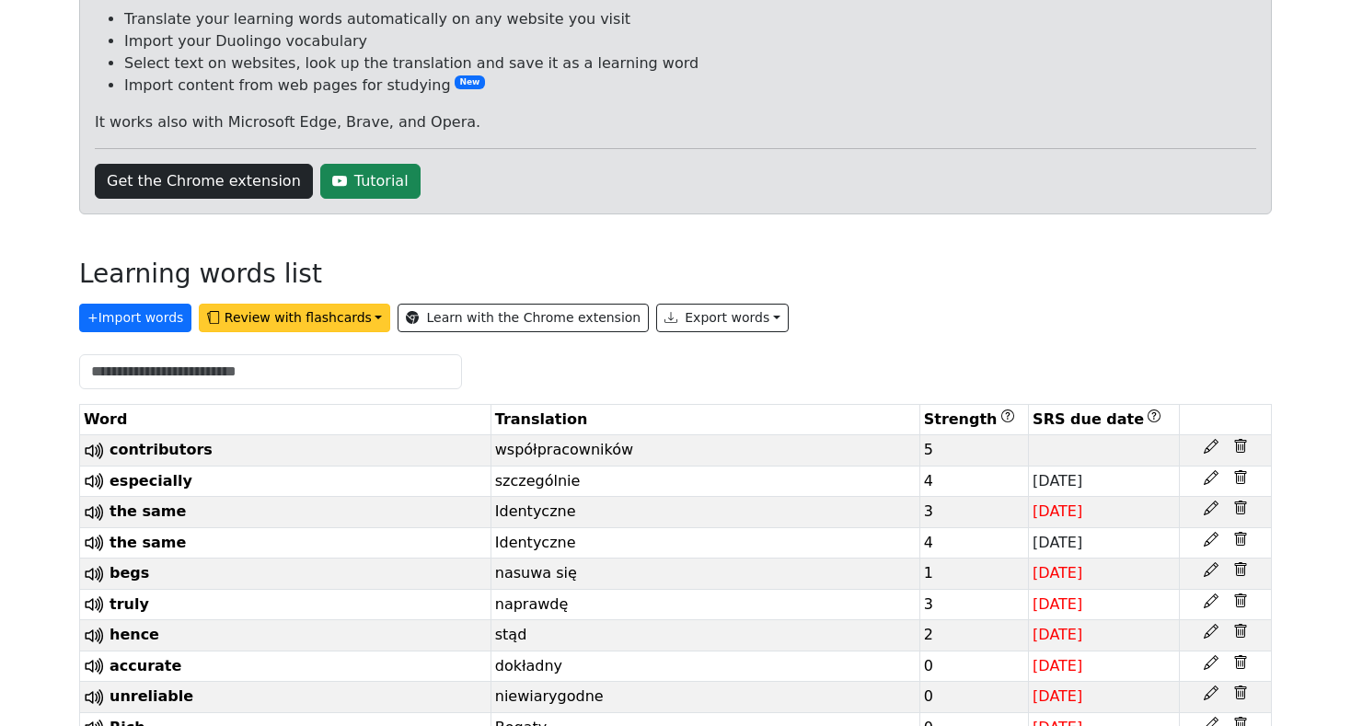
click at [311, 323] on button "Review with flashcards" at bounding box center [294, 318] width 191 height 29
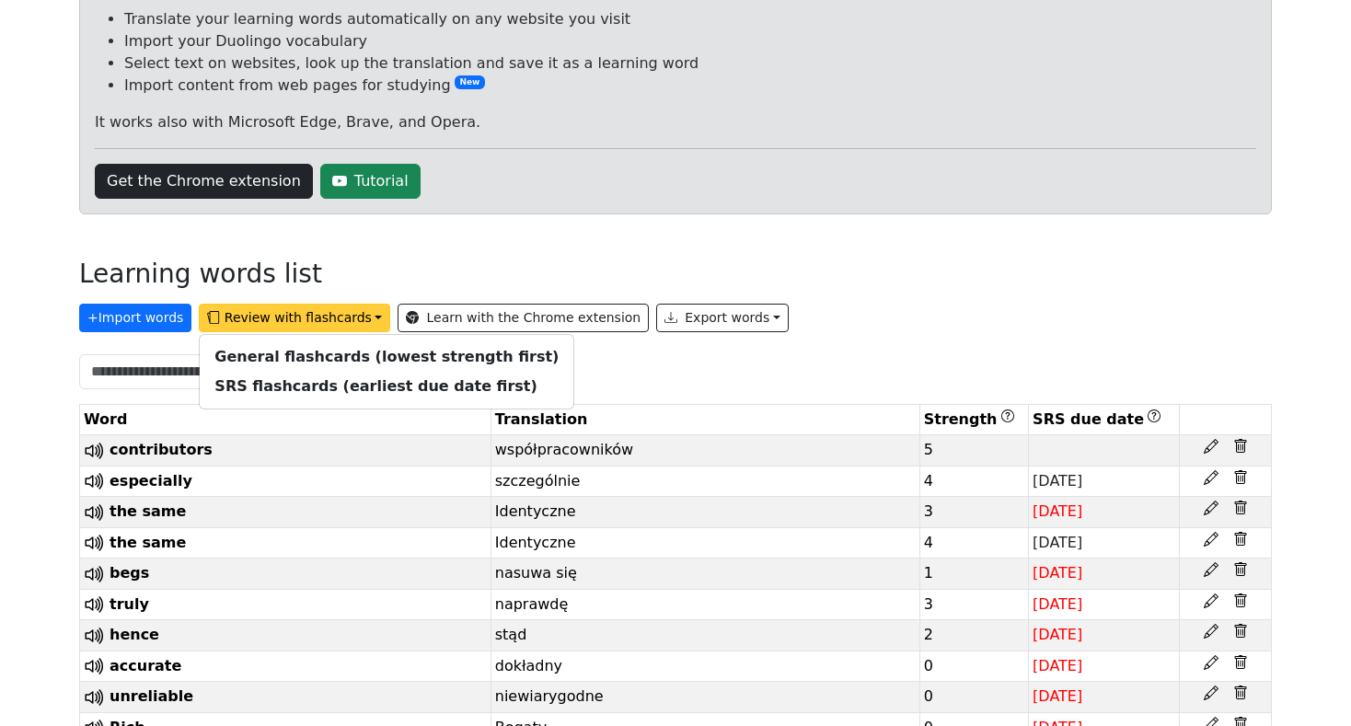
click at [601, 367] on div at bounding box center [675, 371] width 1215 height 35
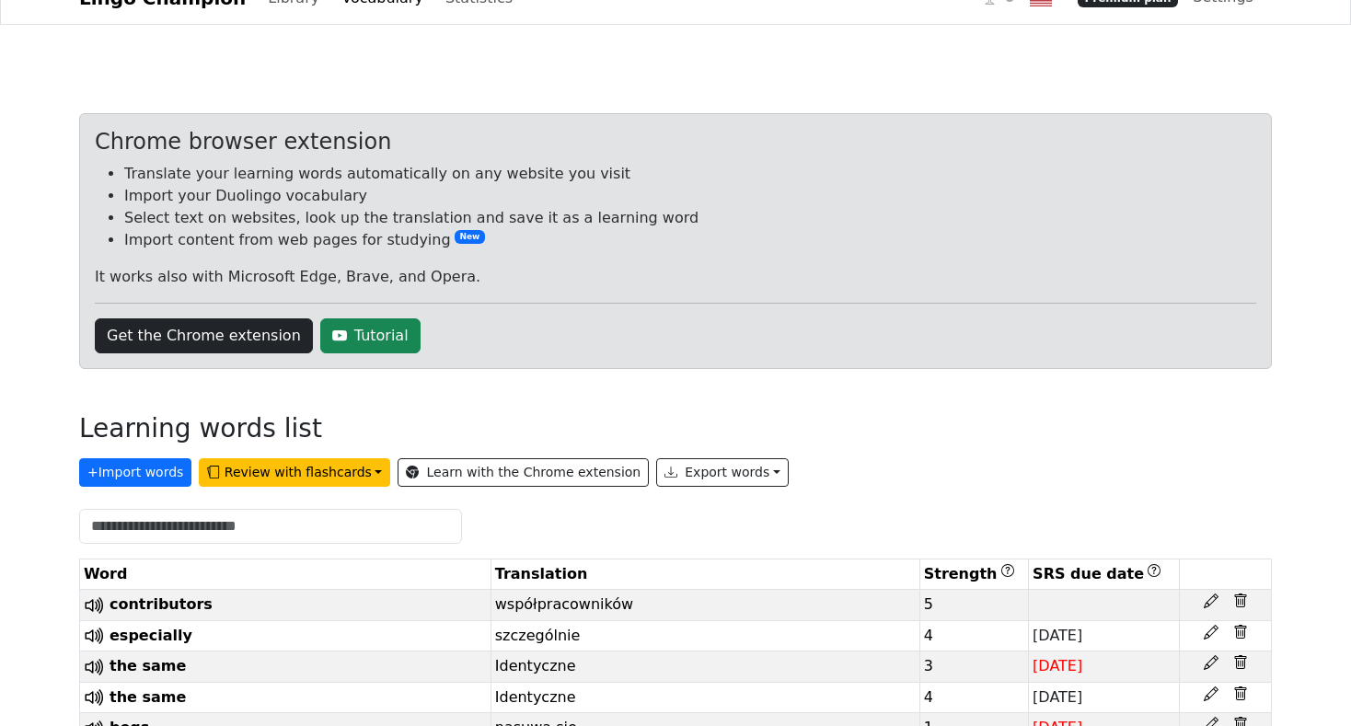
scroll to position [0, 0]
